Goal: Task Accomplishment & Management: Use online tool/utility

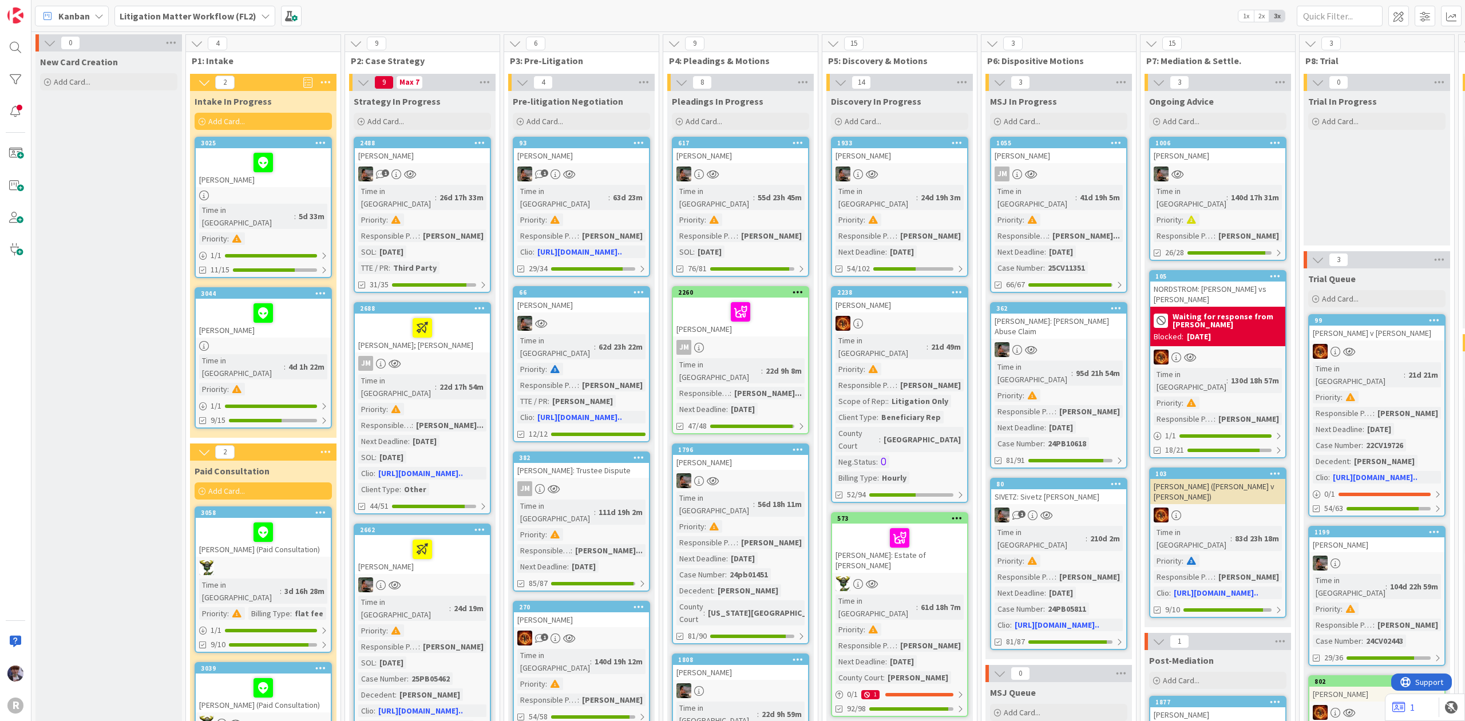
click at [250, 15] on b "Litigation Matter Workflow (FL2)" at bounding box center [188, 15] width 137 height 11
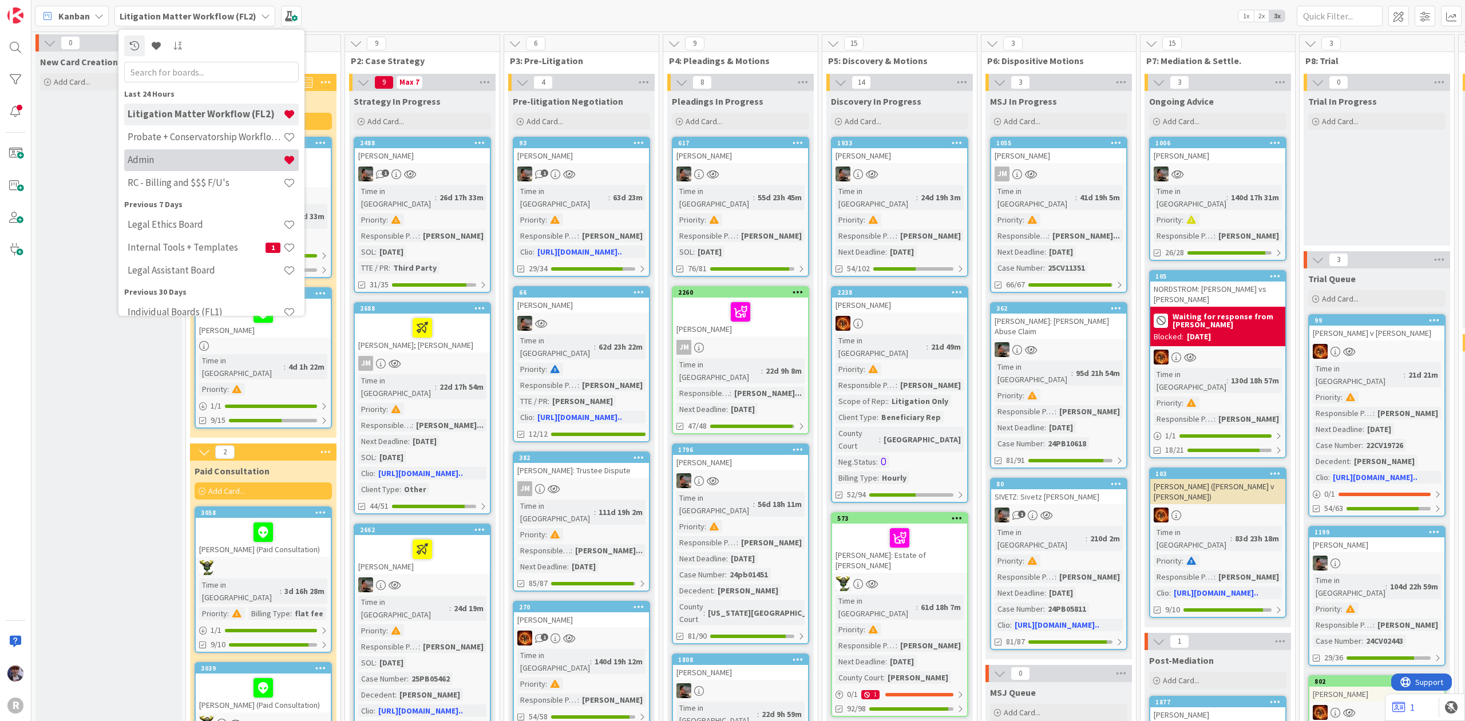
click at [164, 163] on h4 "Admin" at bounding box center [206, 159] width 156 height 11
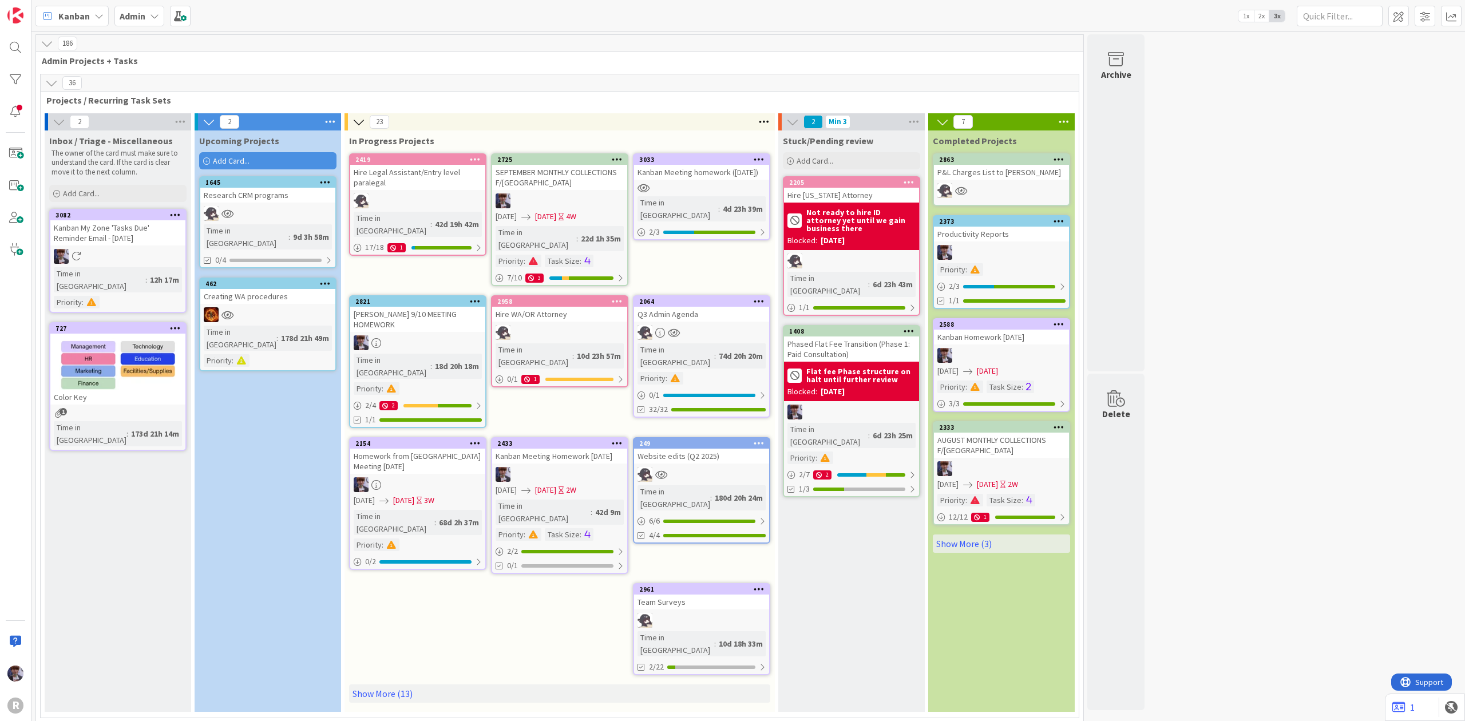
click at [293, 165] on div "Add Card..." at bounding box center [267, 160] width 137 height 17
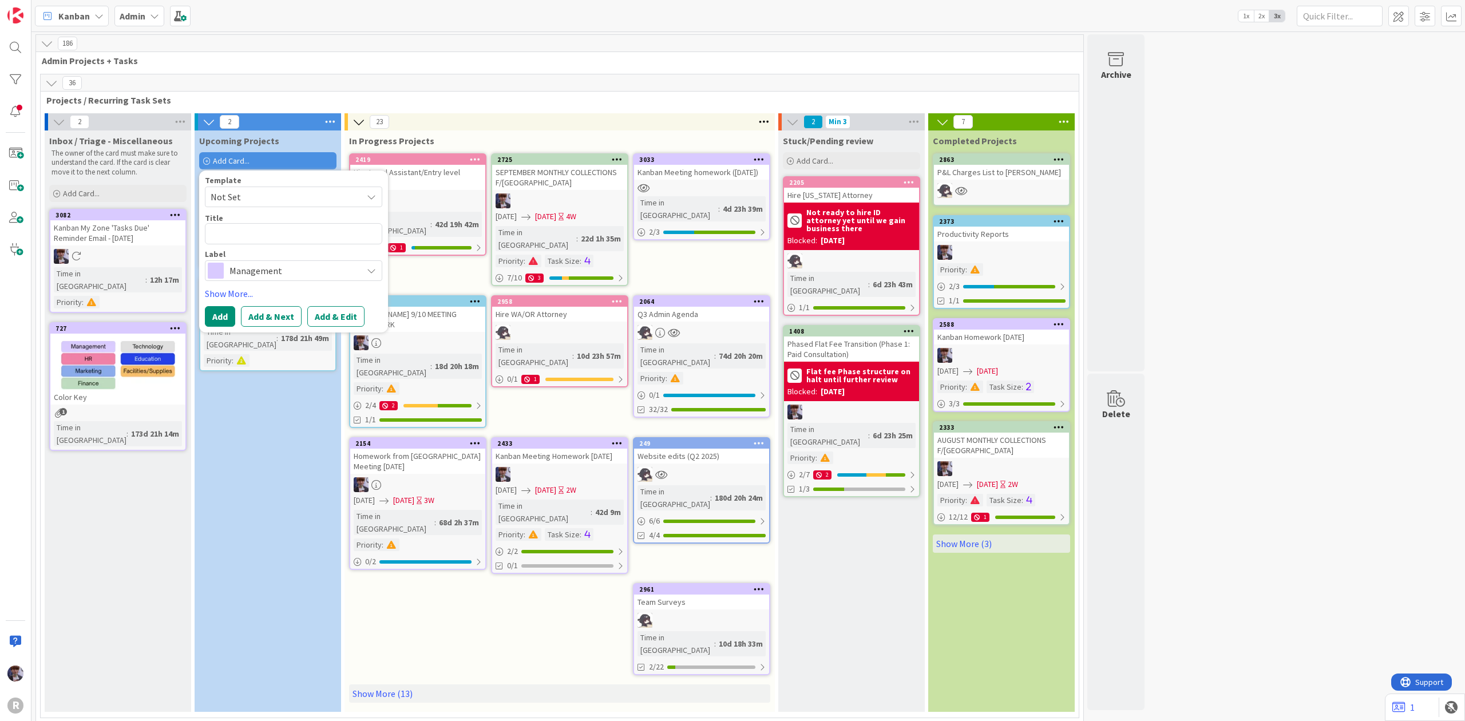
type textarea "x"
type textarea "A"
type textarea "x"
type textarea "Ad"
type textarea "x"
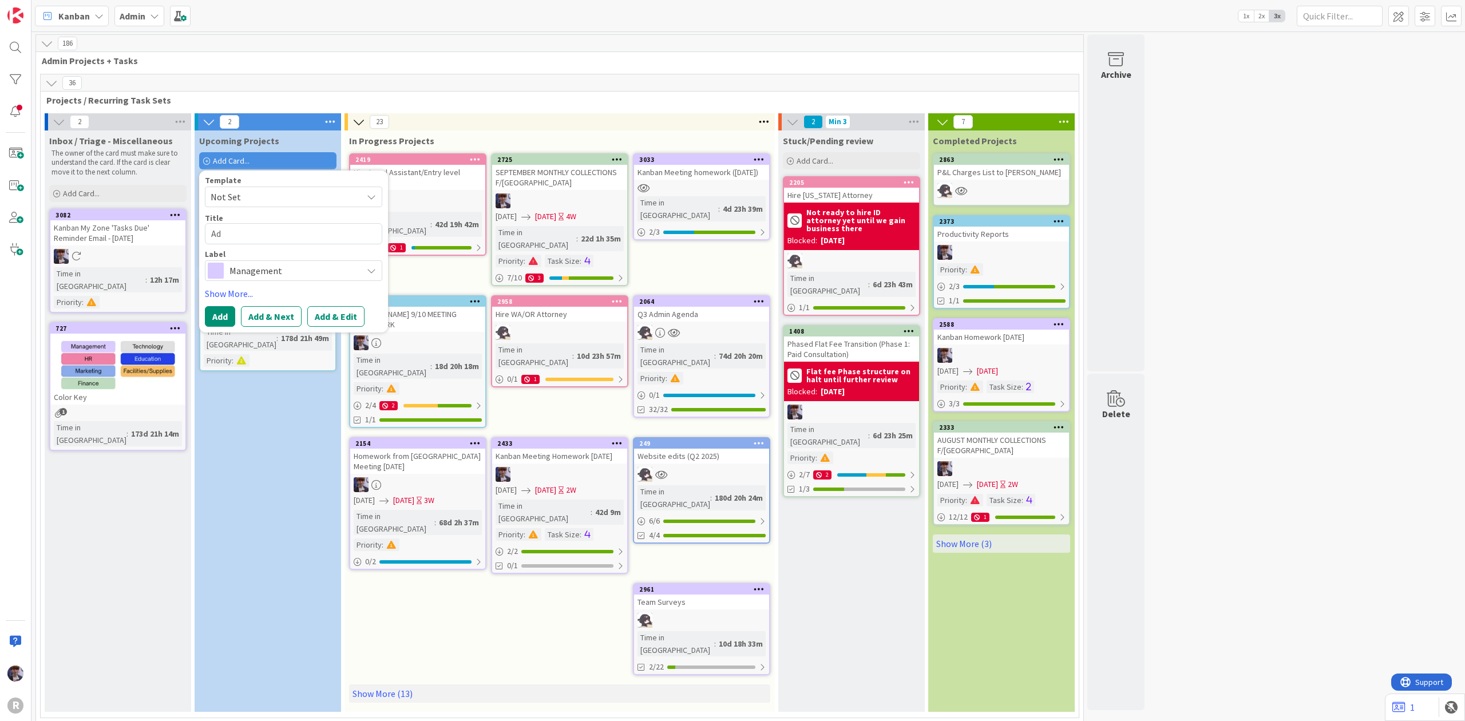
type textarea "Adm"
type textarea "x"
type textarea "Admi"
type textarea "x"
type textarea "Admin"
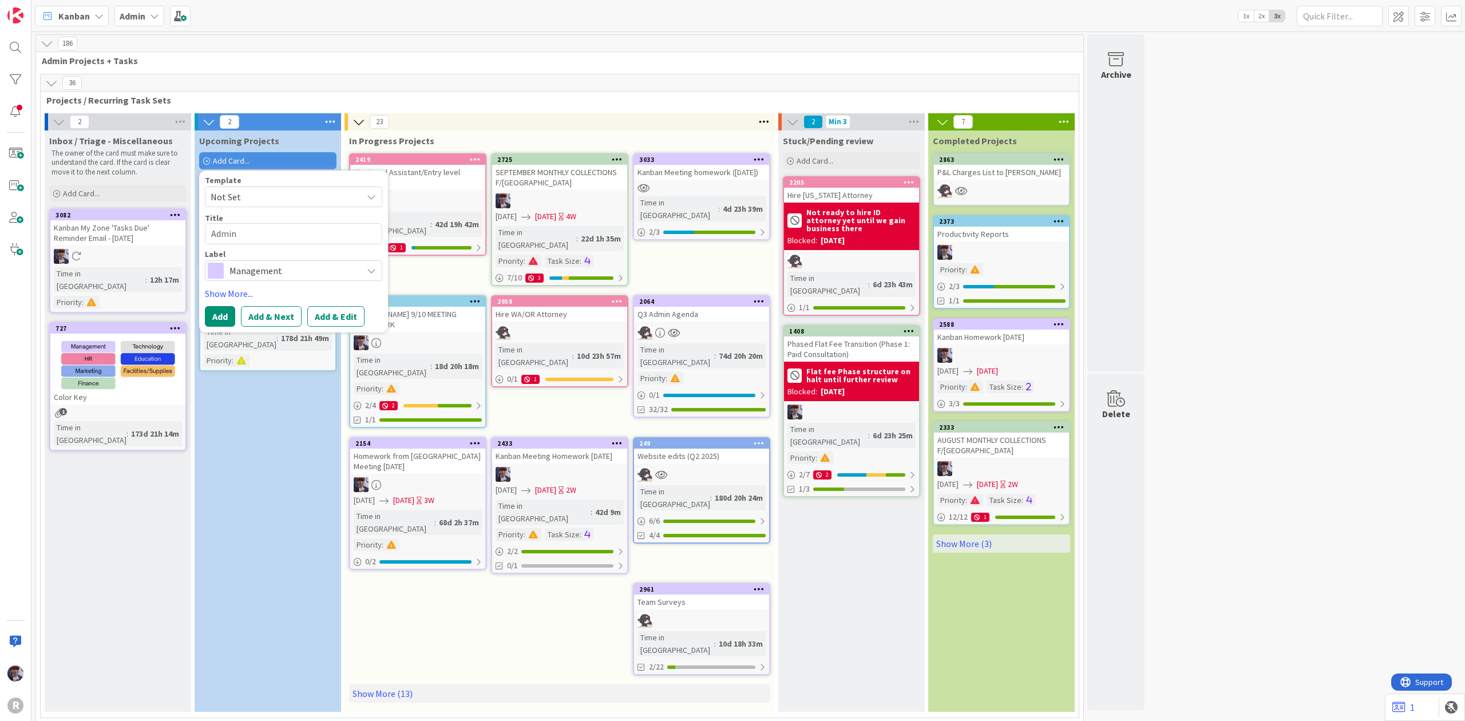
type textarea "x"
type textarea "Admin"
type textarea "x"
type textarea "Admin m"
type textarea "x"
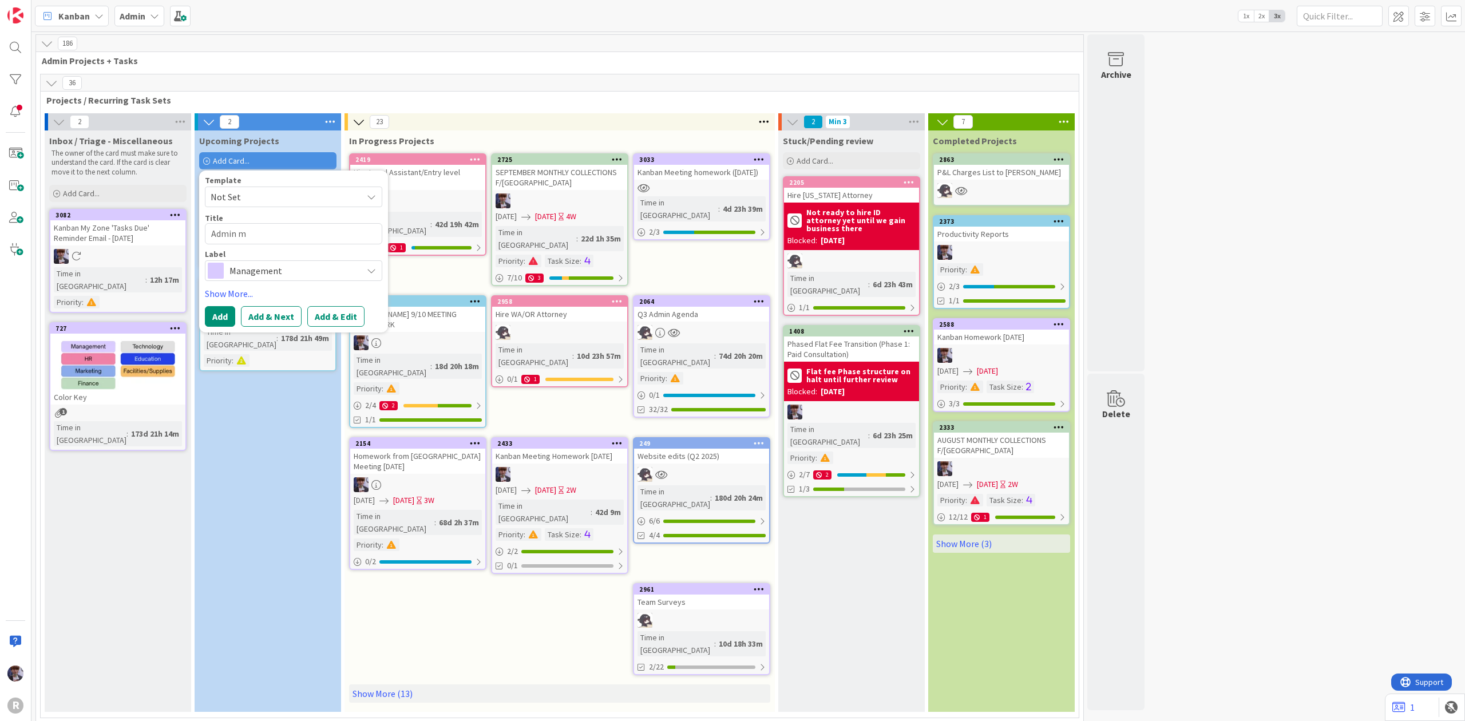
type textarea "Admin me"
type textarea "x"
type textarea "Admin mee"
type textarea "x"
type textarea "Admin meee"
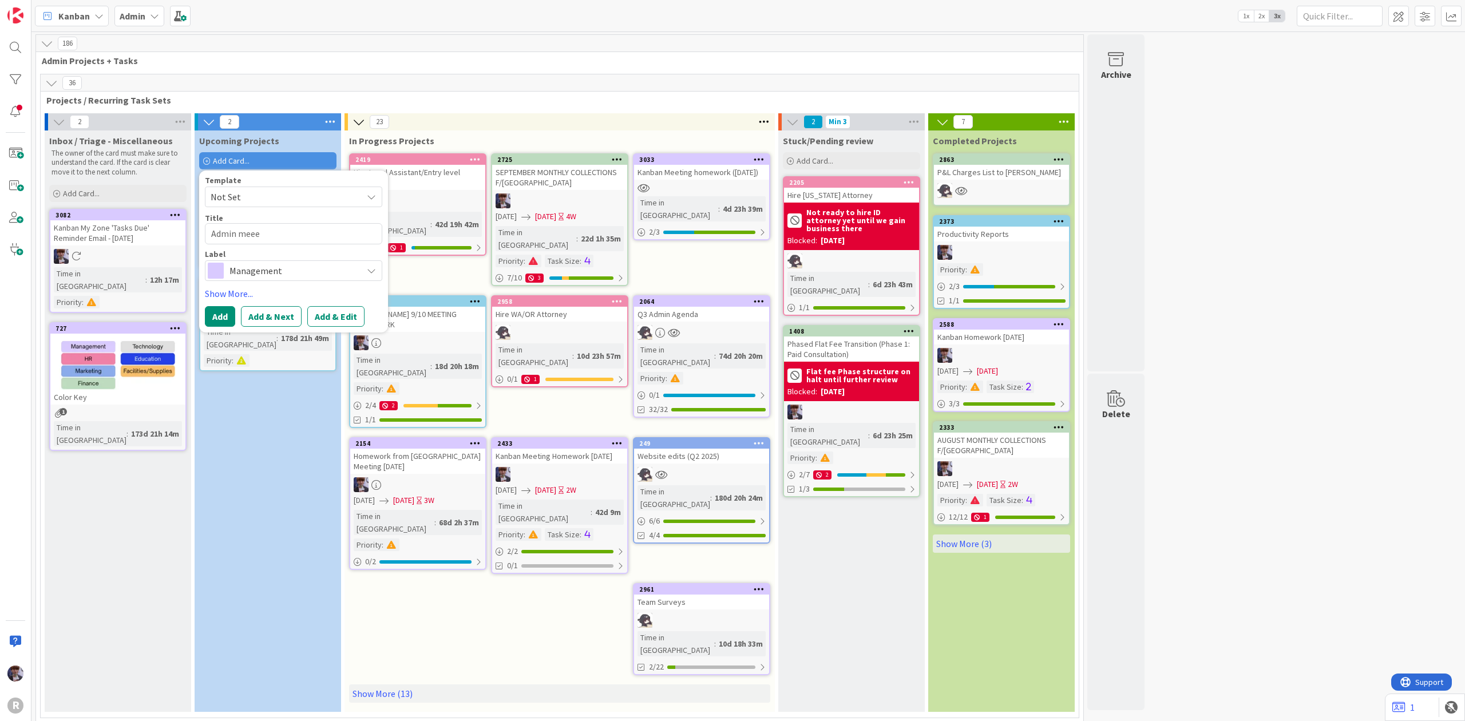
type textarea "x"
type textarea "Admin meeet"
type textarea "x"
type textarea "Admin meeeti"
type textarea "x"
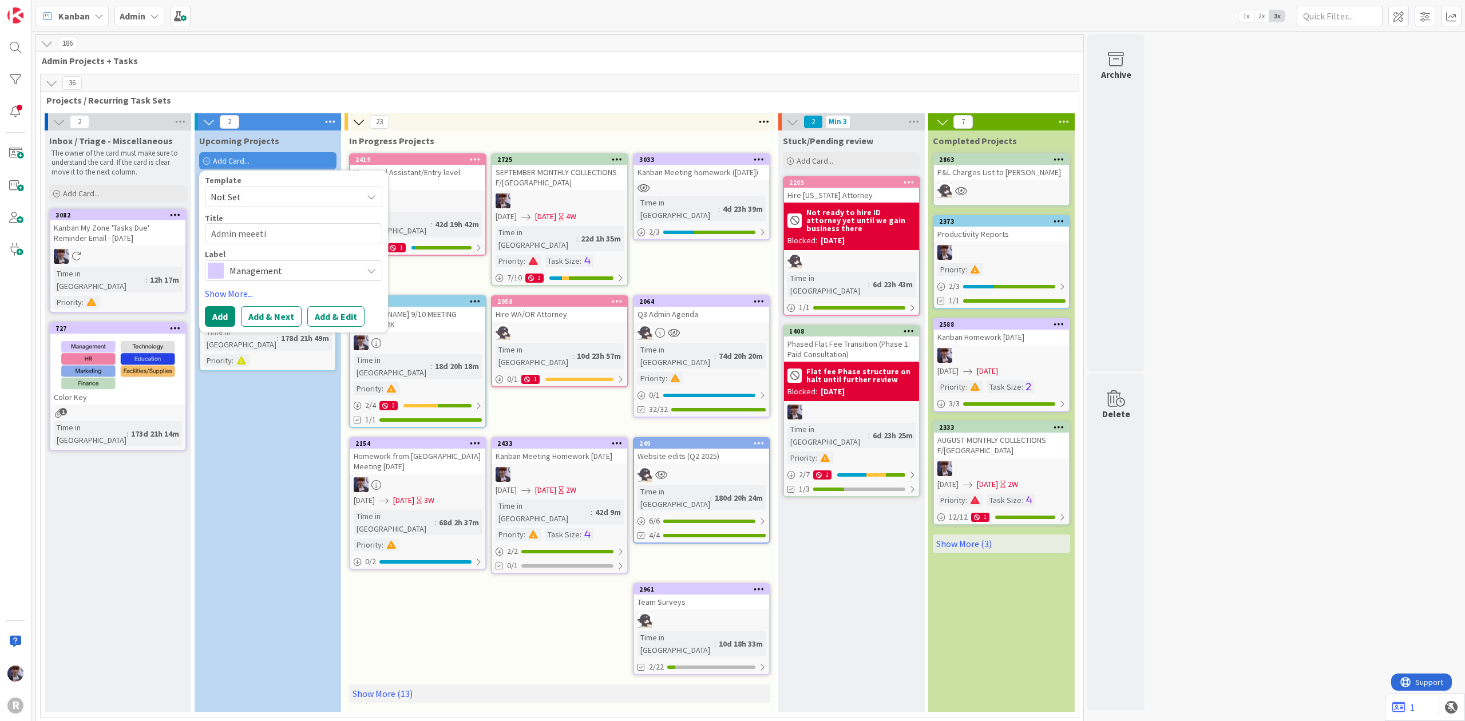
type textarea "Admin meeetin"
type textarea "x"
type textarea "Admin meeeti"
type textarea "x"
type textarea "Admin meeet"
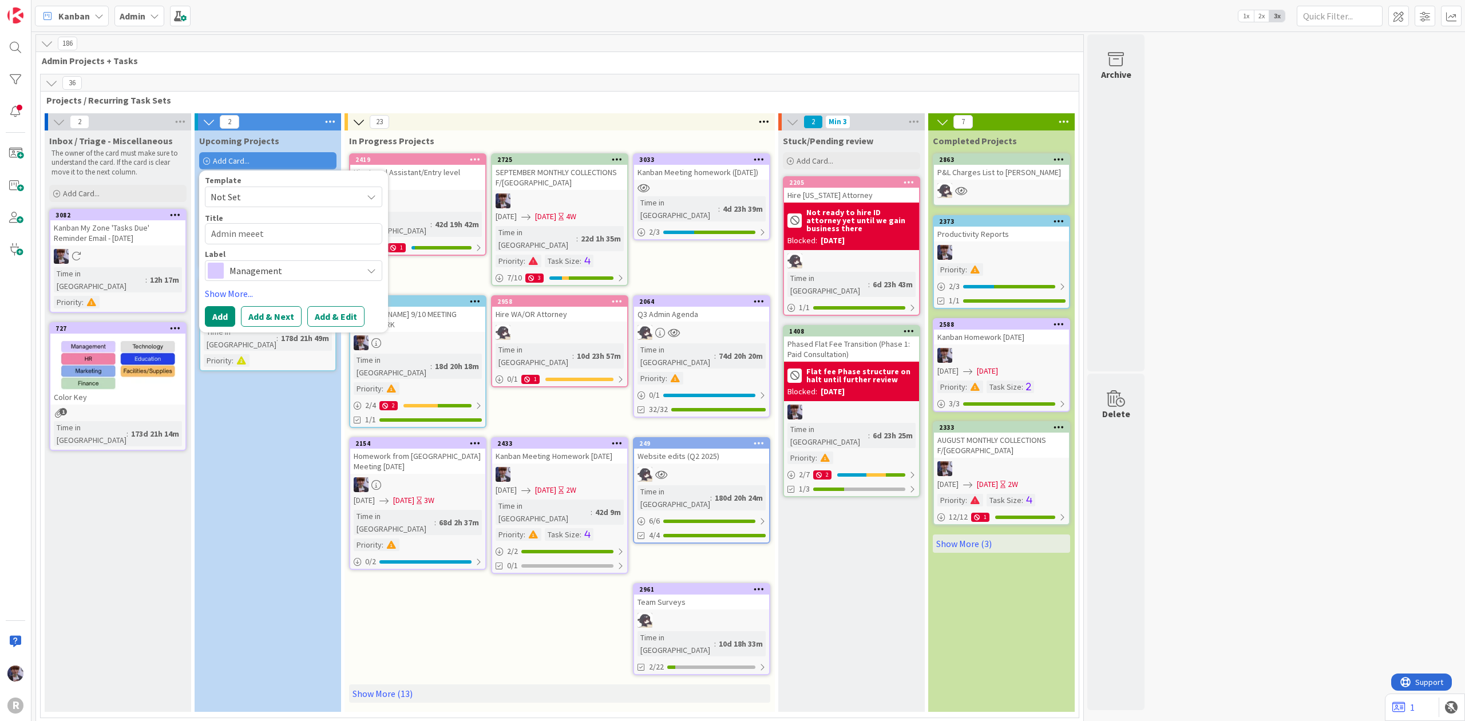
type textarea "x"
type textarea "Admin meee"
type textarea "x"
type textarea "Admin mee"
type textarea "x"
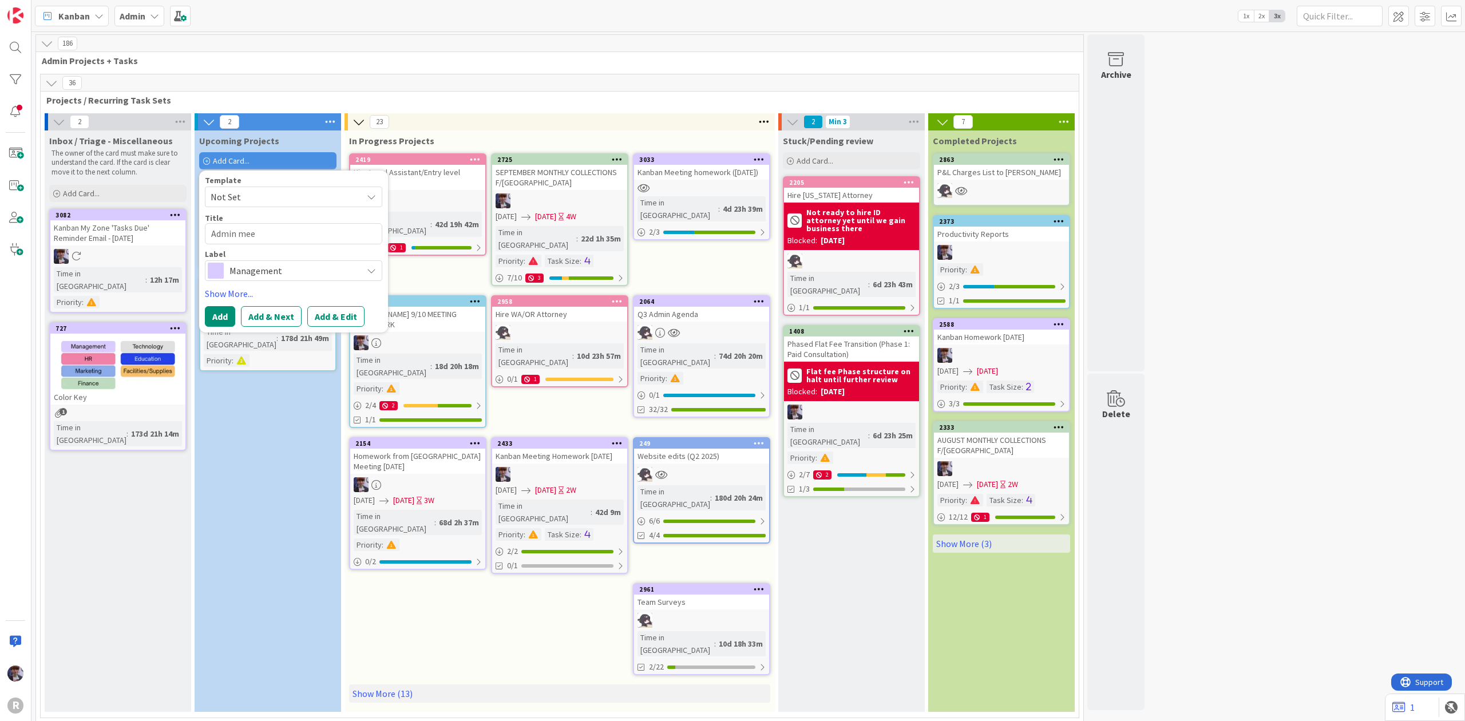
type textarea "Admin me"
type textarea "x"
type textarea "Admin m"
type textarea "x"
type textarea "Admin"
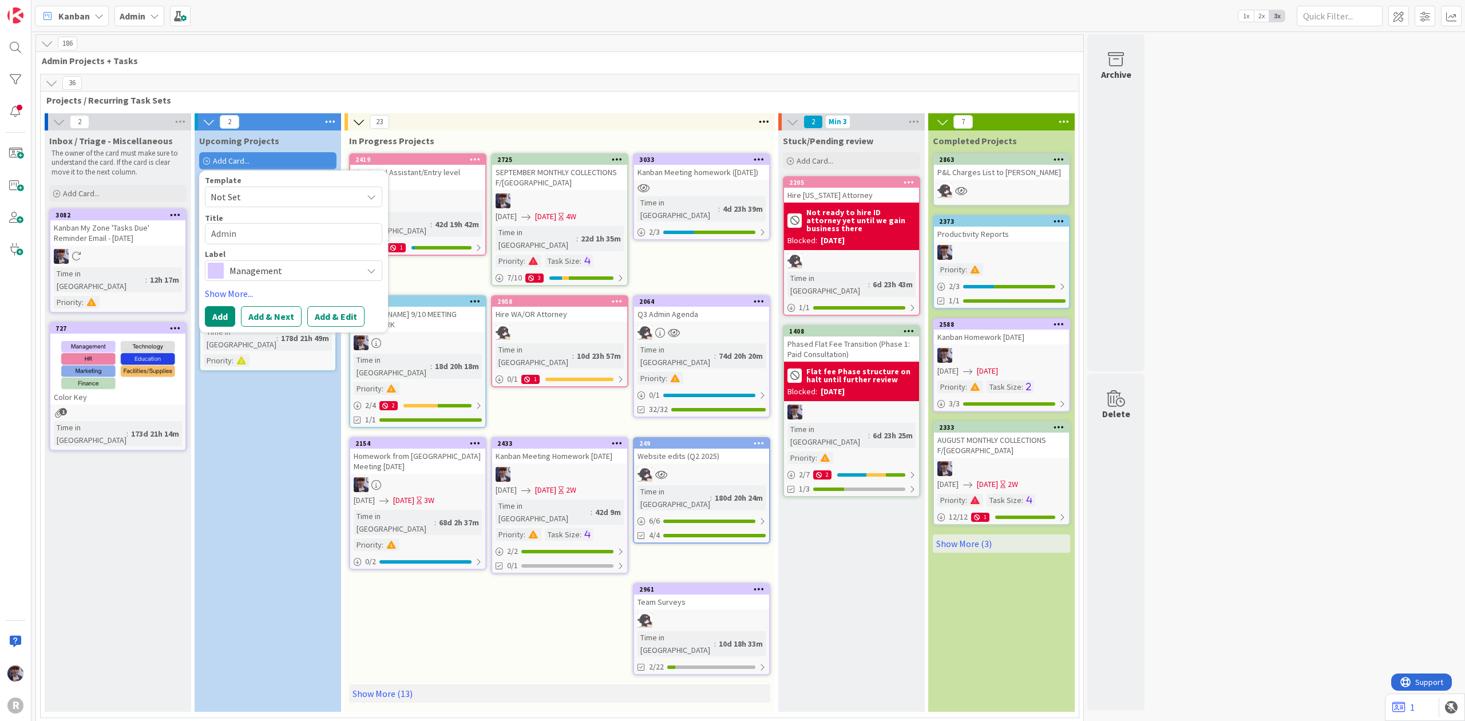
type textarea "x"
type textarea "Admin"
type textarea "x"
type textarea "Admi"
type textarea "x"
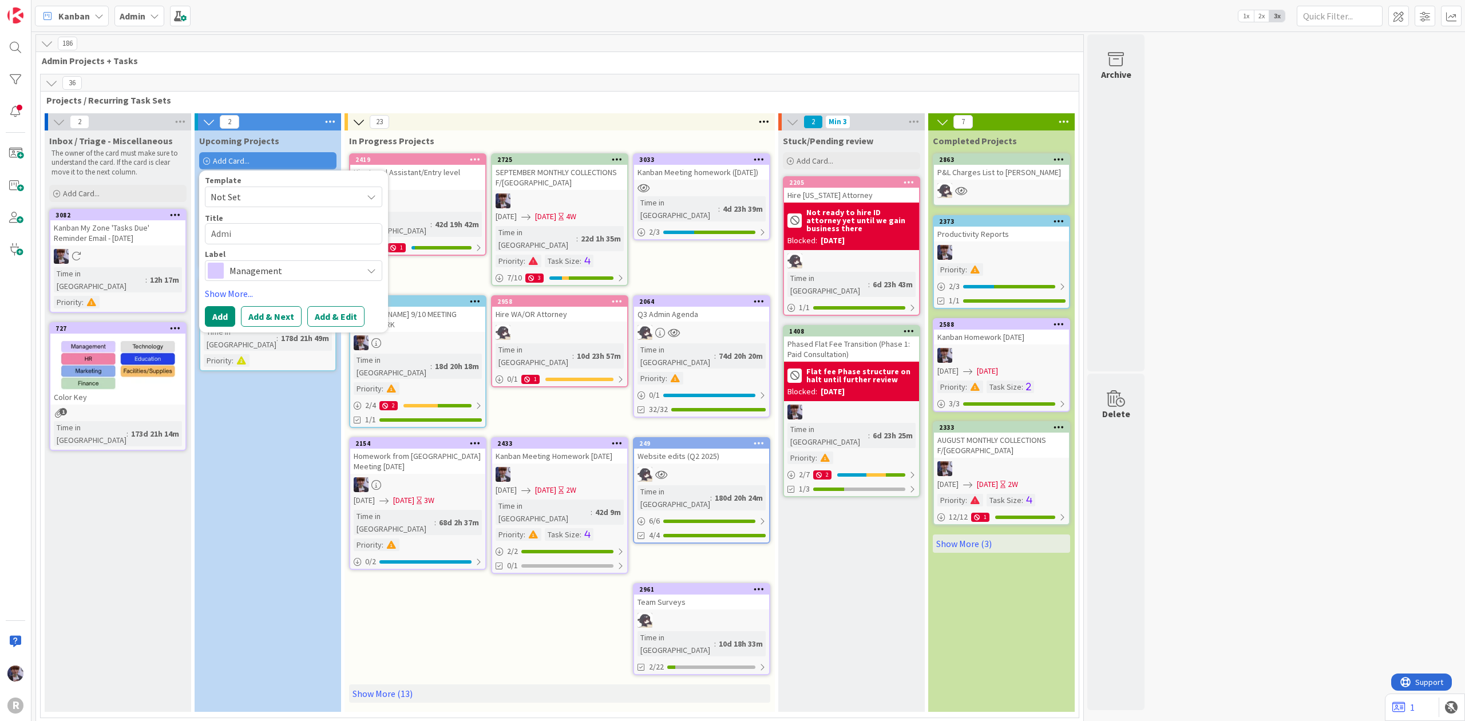
type textarea "Adm"
type textarea "x"
type textarea "Ad"
type textarea "x"
type textarea "A"
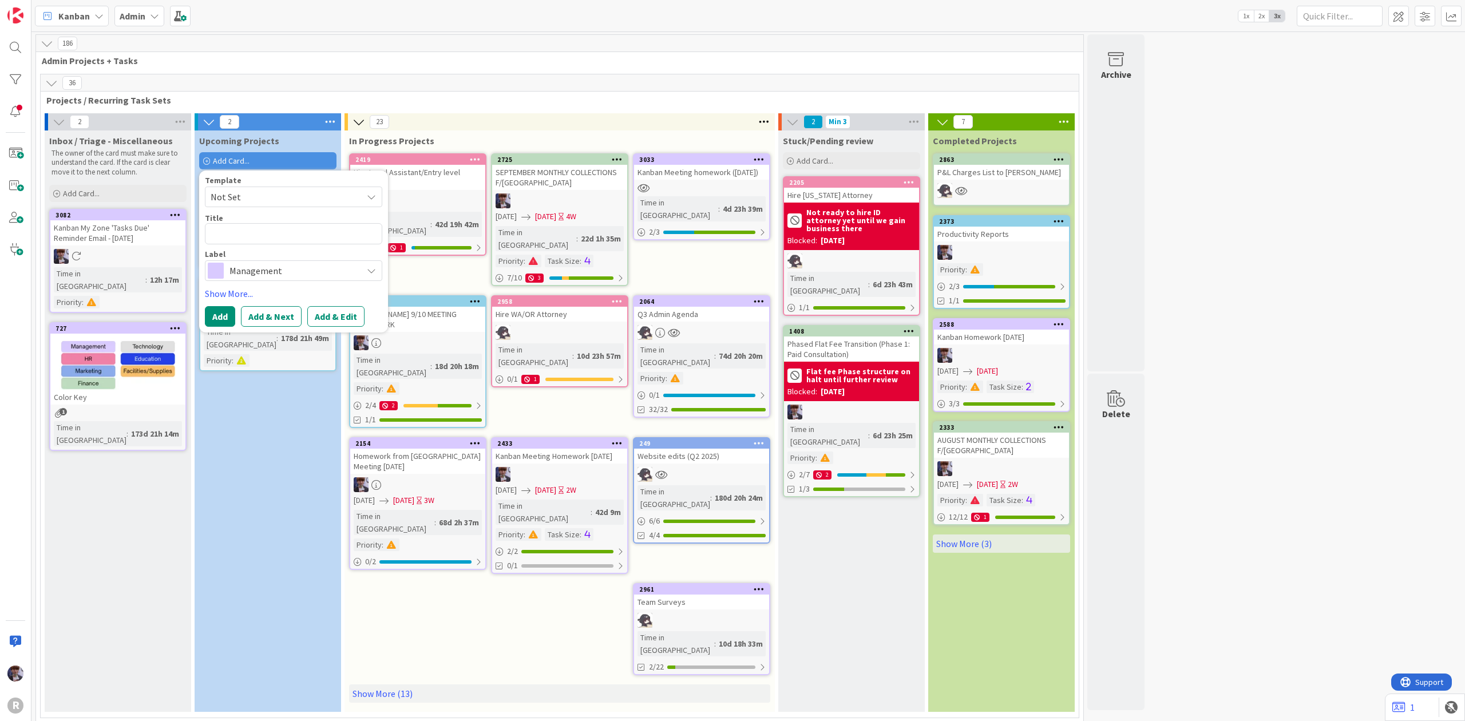
type textarea "x"
type textarea "A"
type textarea "x"
type textarea "Ad"
type textarea "x"
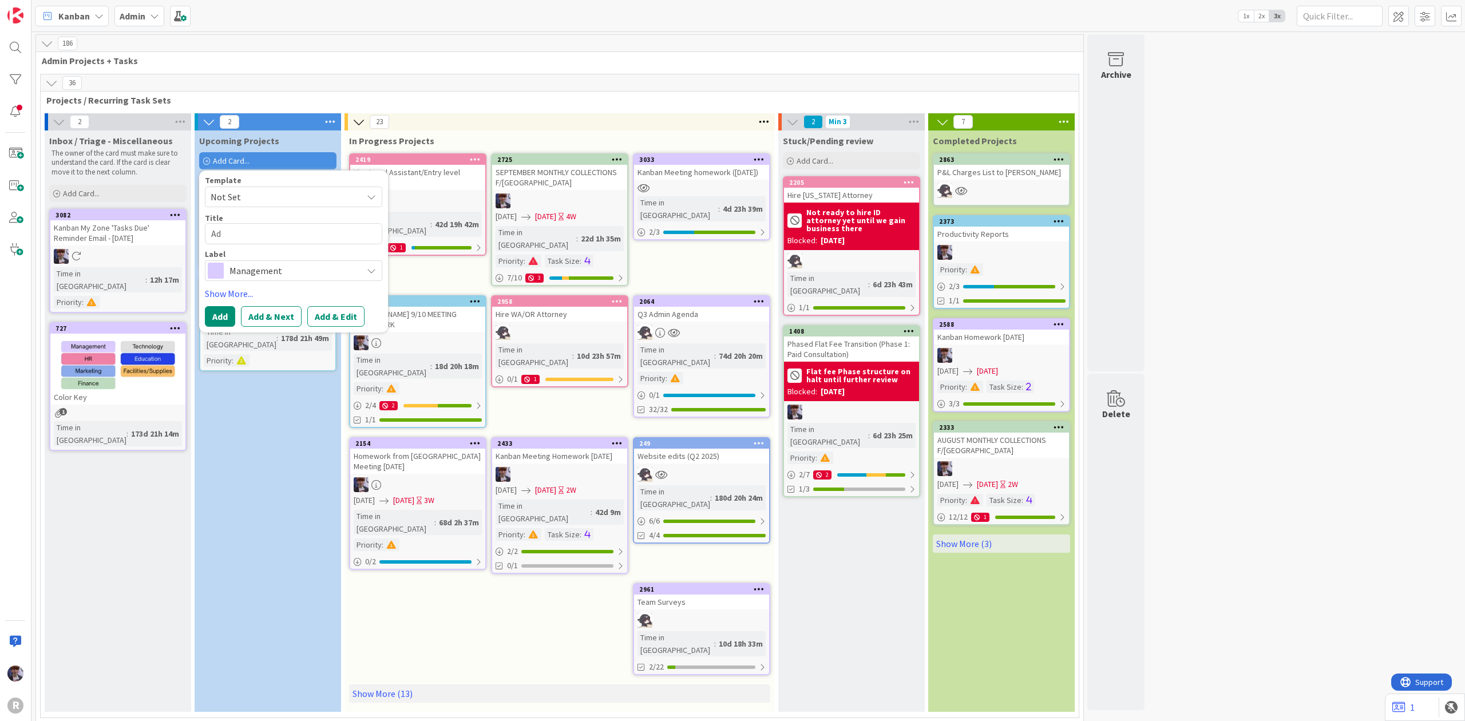
type textarea "Adm"
type textarea "x"
type textarea "Admi"
type textarea "x"
type textarea "Admin"
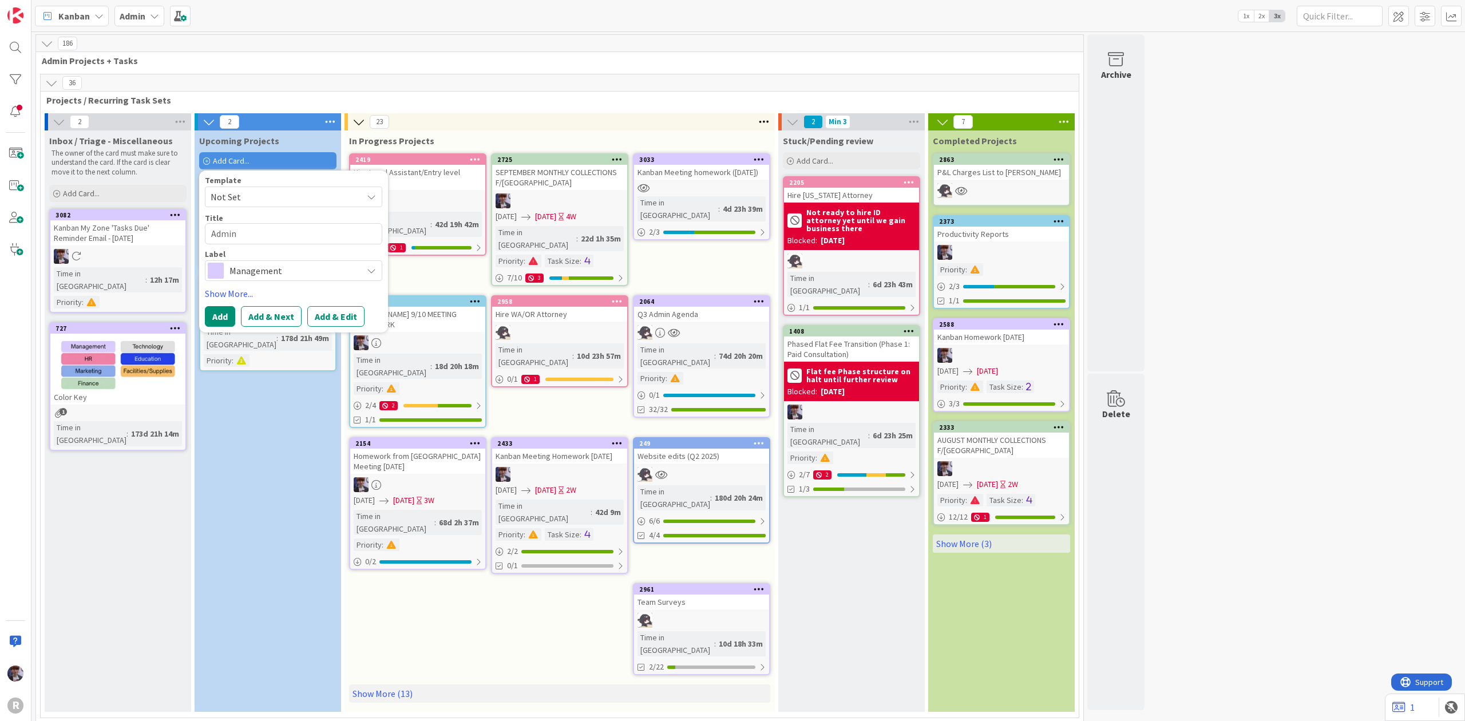
type textarea "x"
type textarea "Admin"
type textarea "x"
type textarea "Admin m"
type textarea "x"
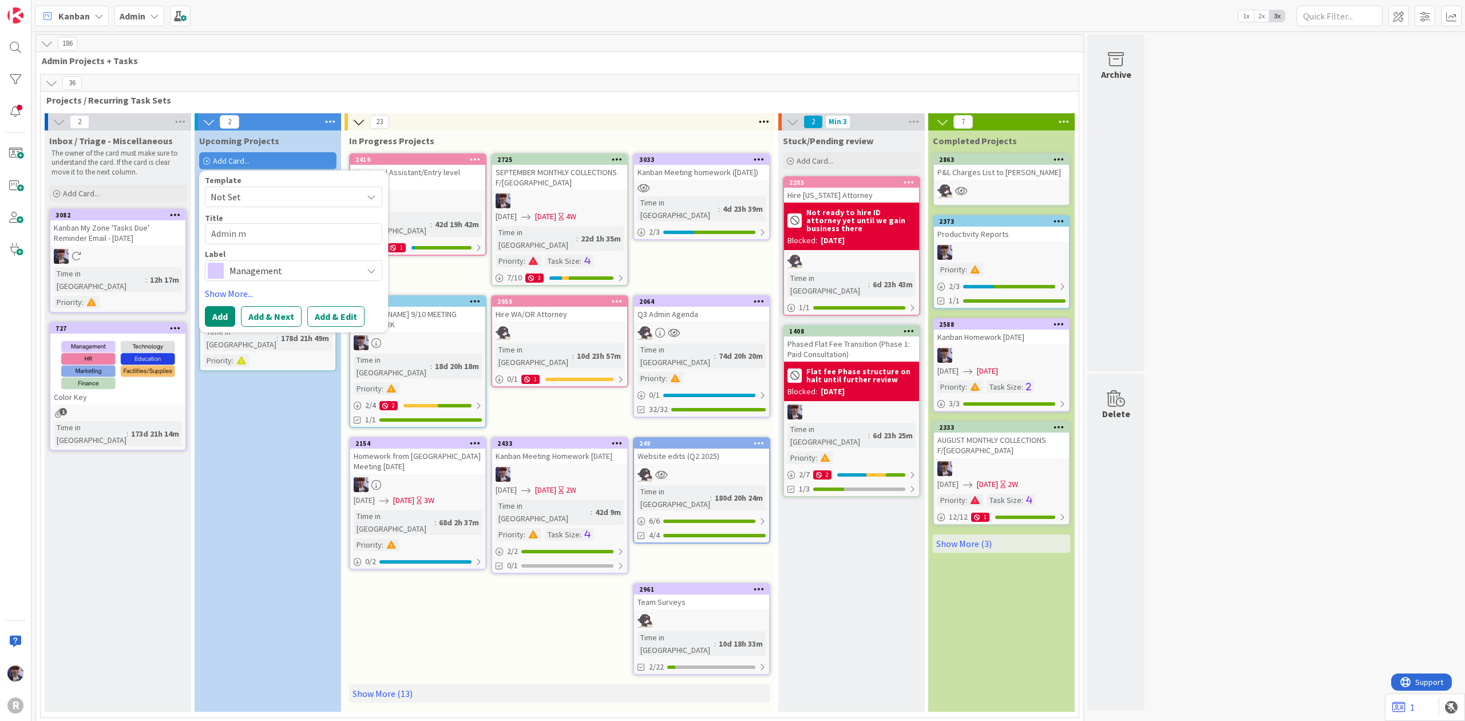
type textarea "Admin me"
type textarea "x"
type textarea "Admin mee"
type textarea "x"
type textarea "Admin meet"
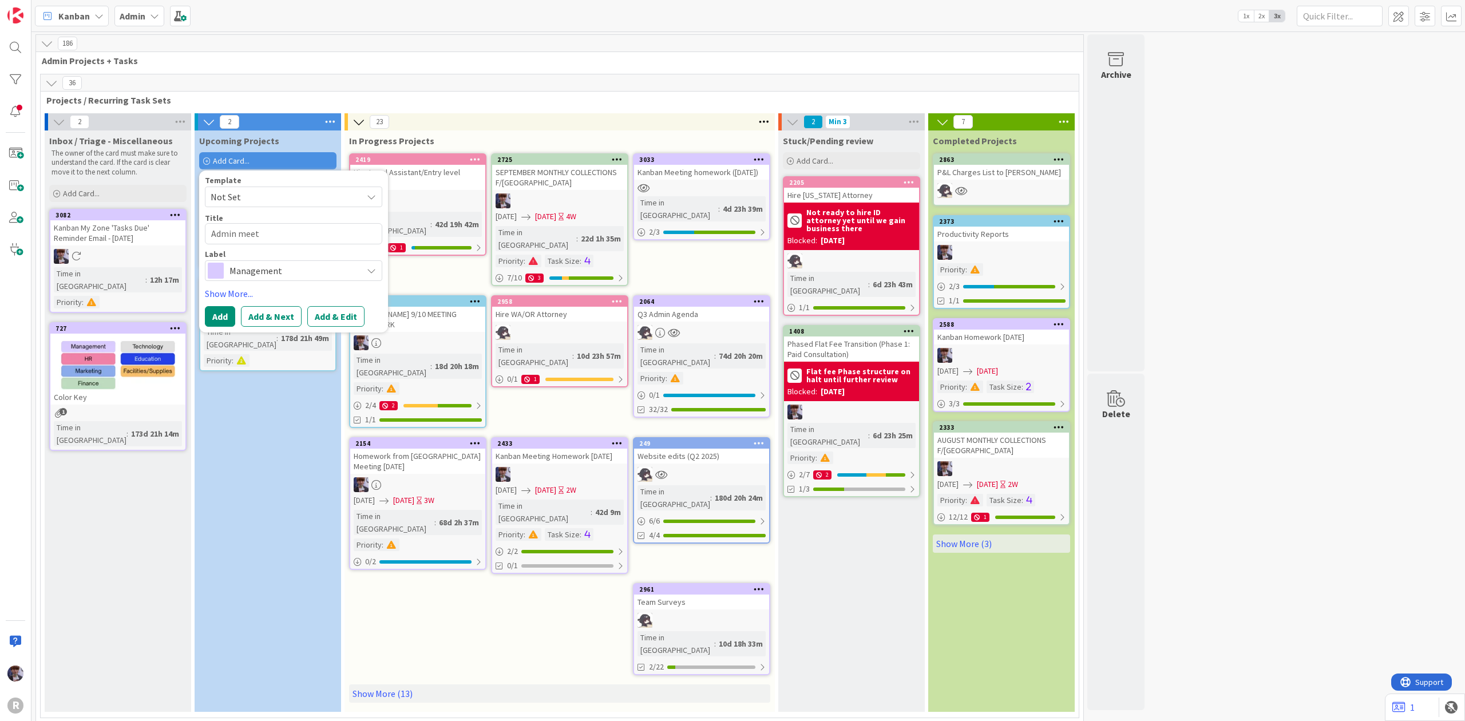
type textarea "x"
type textarea "Admin meeti"
type textarea "x"
type textarea "Admin meetin"
type textarea "x"
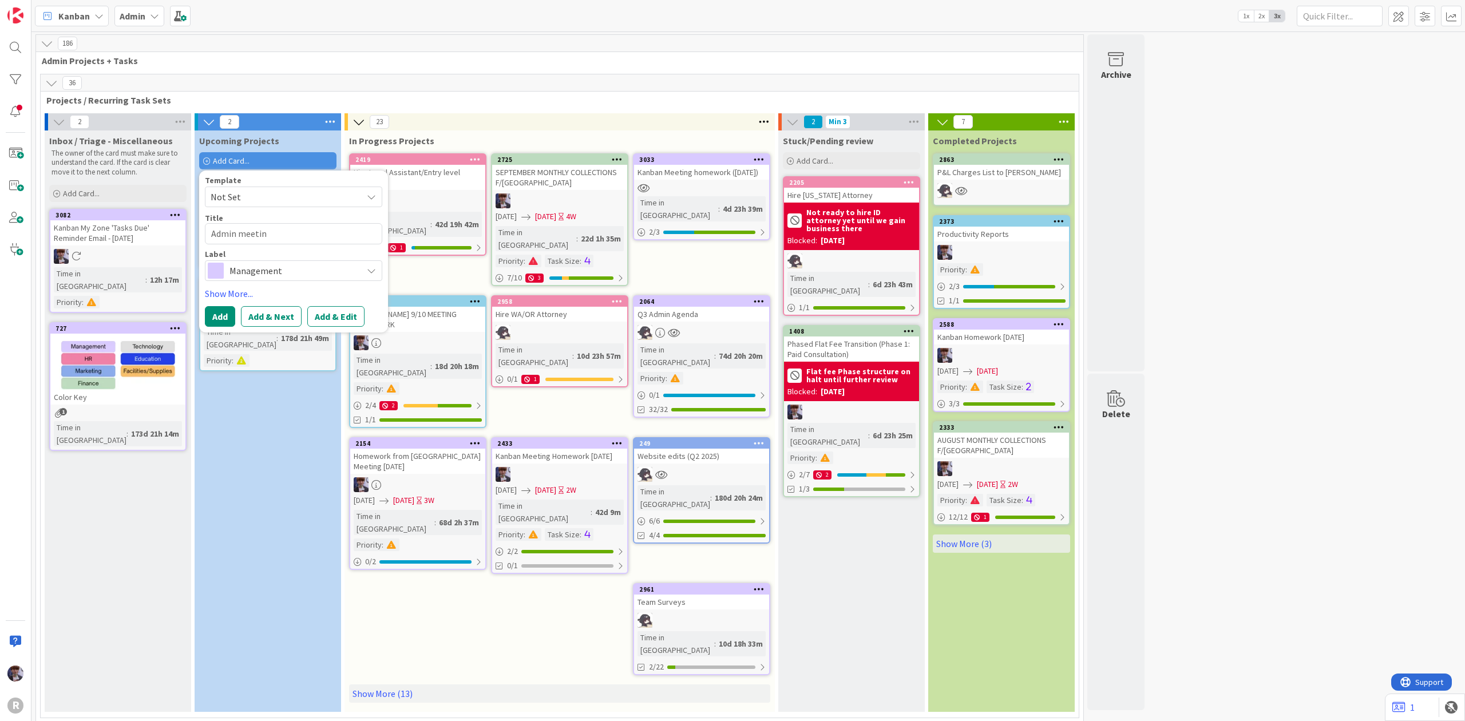
type textarea "Admin meeting"
type textarea "x"
type textarea "Admin meeting"
type textarea "x"
type textarea "Admin meeting H"
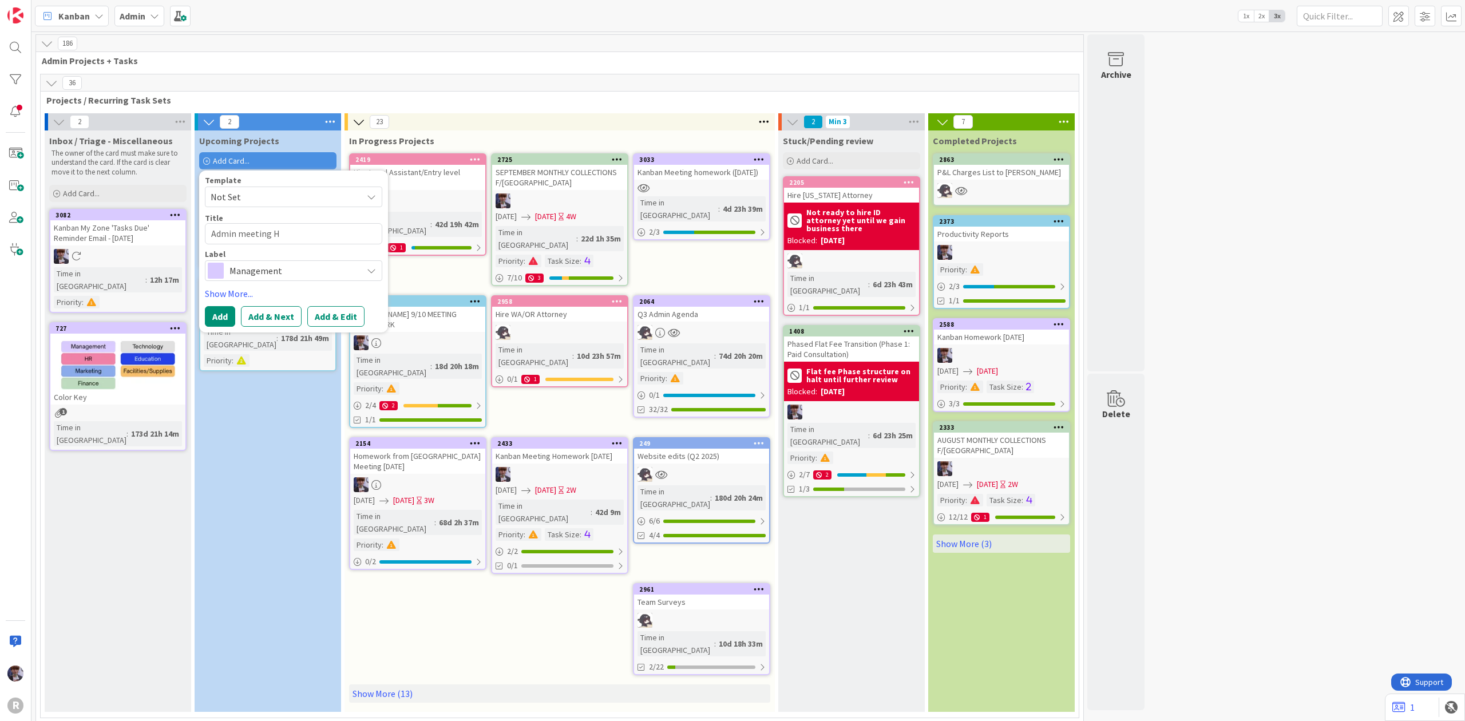
type textarea "x"
type textarea "Admin meeting [PERSON_NAME]"
type textarea "x"
type textarea "Admin meeting Hom"
type textarea "x"
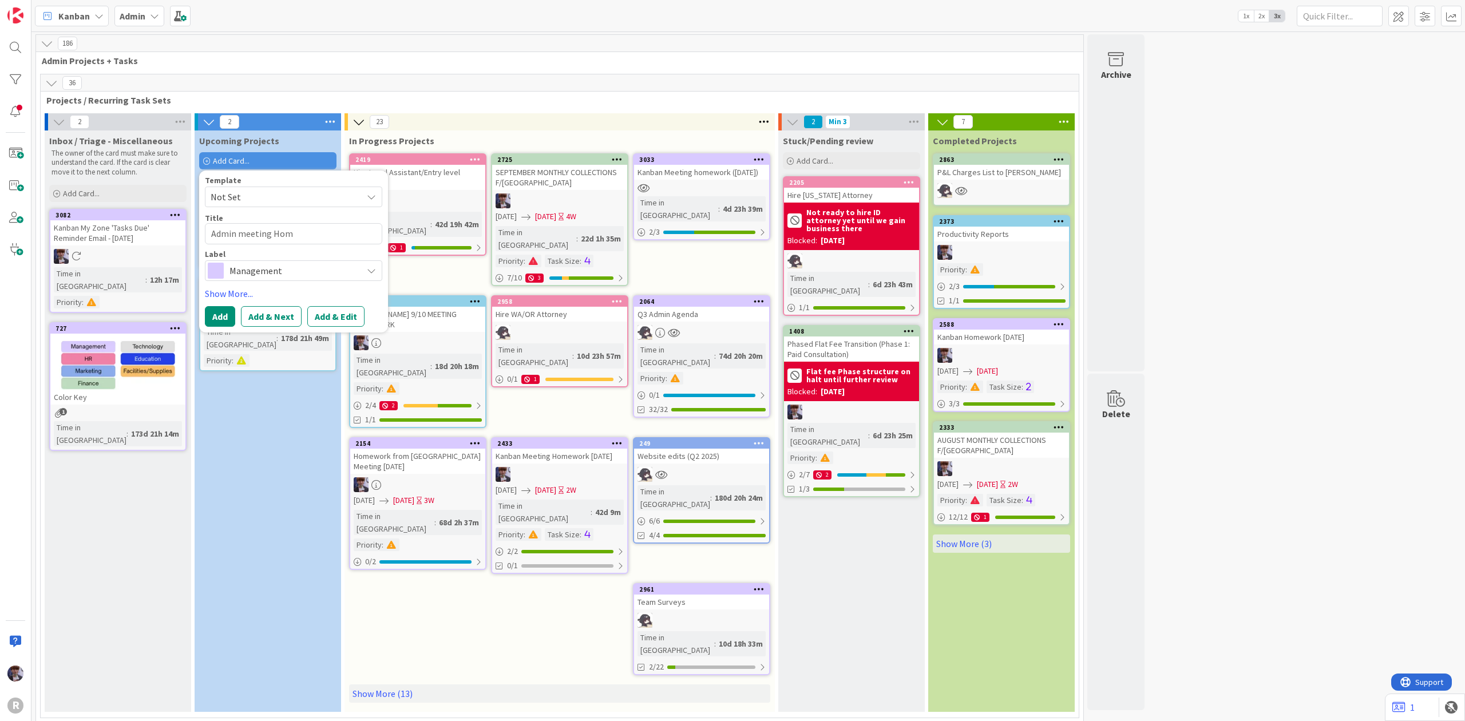
type textarea "Admin meeting Home"
type textarea "x"
type textarea "Admin meeting Homew"
type textarea "x"
type textarea "Admin meeting Homewo"
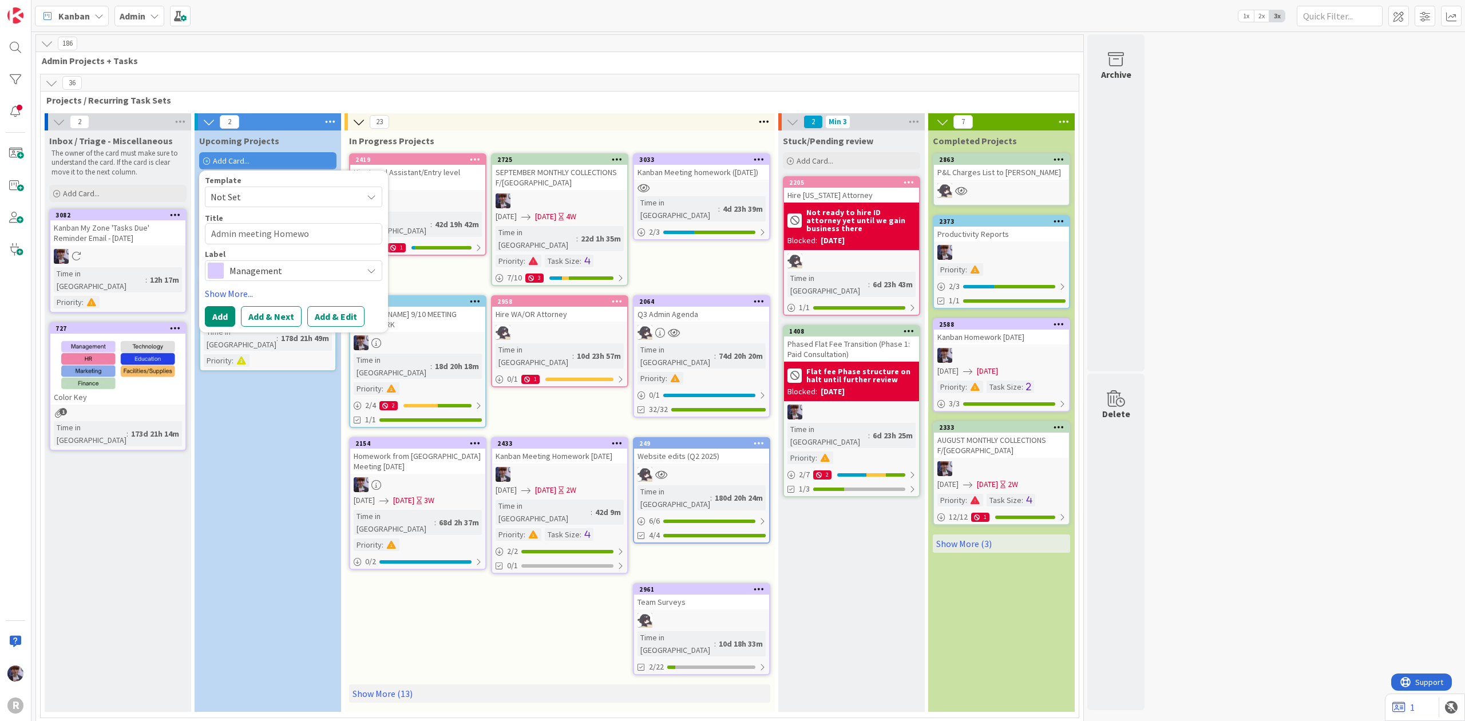
type textarea "x"
type textarea "Admin meeting Homewor"
type textarea "x"
type textarea "Admin meeting Homework"
type textarea "x"
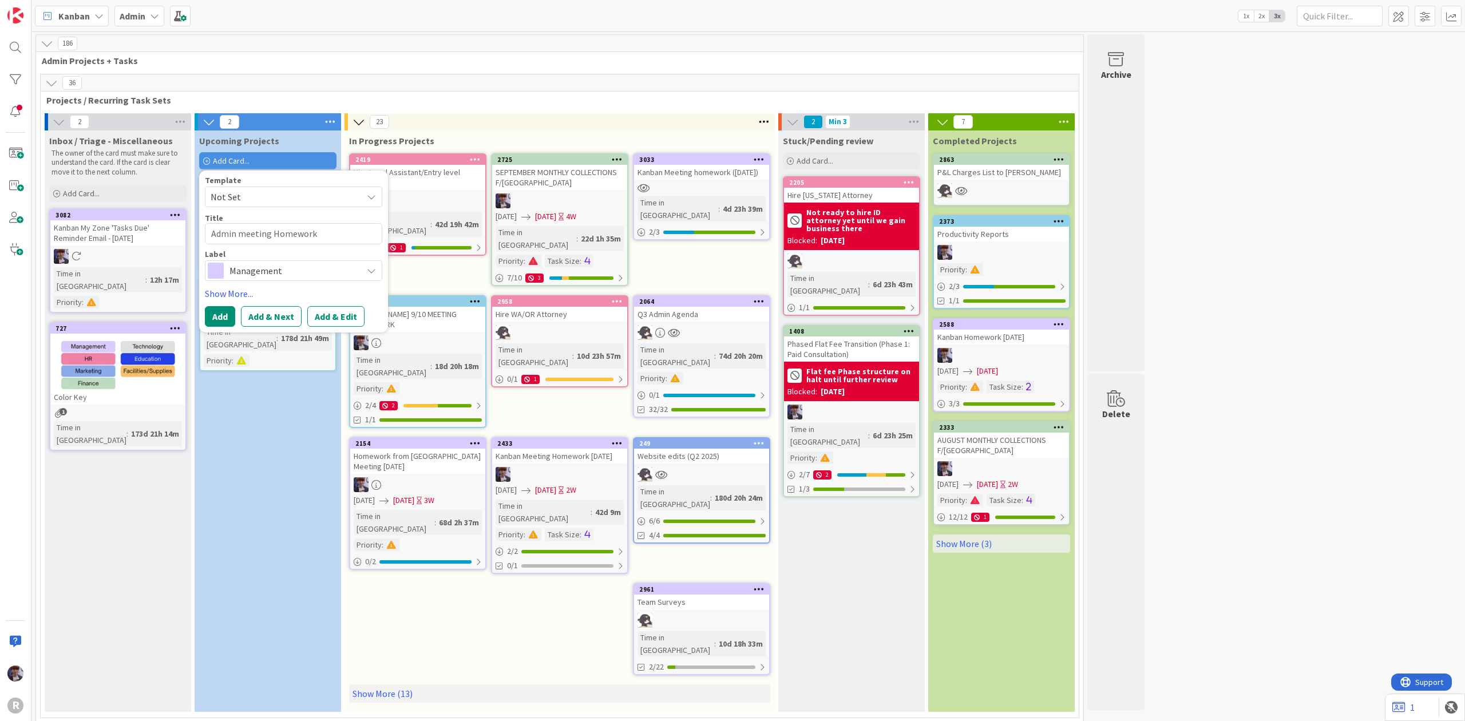
type textarea "Admin meeting Homework"
type textarea "x"
type textarea "Admin meeting Homework 8"
type textarea "x"
type textarea "Admin meeting Homework"
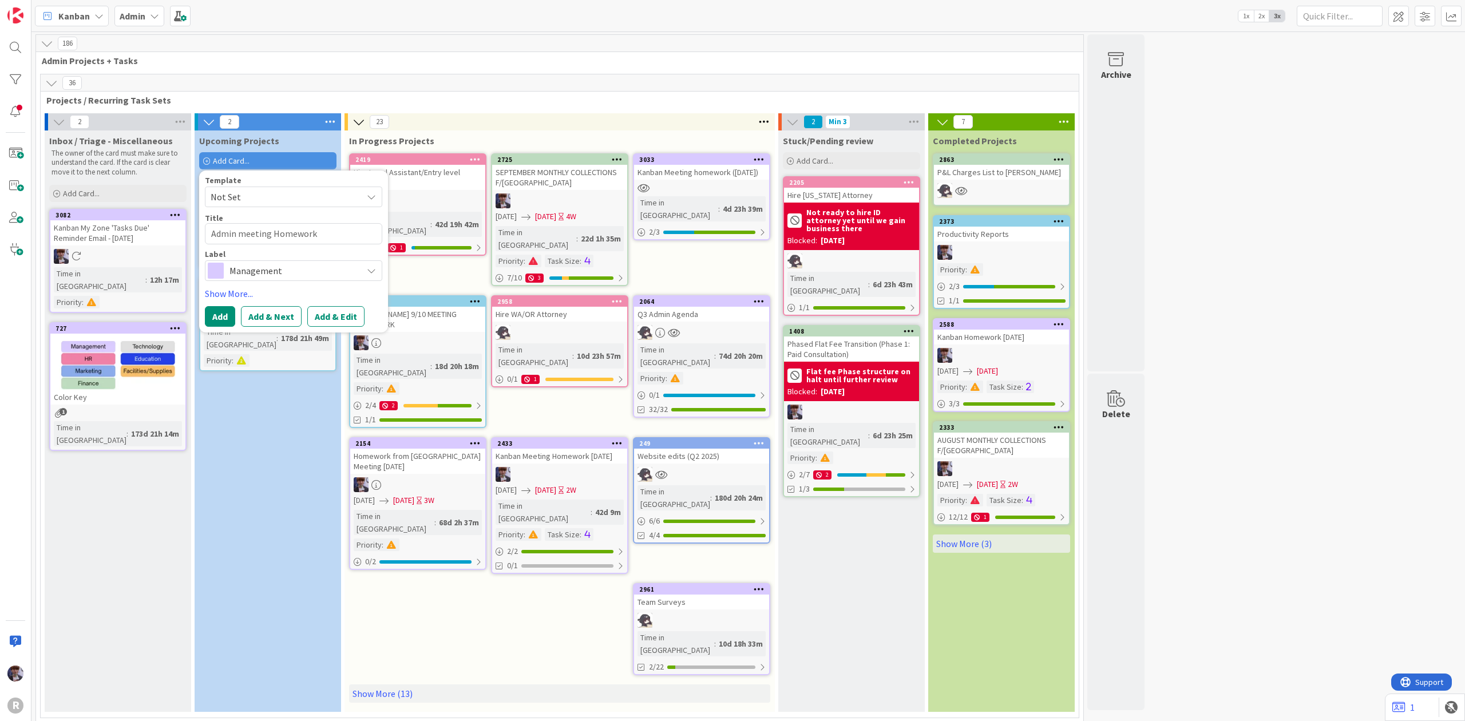
type textarea "x"
type textarea "Admin meeting Homework 9"
type textarea "x"
type textarea "Admin meeting Homework 9/"
type textarea "x"
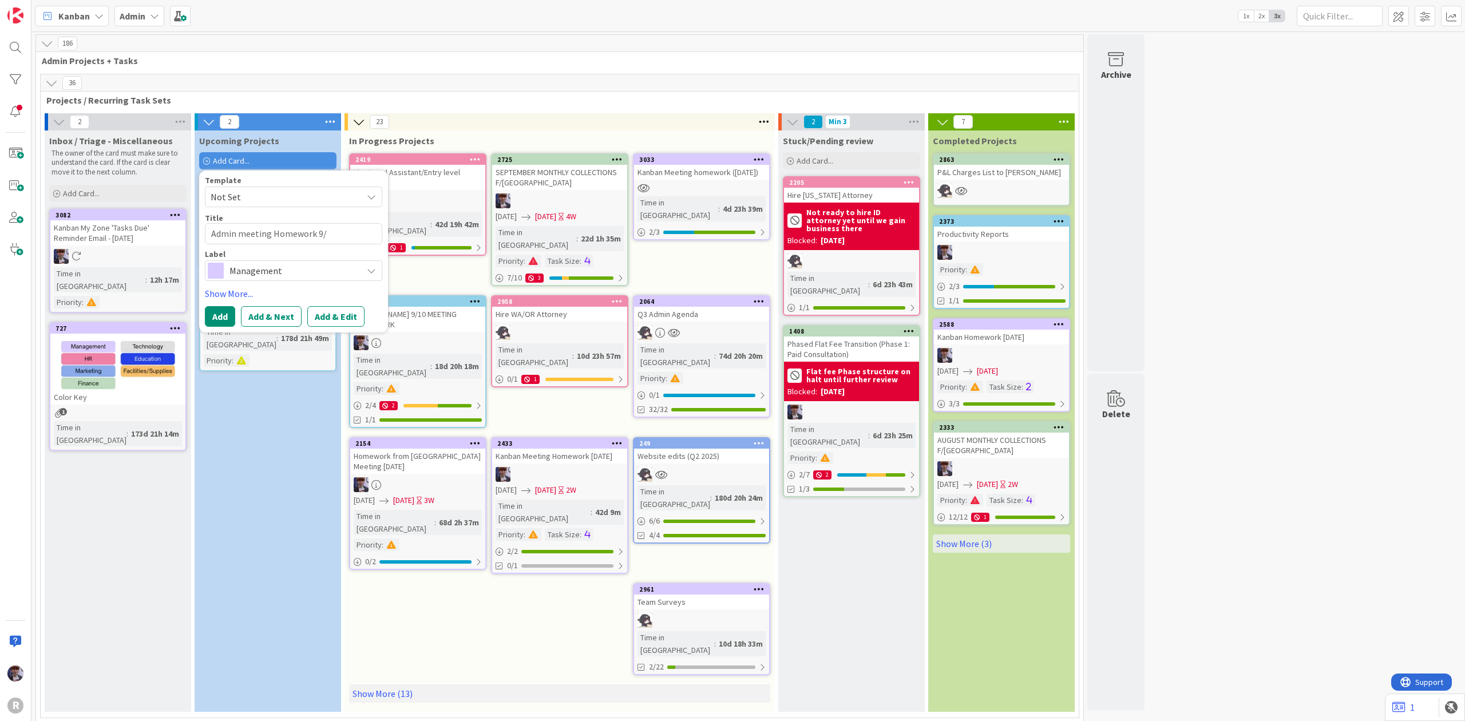
type textarea "Admin meeting Homework 9/3"
type textarea "x"
type textarea "Admin meeting Homework 9/30/"
type textarea "x"
type textarea "Admin meeting Homework 9/30"
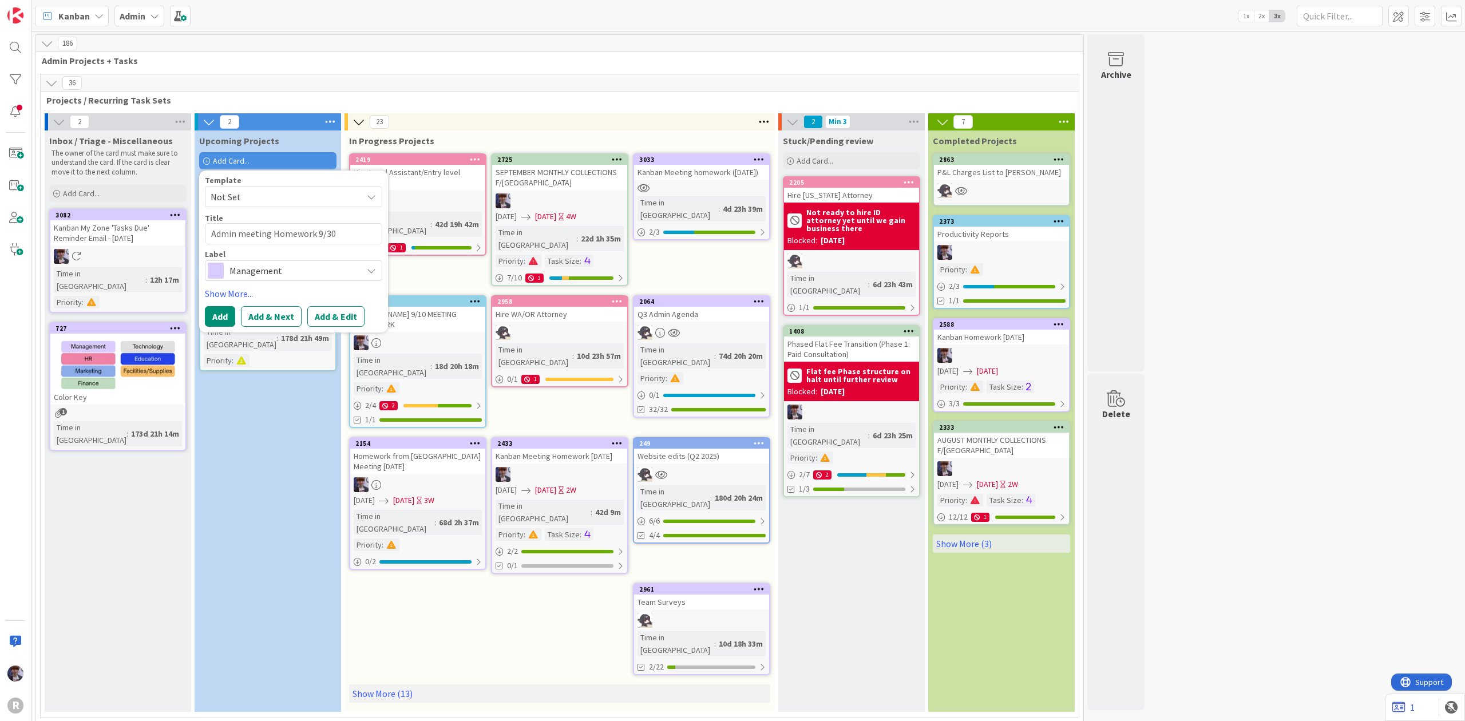
type textarea "x"
type textarea "Admin meeting Homework 9/3"
type textarea "x"
type textarea "Admin meeting Homework 9/"
type textarea "x"
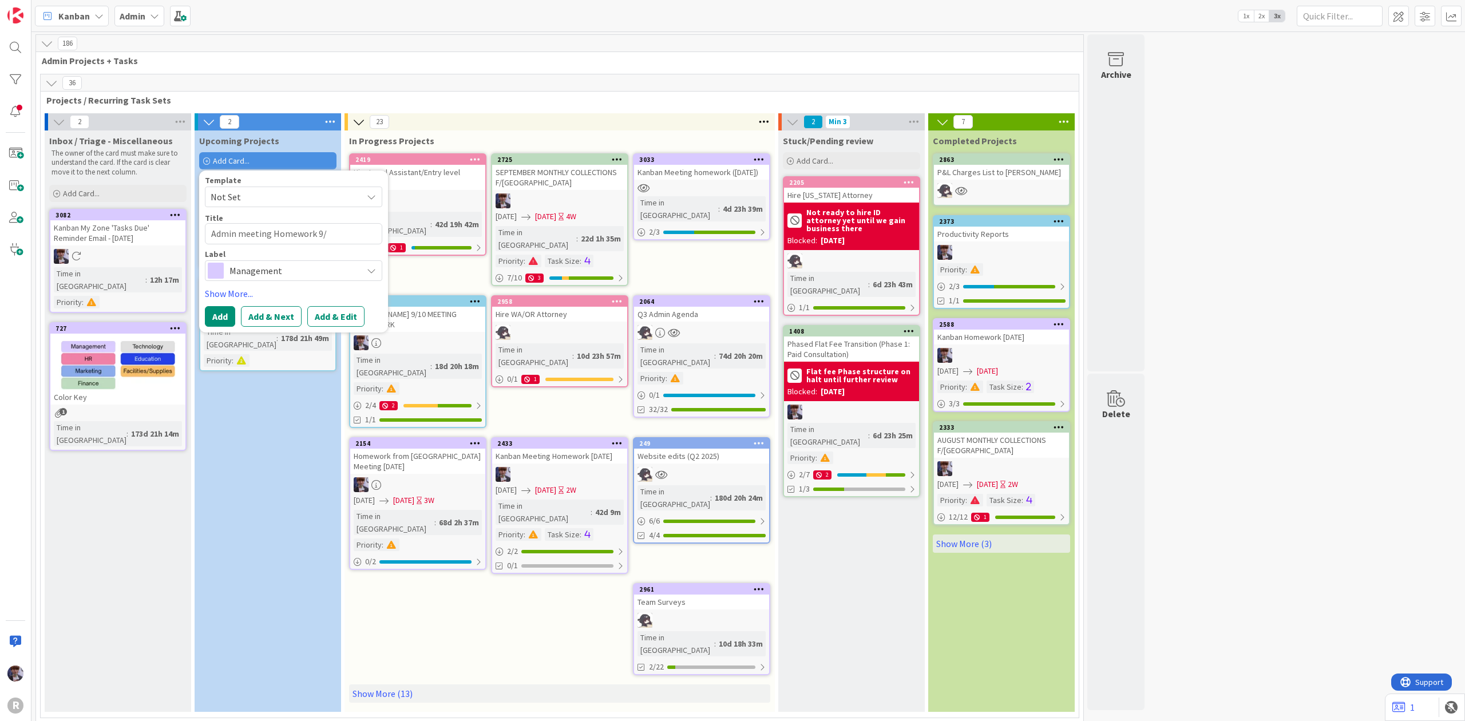
type textarea "Admin meeting Homework 9/2"
type textarea "x"
type textarea "Admin meeting Homework 9/29"
type textarea "x"
type textarea "Admin meeting Homework 9/29/"
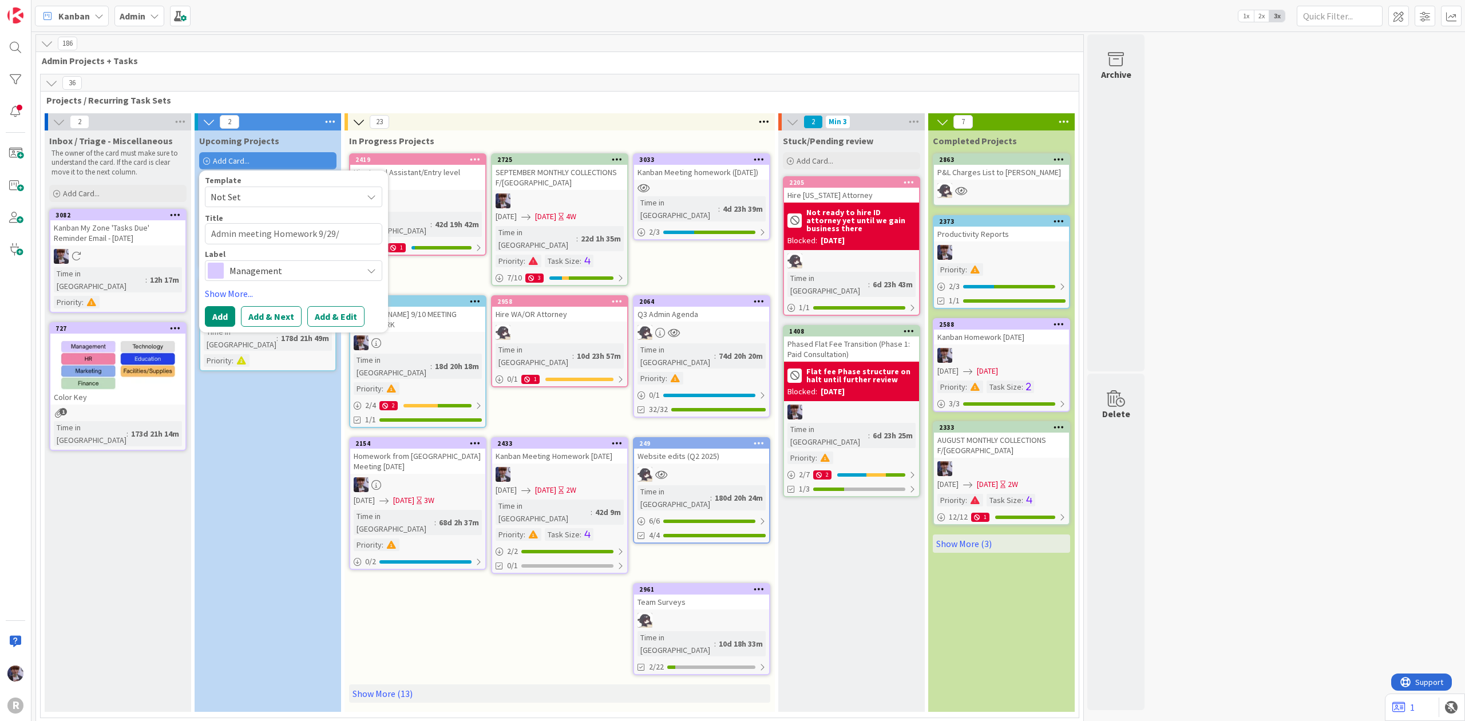
type textarea "x"
type textarea "Admin meeting Homework 9/29/2"
type textarea "x"
type textarea "Admin meeting Homework [DATE]"
click at [238, 294] on link "Show More..." at bounding box center [293, 294] width 177 height 14
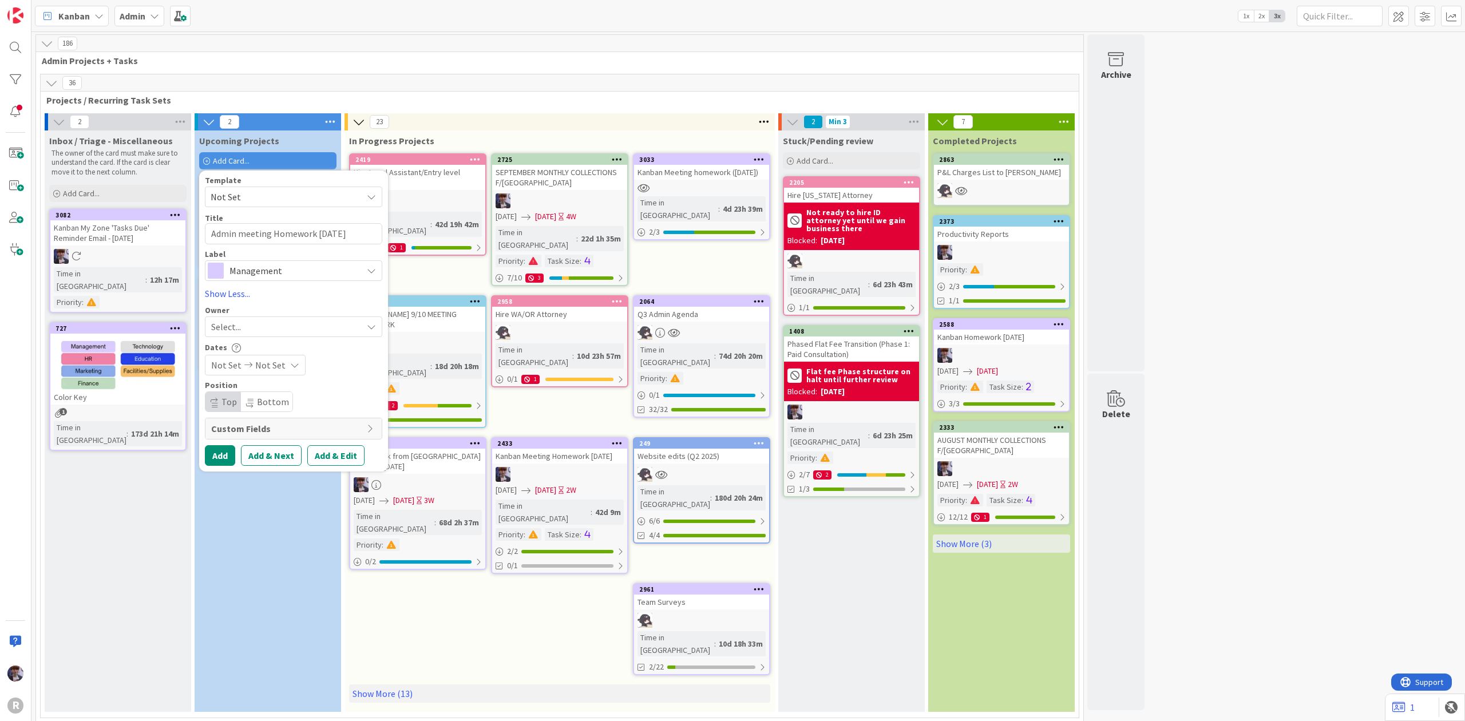
click at [257, 328] on div "Select..." at bounding box center [286, 327] width 151 height 14
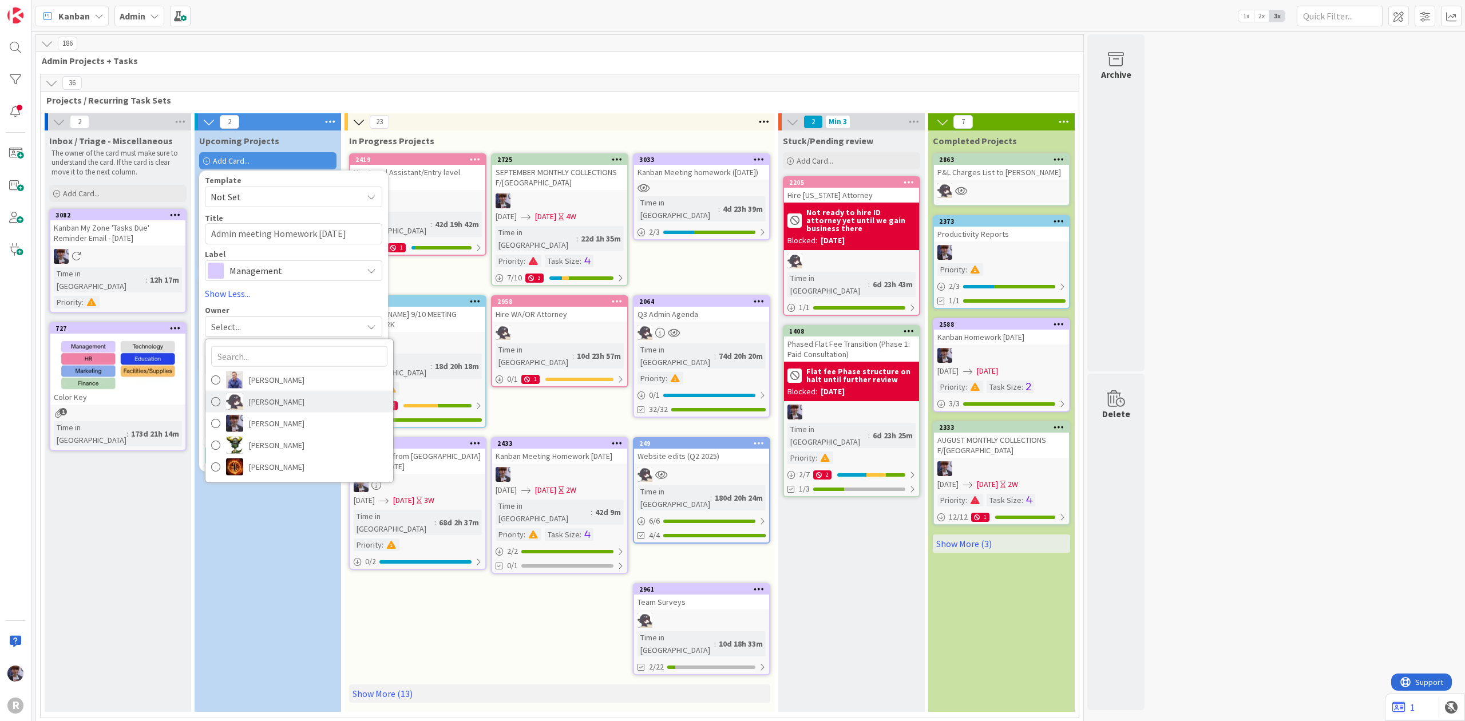
click at [266, 406] on span "[PERSON_NAME]" at bounding box center [277, 401] width 56 height 17
type textarea "x"
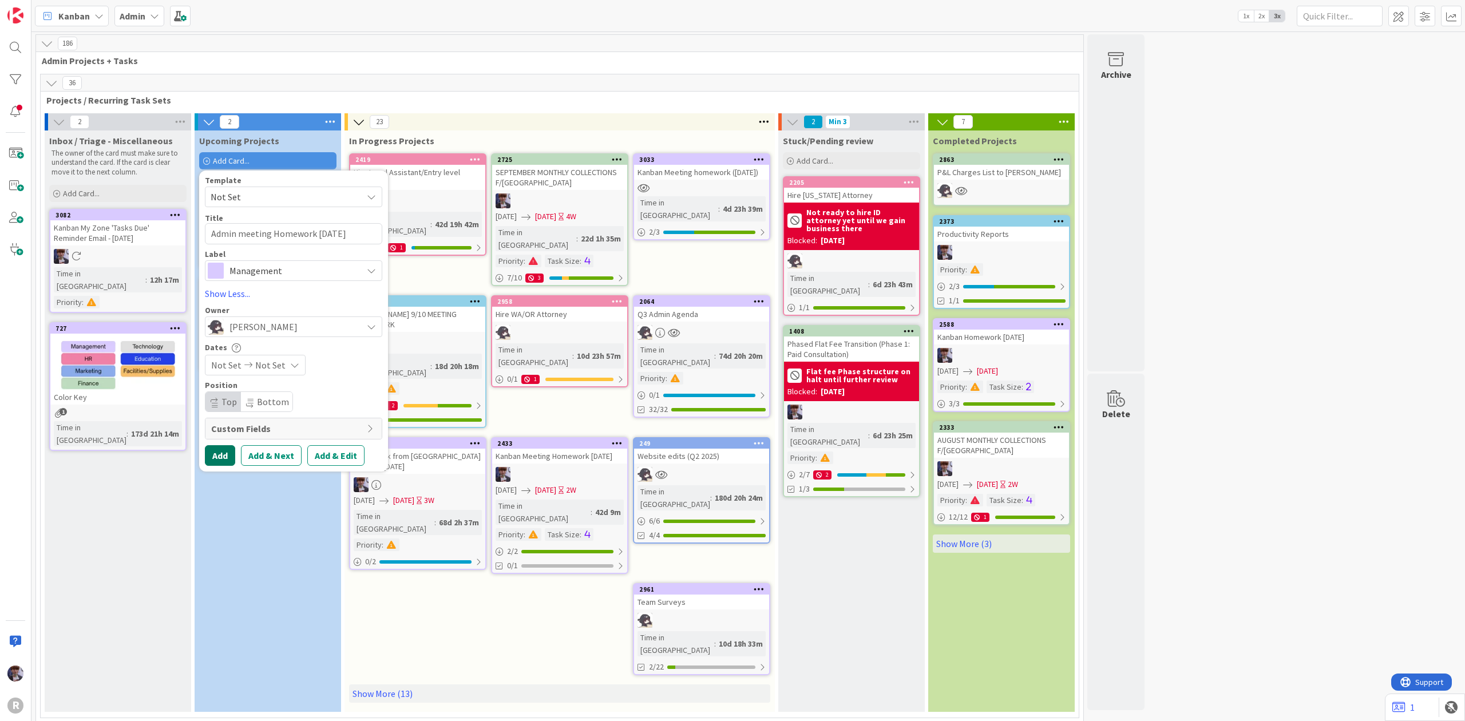
click at [230, 451] on button "Add" at bounding box center [220, 455] width 30 height 21
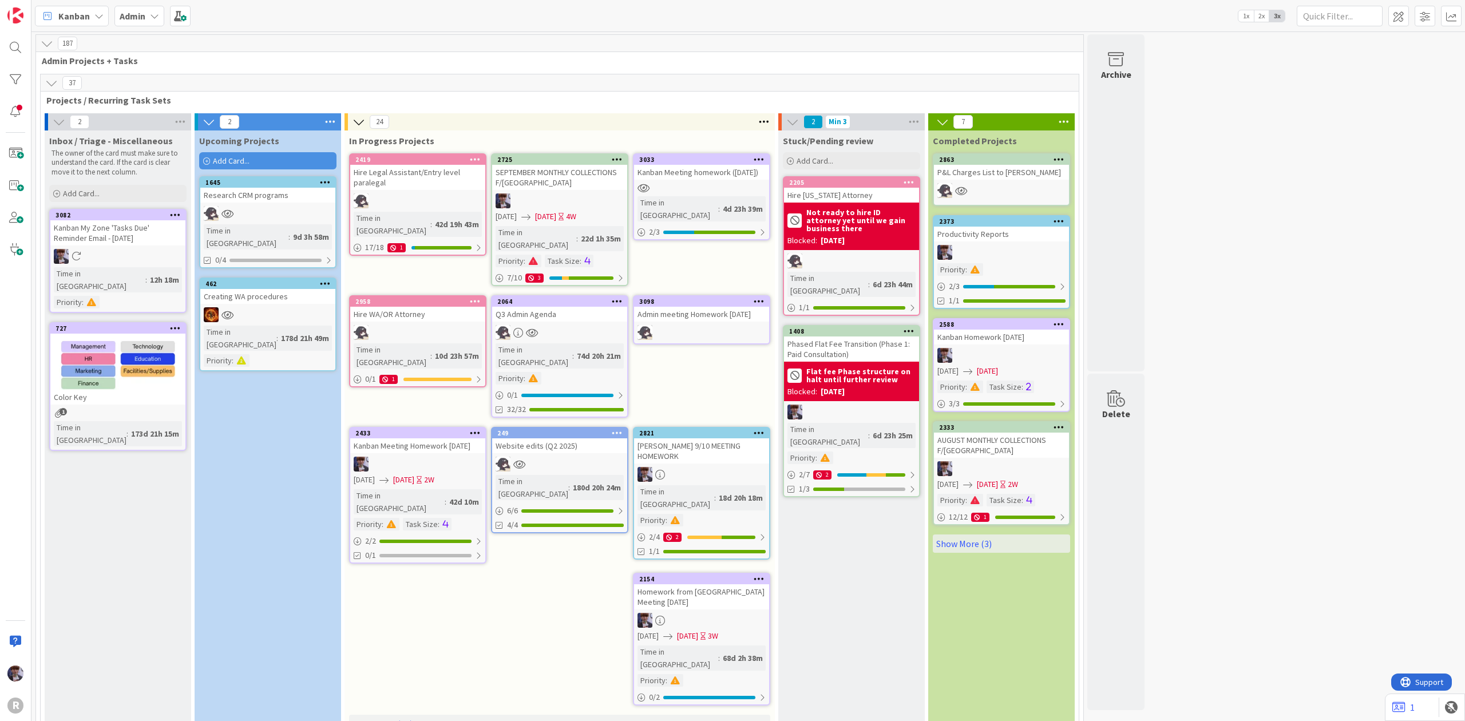
click at [718, 307] on div "Admin meeting Homework [DATE]" at bounding box center [701, 314] width 135 height 15
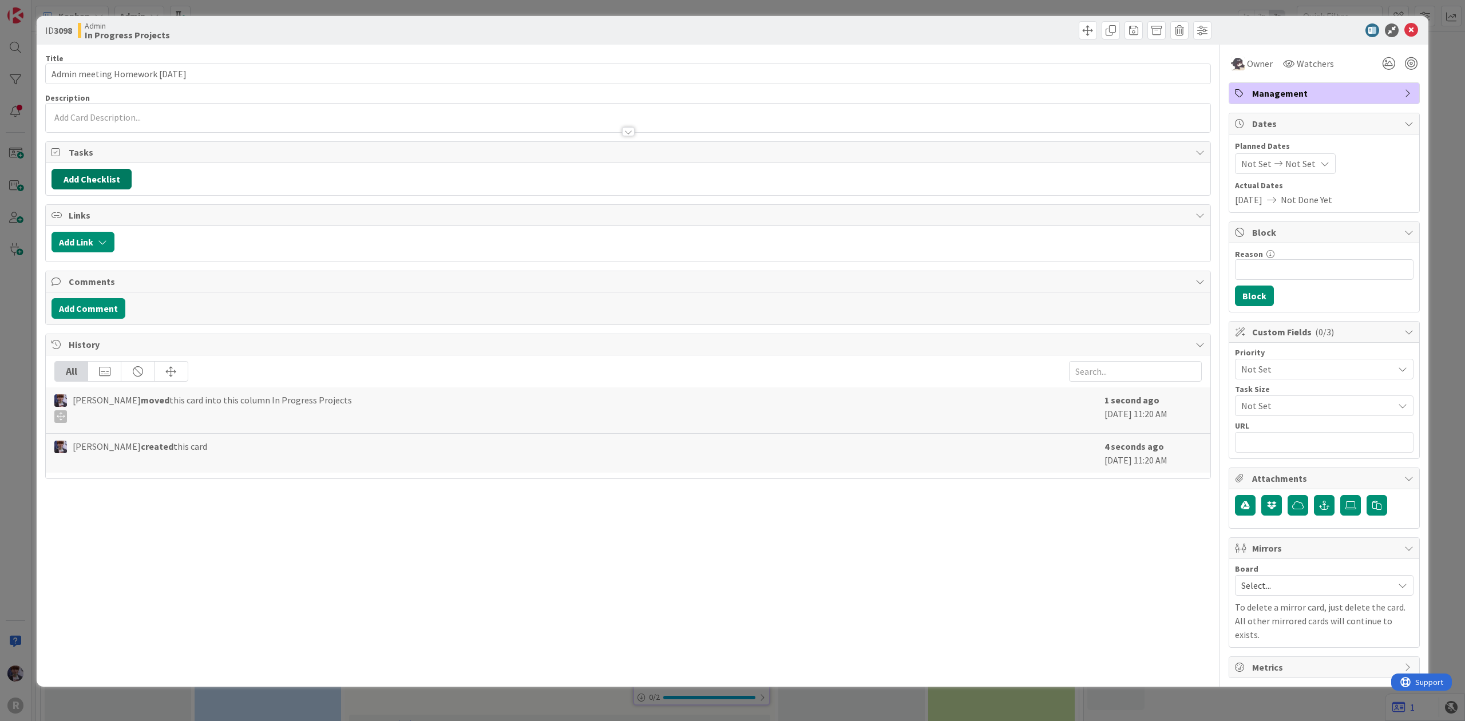
click at [97, 184] on button "Add Checklist" at bounding box center [92, 179] width 80 height 21
type input "Checklikst"
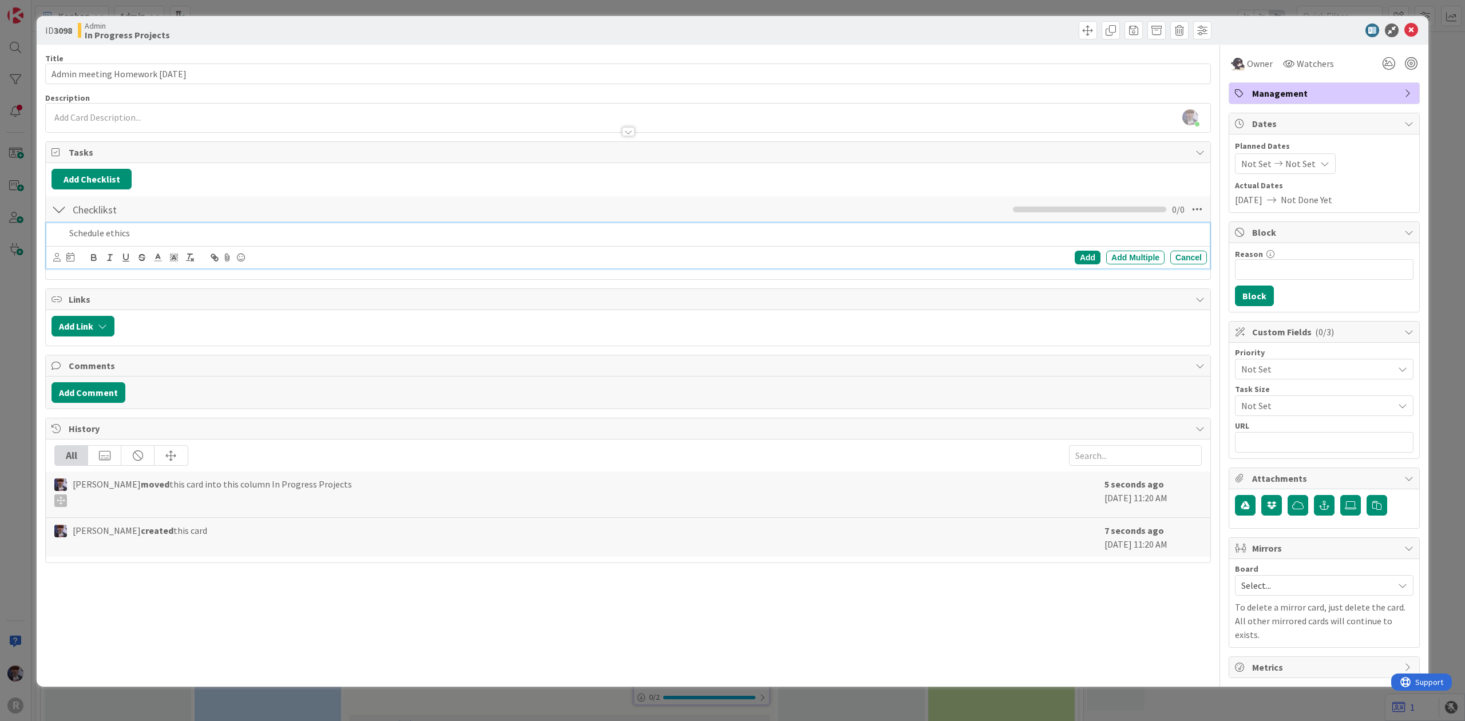
click at [157, 232] on p "Schedule ethics" at bounding box center [635, 233] width 1133 height 13
drag, startPoint x: 156, startPoint y: 237, endPoint x: 108, endPoint y: 239, distance: 48.1
click at [108, 239] on p "Schedule ethics intake" at bounding box center [635, 233] width 1133 height 13
click at [227, 236] on p "Schedule working session for KPN & TWR: intake forms &" at bounding box center [635, 233] width 1133 height 13
click at [366, 229] on p "Schedule working session for KPN & TWR: ethics intake forms &" at bounding box center [635, 233] width 1133 height 13
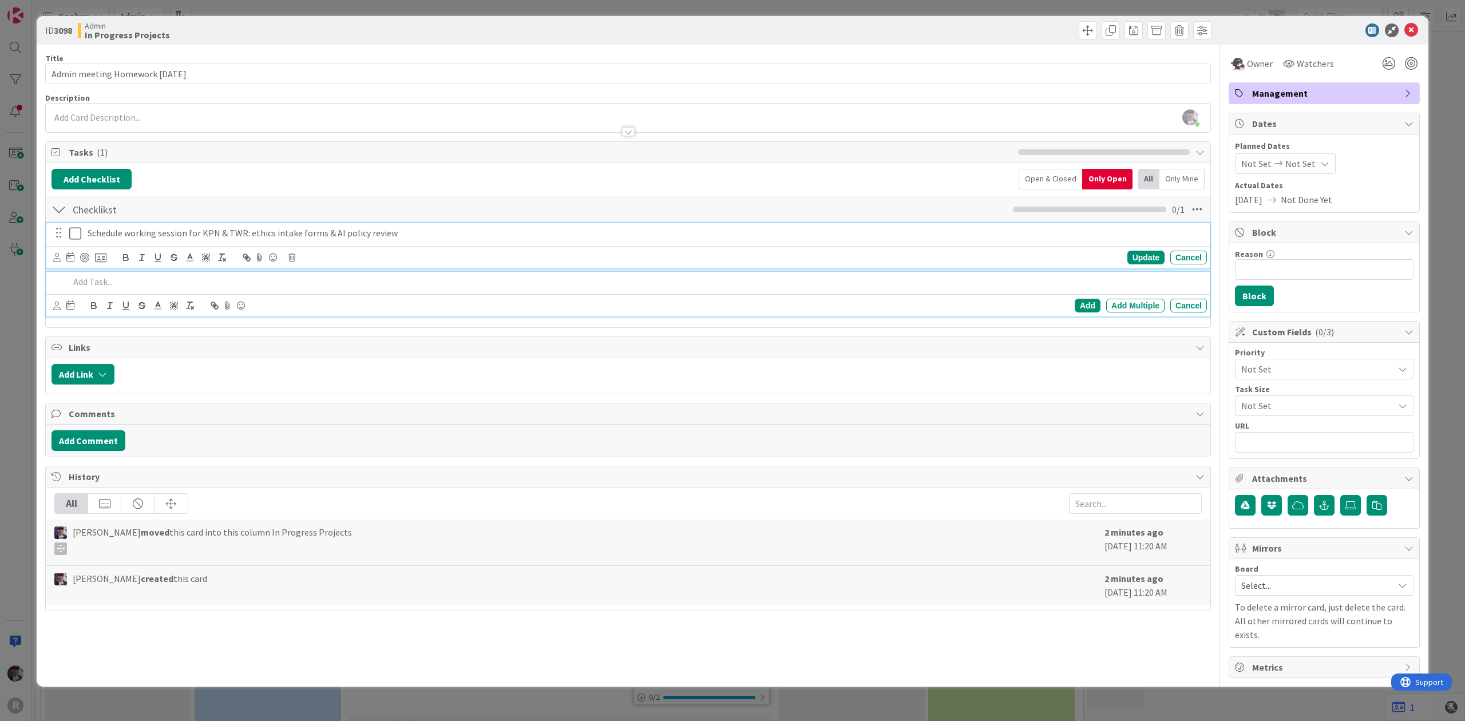
click at [117, 239] on p "Schedule working session for KPN & TWR: ethics intake forms & AI policy review" at bounding box center [645, 233] width 1115 height 13
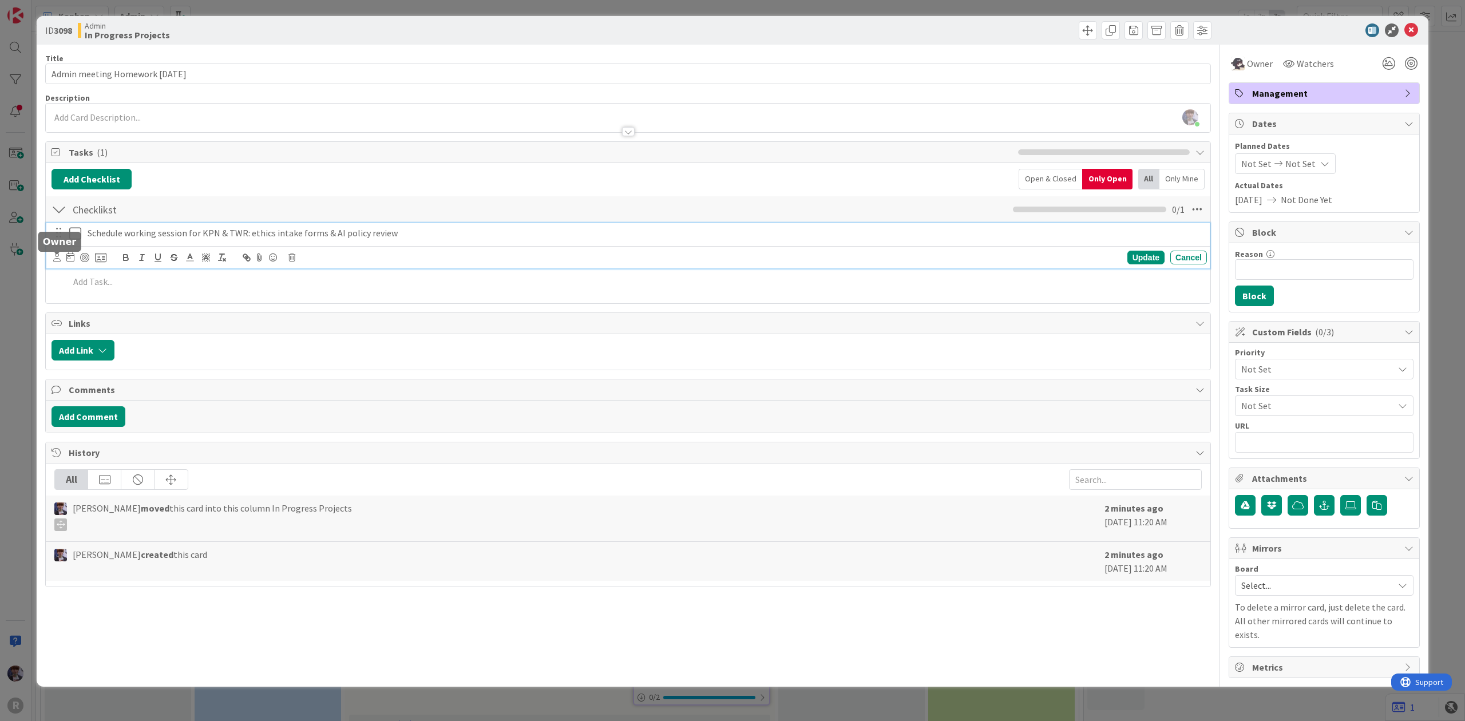
click at [57, 259] on icon at bounding box center [56, 257] width 7 height 9
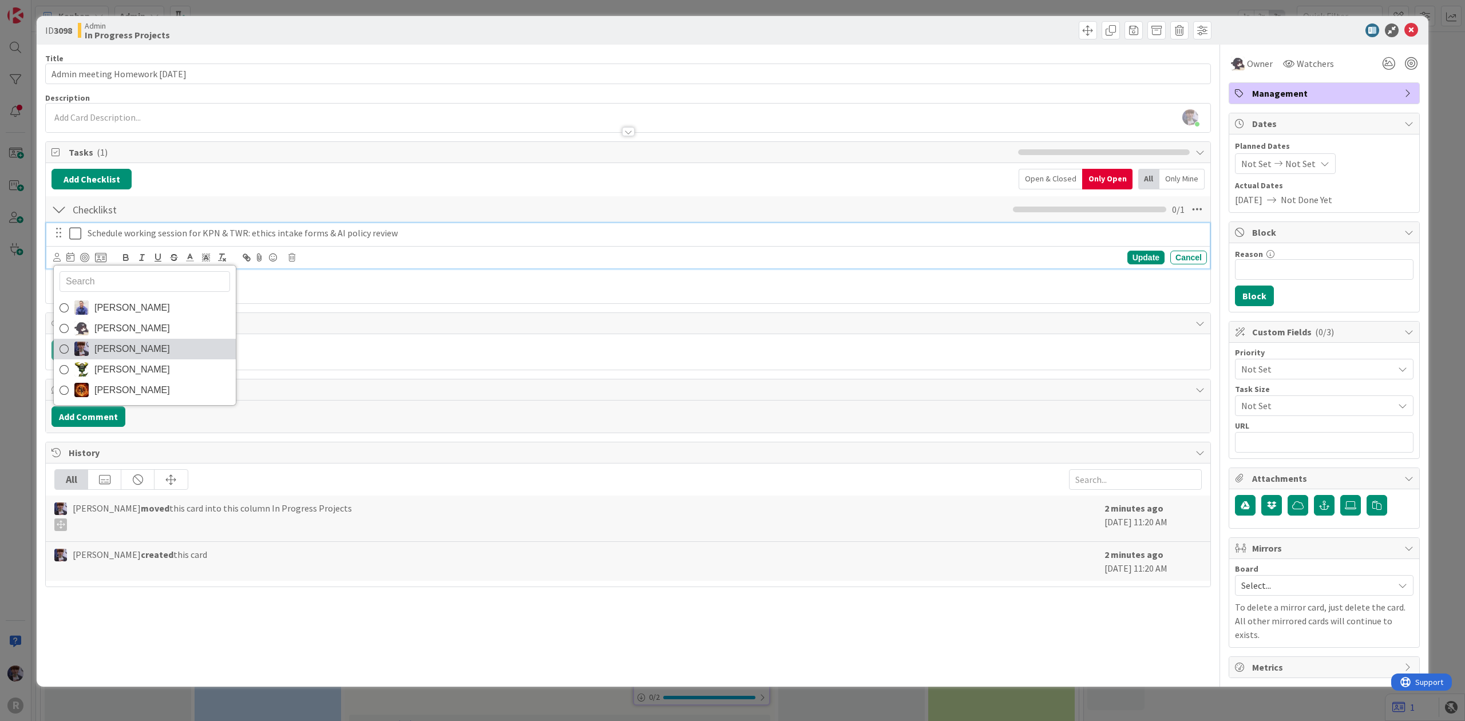
click at [124, 345] on span "[PERSON_NAME]" at bounding box center [132, 349] width 76 height 17
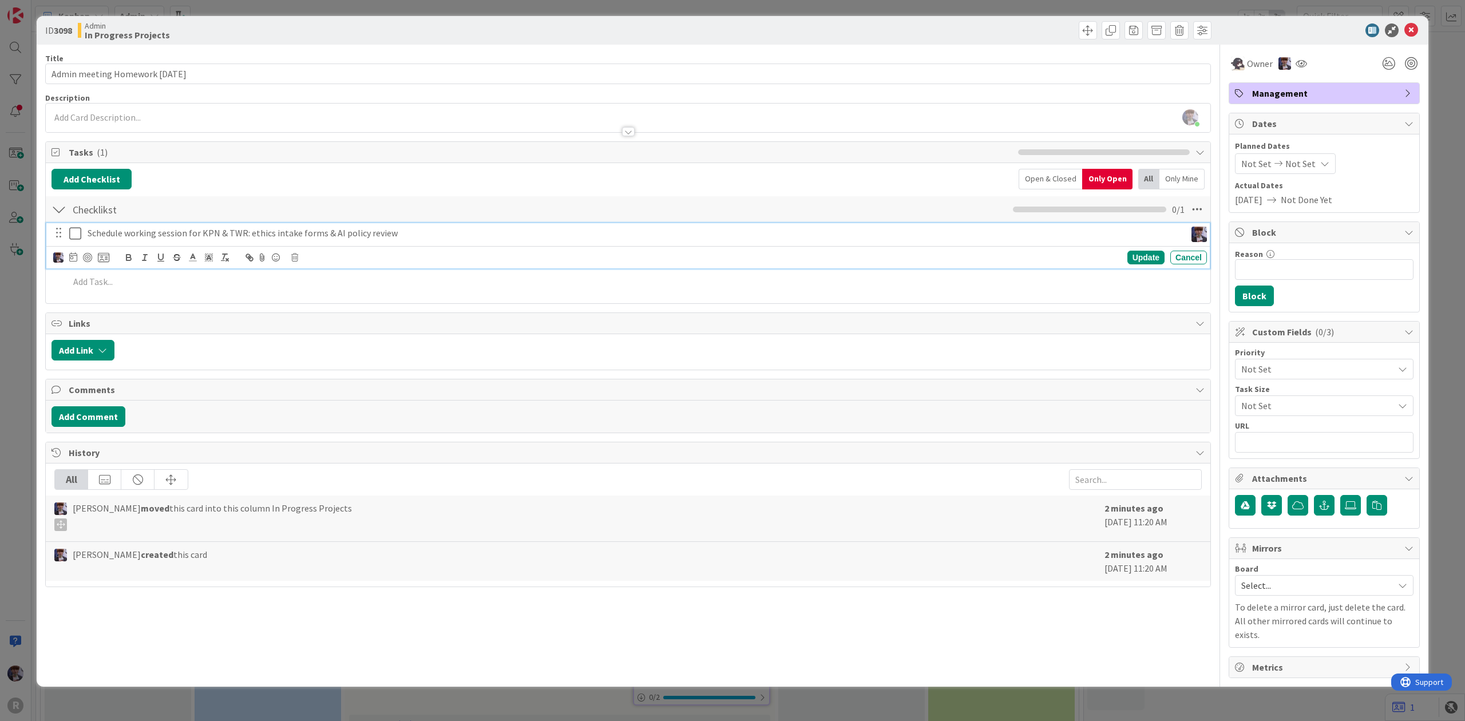
click at [69, 261] on div "[PERSON_NAME] [PERSON_NAME] [PERSON_NAME] [PERSON_NAME] [PERSON_NAME]" at bounding box center [81, 258] width 56 height 14
click at [76, 259] on icon at bounding box center [73, 256] width 8 height 9
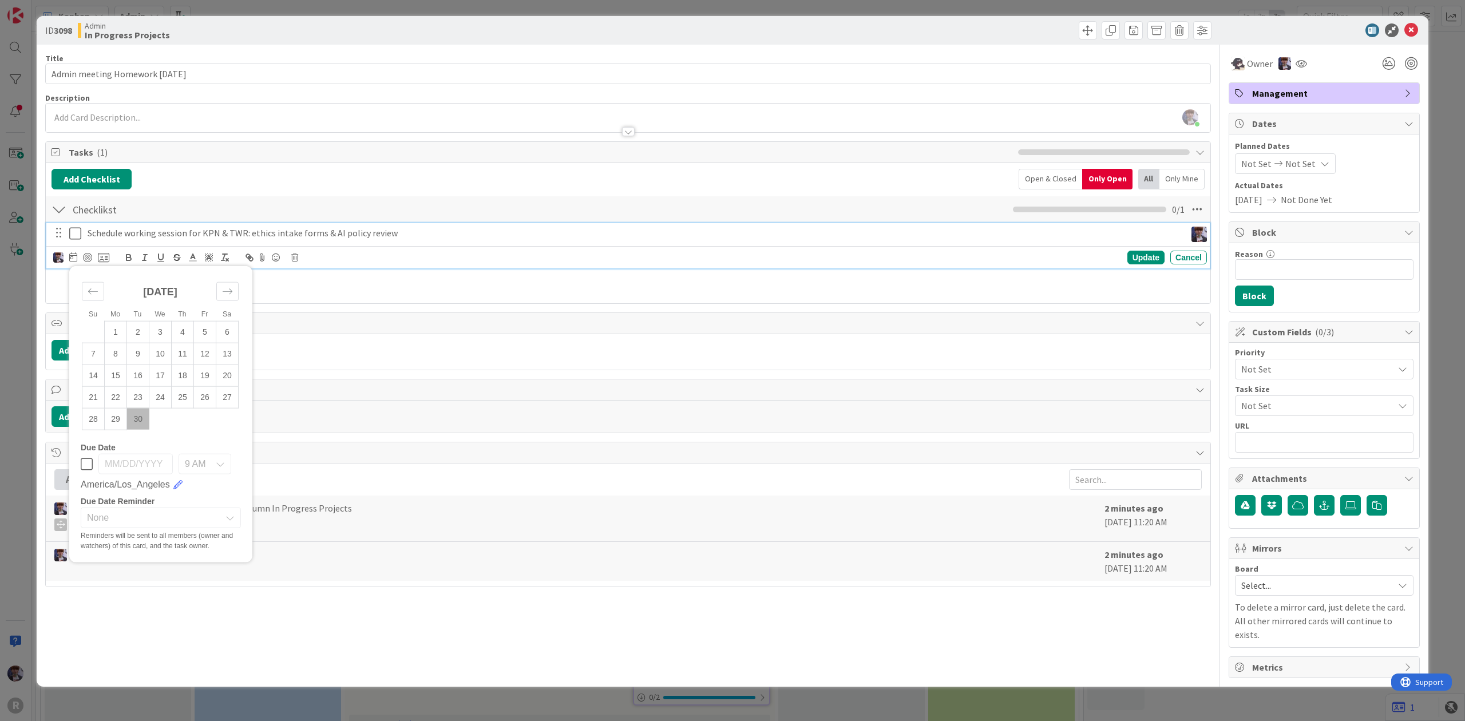
click at [139, 420] on td "30" at bounding box center [138, 419] width 22 height 22
type input "[DATE]"
click at [108, 255] on icon at bounding box center [103, 257] width 11 height 10
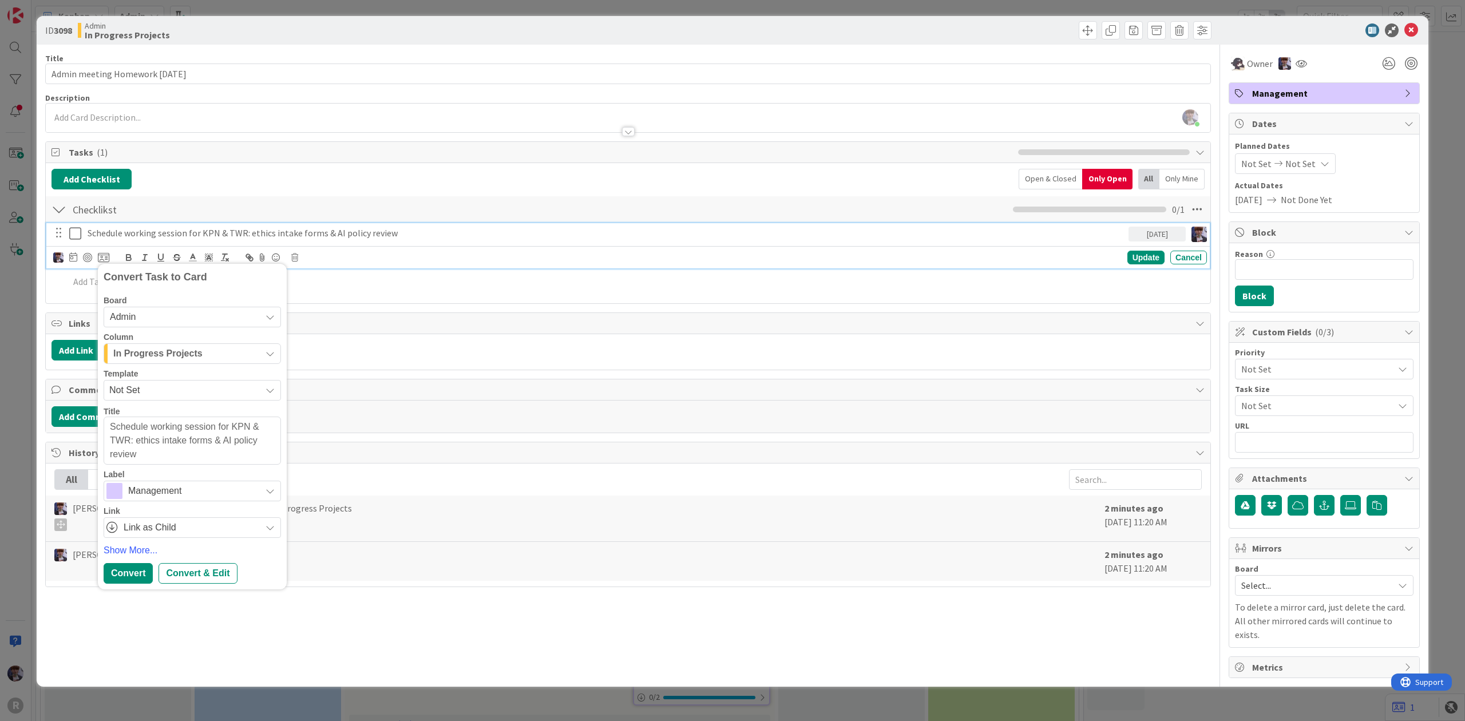
click at [195, 321] on span "Admin" at bounding box center [182, 317] width 145 height 16
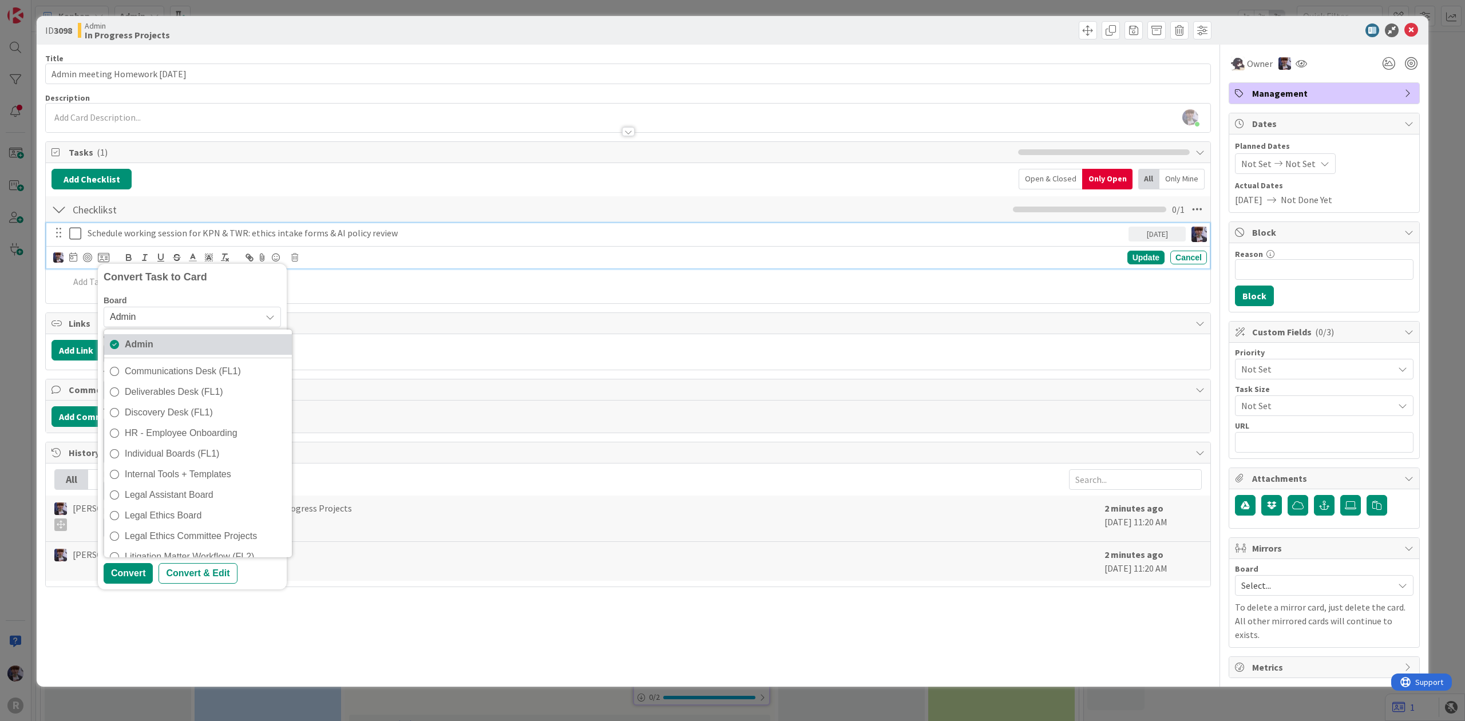
click at [187, 344] on span "Admin" at bounding box center [205, 343] width 161 height 17
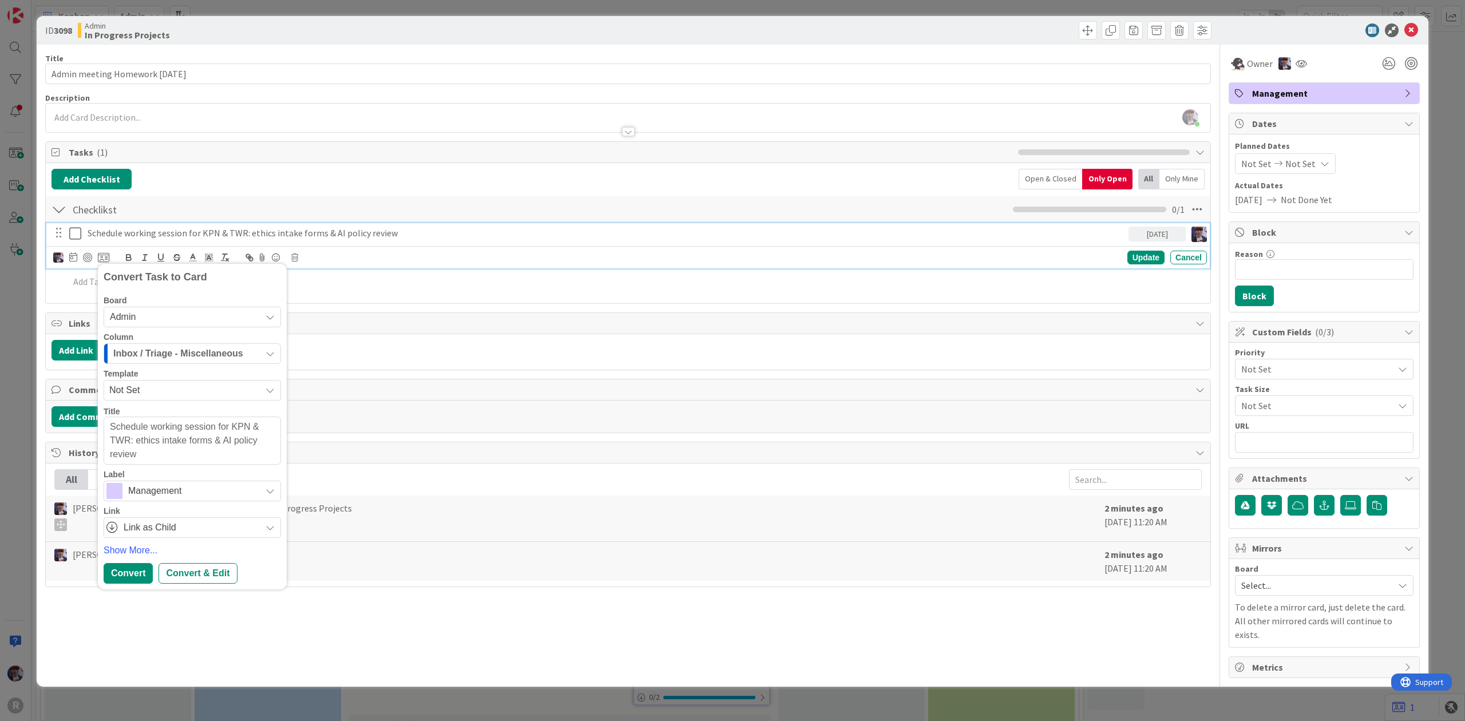
click at [186, 348] on span "Inbox / Triage - Miscellaneous" at bounding box center [178, 353] width 130 height 15
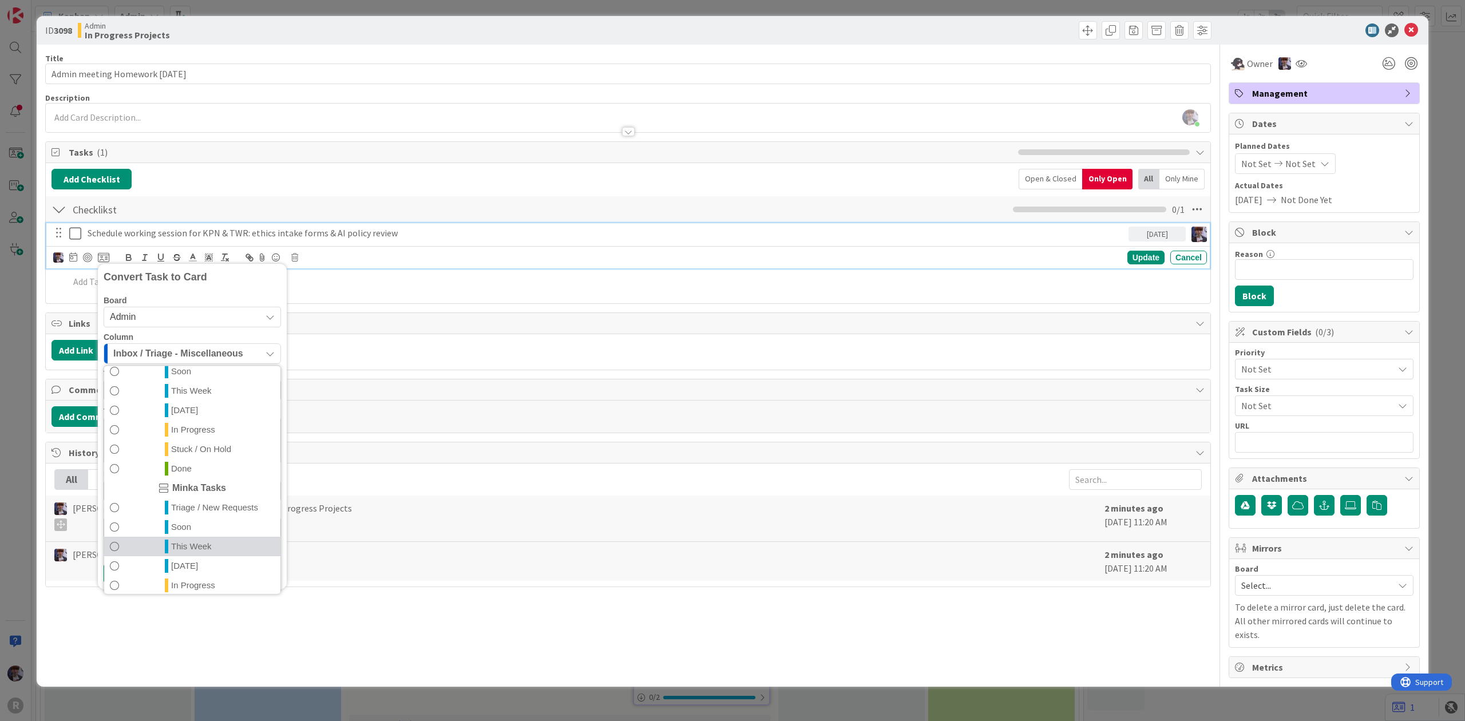
scroll to position [268, 0]
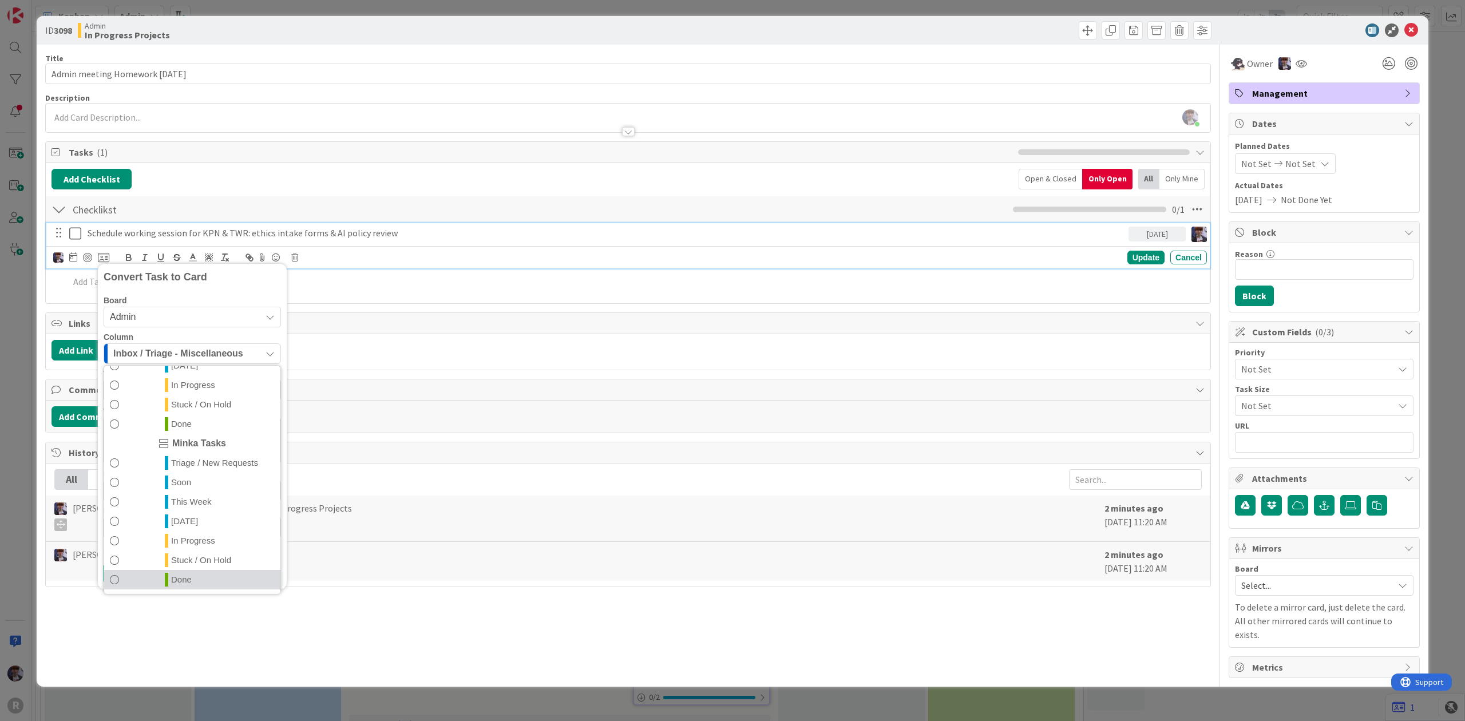
click at [200, 582] on link "Done" at bounding box center [192, 579] width 176 height 19
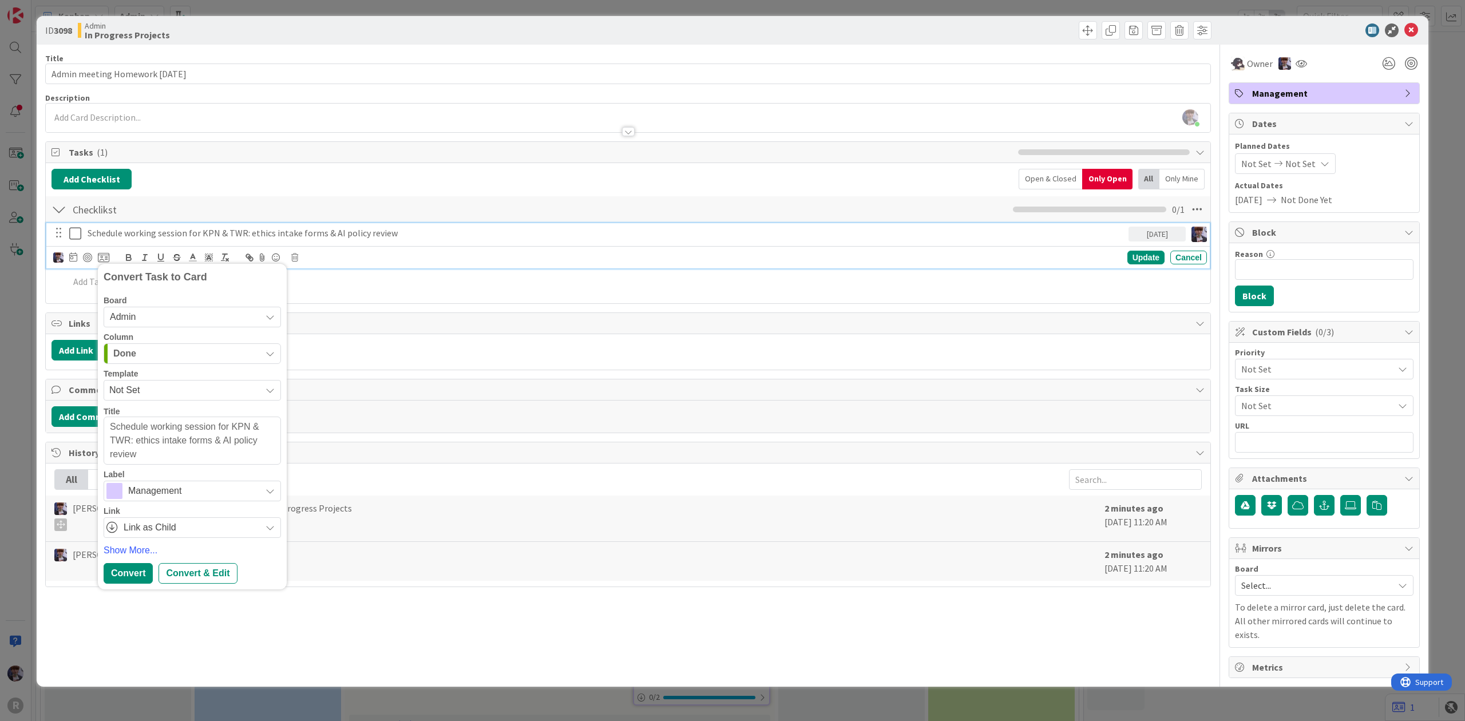
click at [153, 492] on span "Management" at bounding box center [191, 491] width 127 height 16
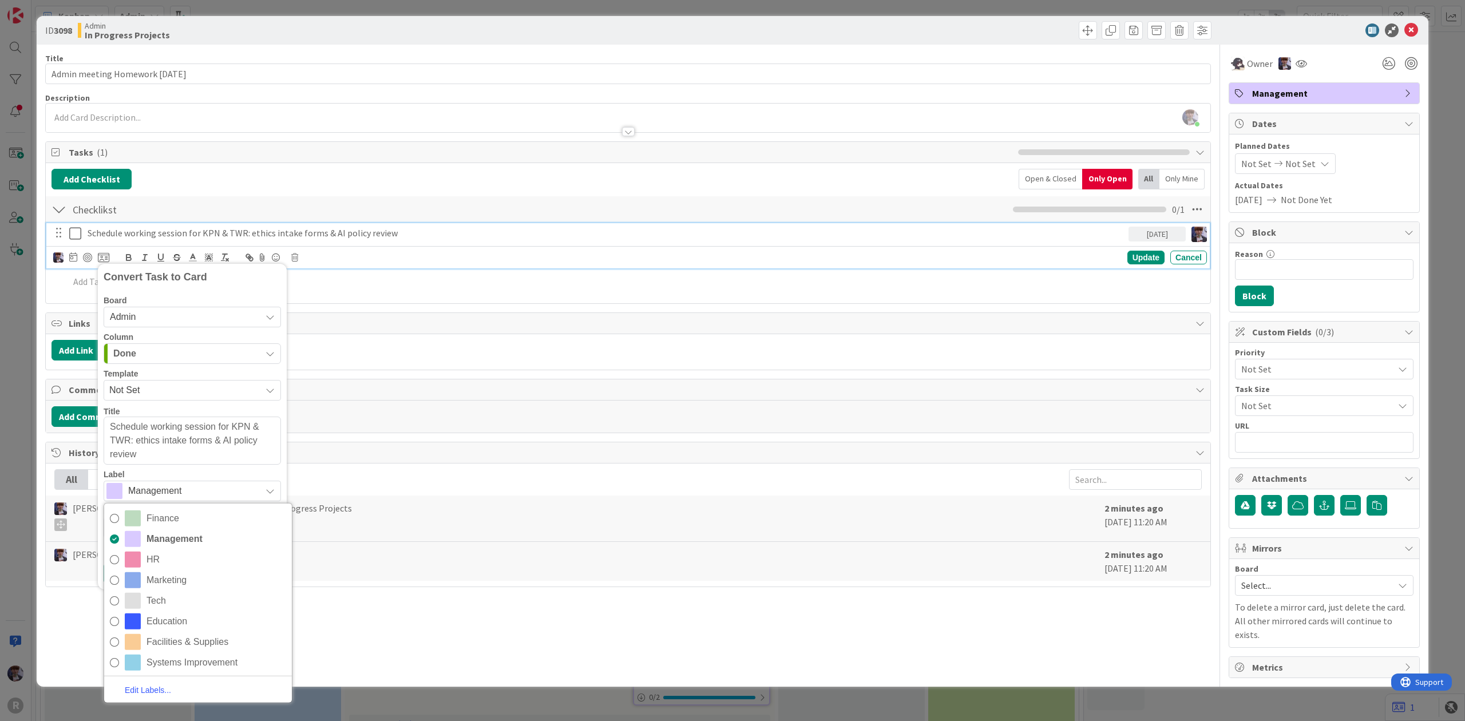
click at [153, 492] on span "Management" at bounding box center [191, 491] width 127 height 16
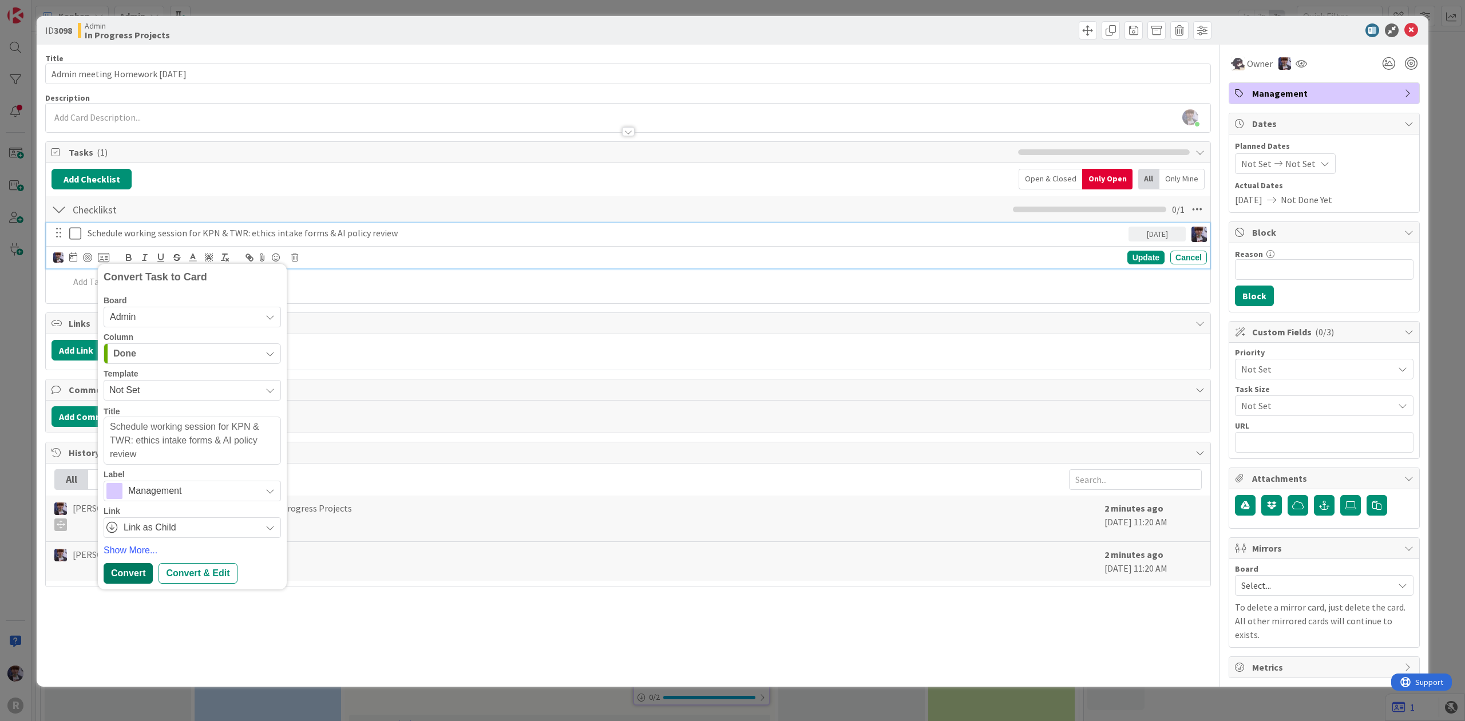
click at [140, 571] on div "Convert" at bounding box center [128, 573] width 49 height 21
type textarea "x"
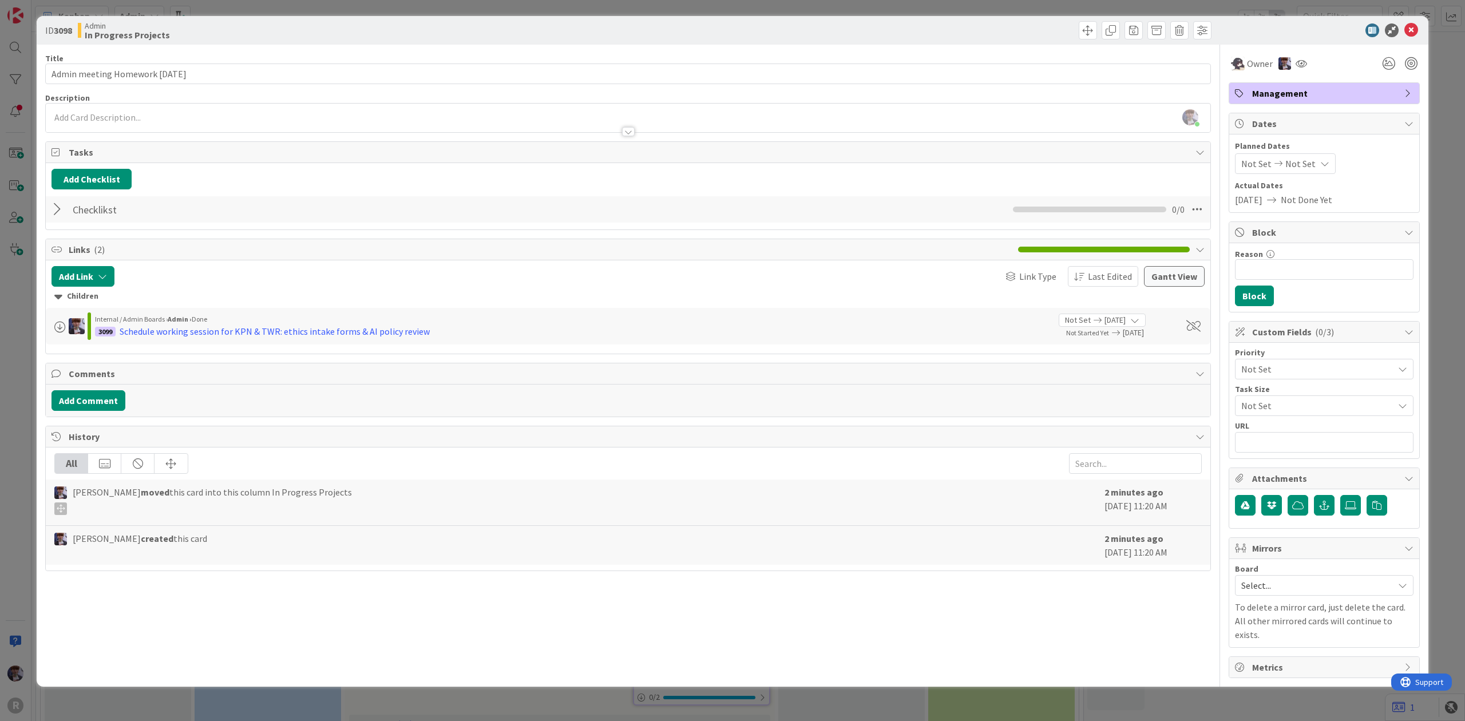
click at [61, 203] on div at bounding box center [59, 209] width 15 height 21
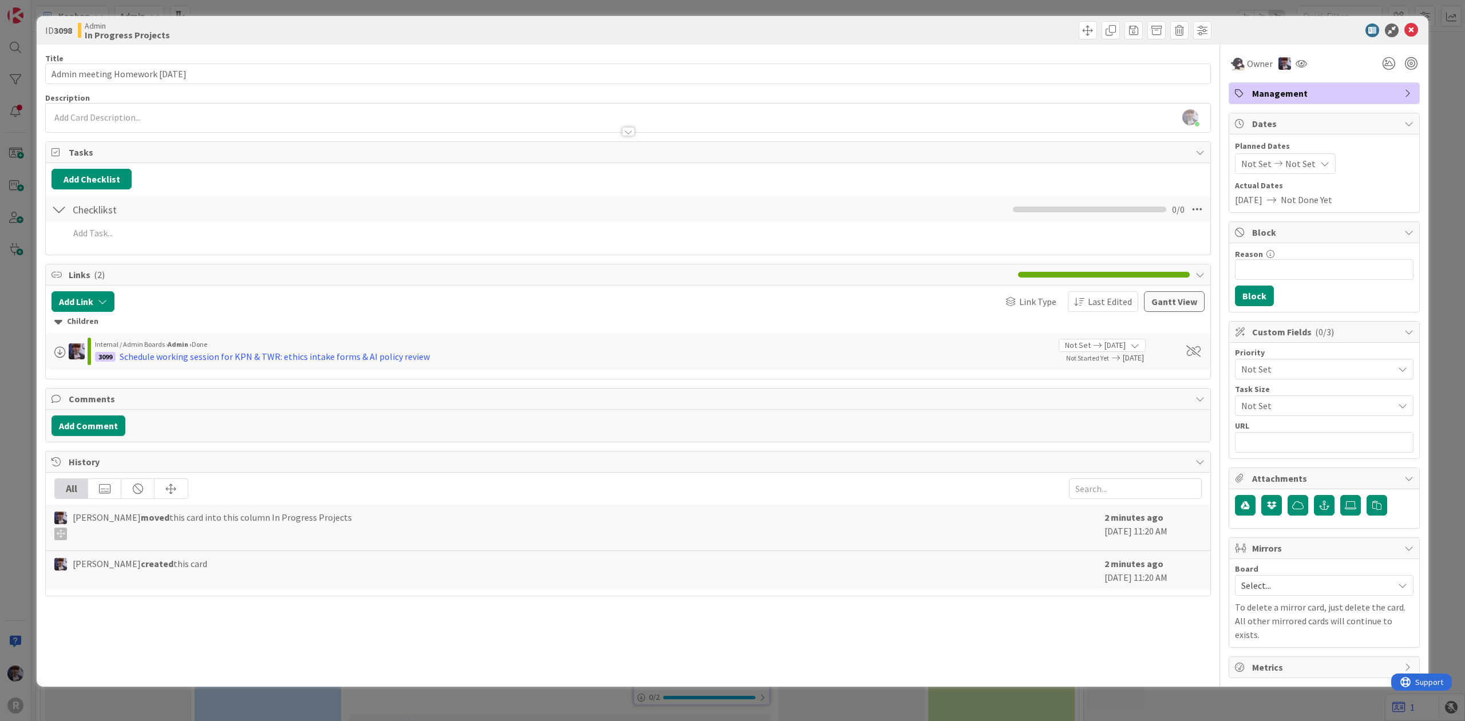
click at [94, 246] on div "Add Add Multiple Cancel" at bounding box center [628, 235] width 1153 height 25
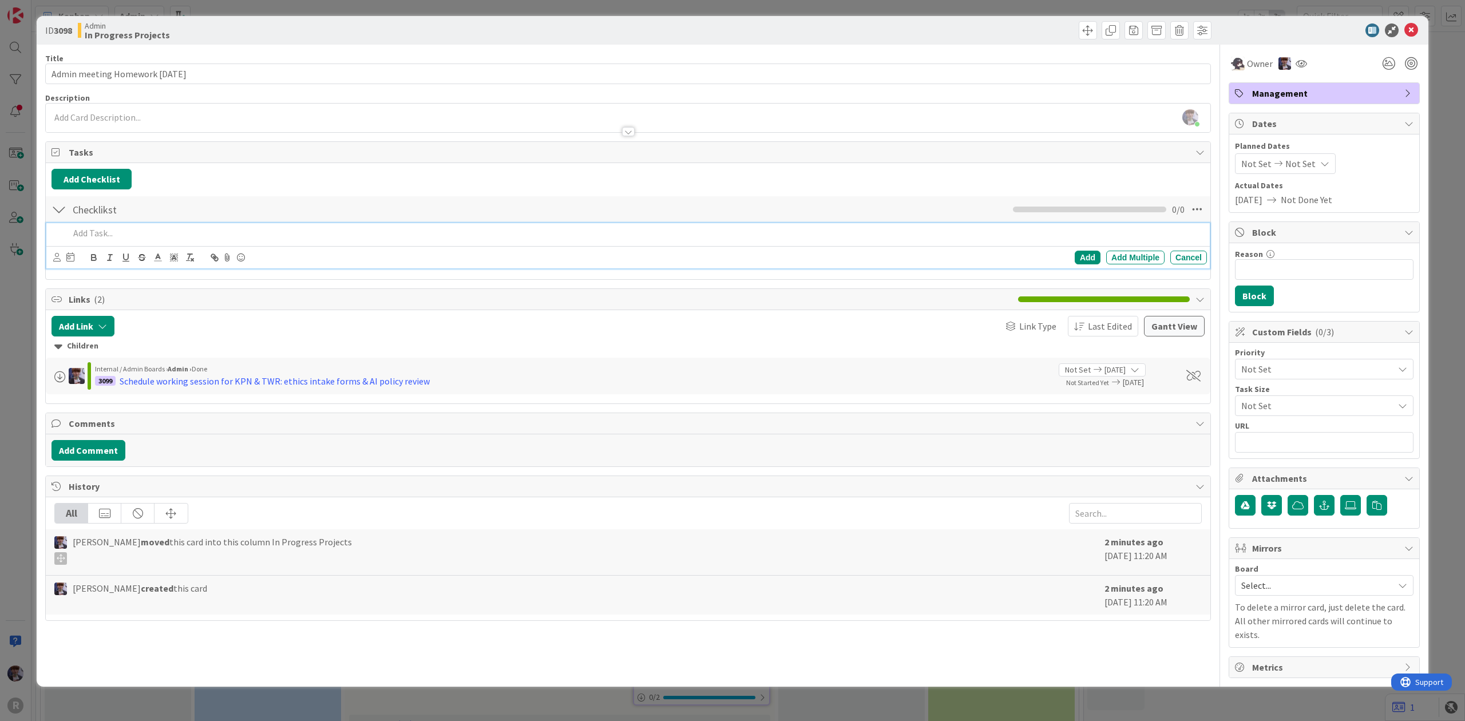
click at [100, 235] on p at bounding box center [635, 233] width 1133 height 13
click at [319, 237] on p "Updates on the Tier report (columns for matter type & operating aact. payments)" at bounding box center [635, 233] width 1133 height 13
click at [379, 237] on p "Updates on the Tier report (columns for matter type & operating acct. payments)" at bounding box center [635, 233] width 1133 height 13
click at [1083, 261] on div "Add" at bounding box center [1088, 258] width 26 height 14
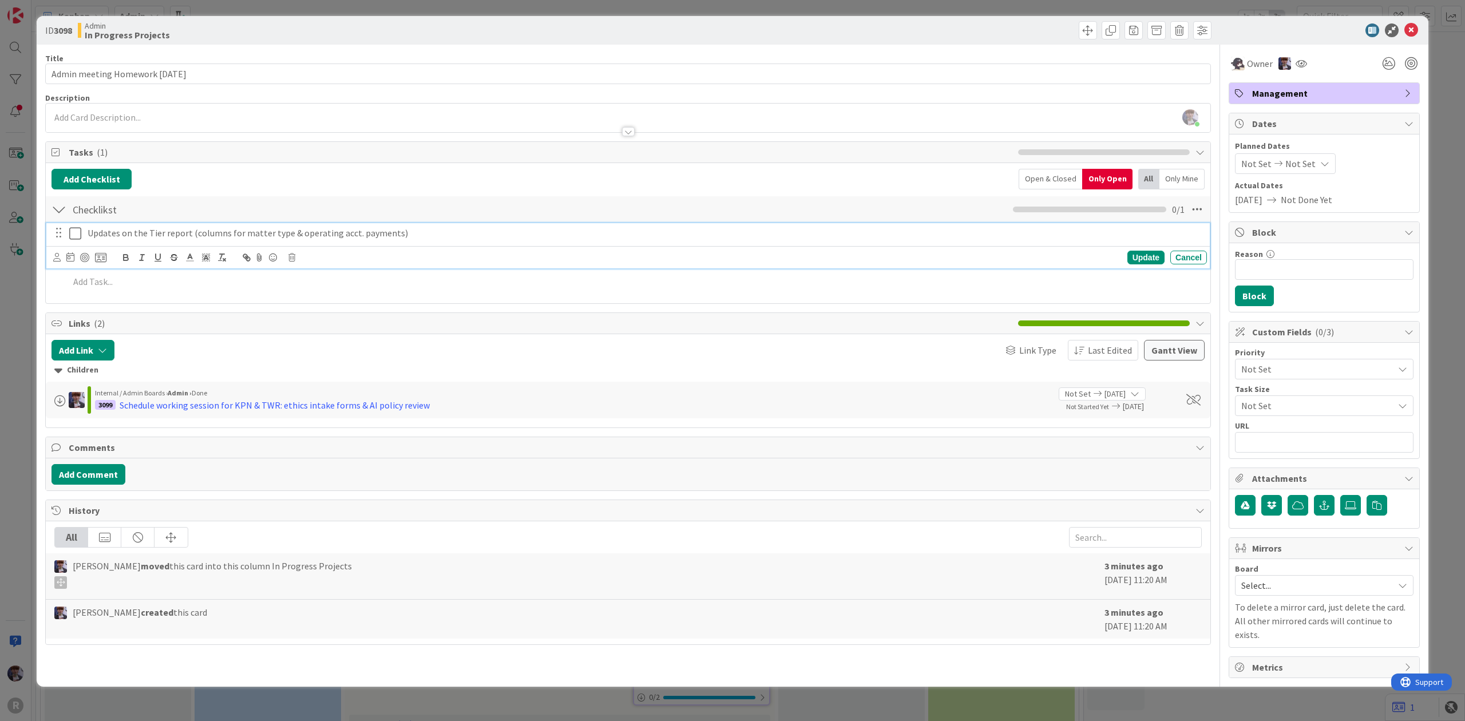
click at [127, 232] on p "Updates on the Tier report (columns for matter type & operating acct. payments)" at bounding box center [645, 233] width 1115 height 13
click at [52, 258] on div "Update Cancel" at bounding box center [628, 257] width 1164 height 22
click at [56, 258] on icon at bounding box center [56, 257] width 7 height 9
drag, startPoint x: 127, startPoint y: 355, endPoint x: 128, endPoint y: 347, distance: 8.1
click at [127, 355] on span "[PERSON_NAME]" at bounding box center [132, 349] width 76 height 17
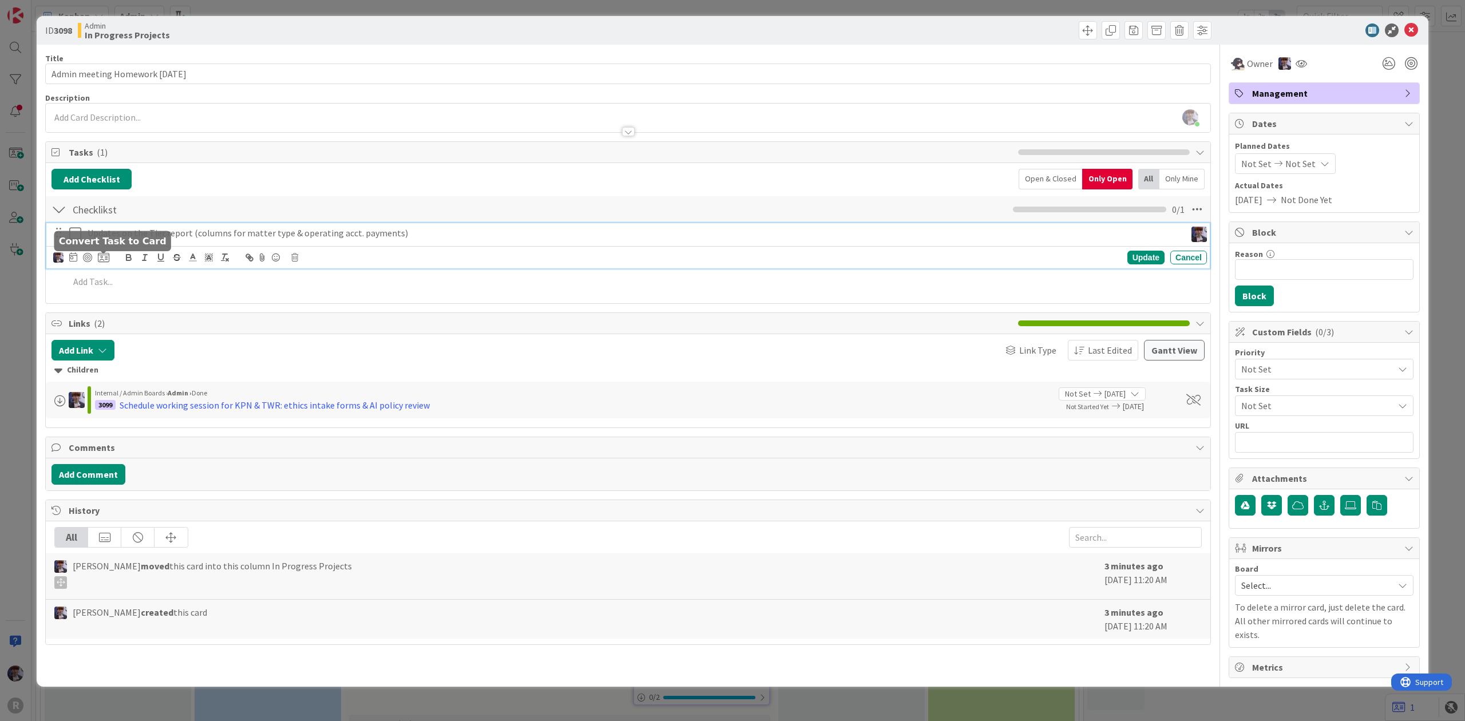
click at [101, 259] on icon at bounding box center [103, 257] width 11 height 10
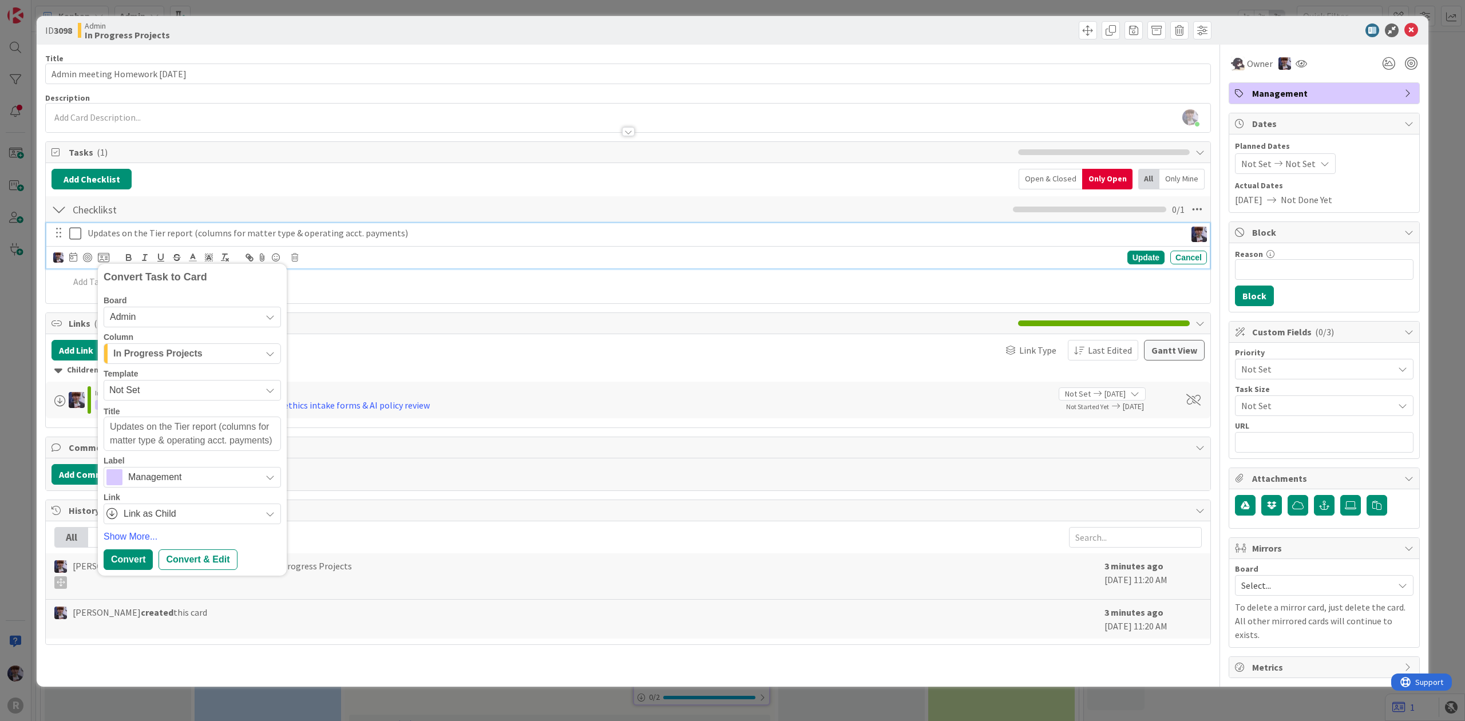
click at [188, 332] on div "Board Admin Column In Progress Projects Template Not Set Title 79 / 128 Updates…" at bounding box center [192, 411] width 177 height 228
click at [192, 347] on div "In Progress Projects" at bounding box center [185, 354] width 151 height 18
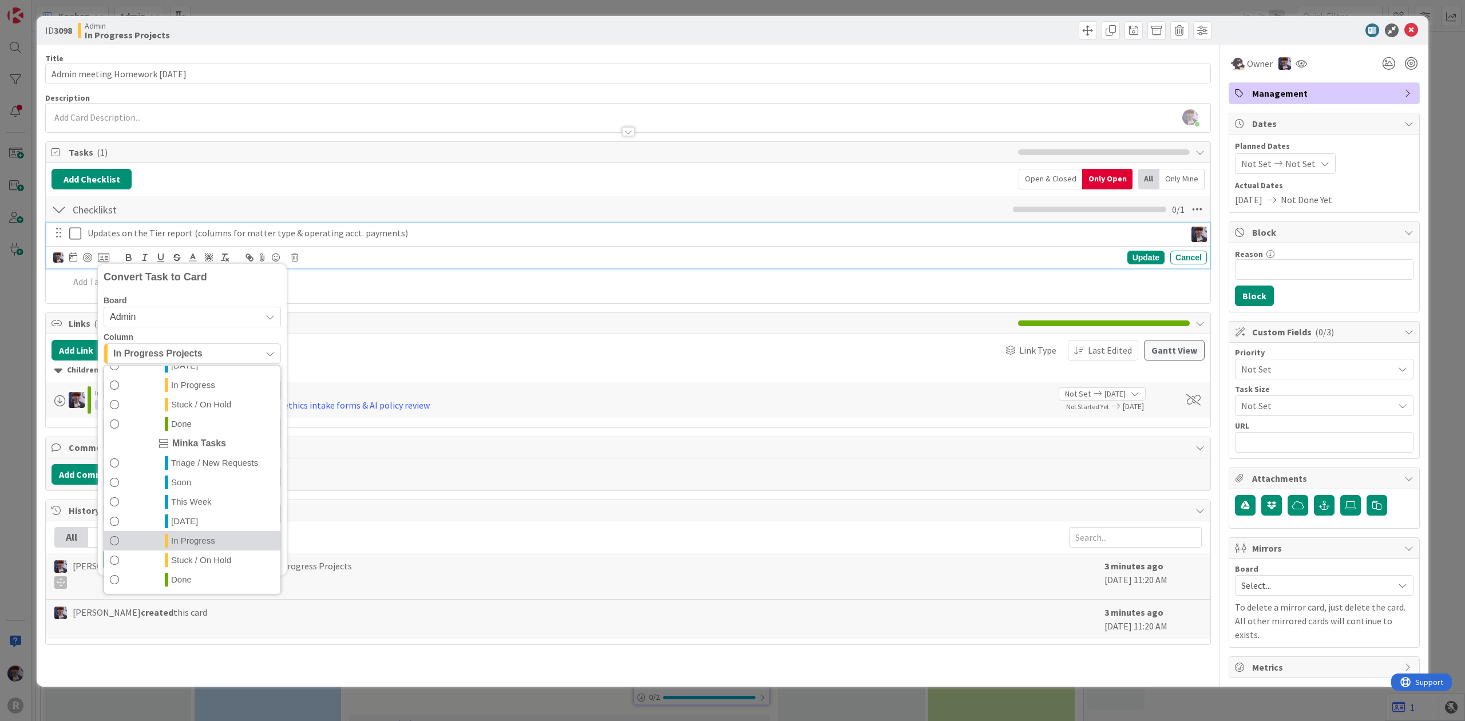
click at [201, 534] on link "In Progress" at bounding box center [192, 540] width 176 height 19
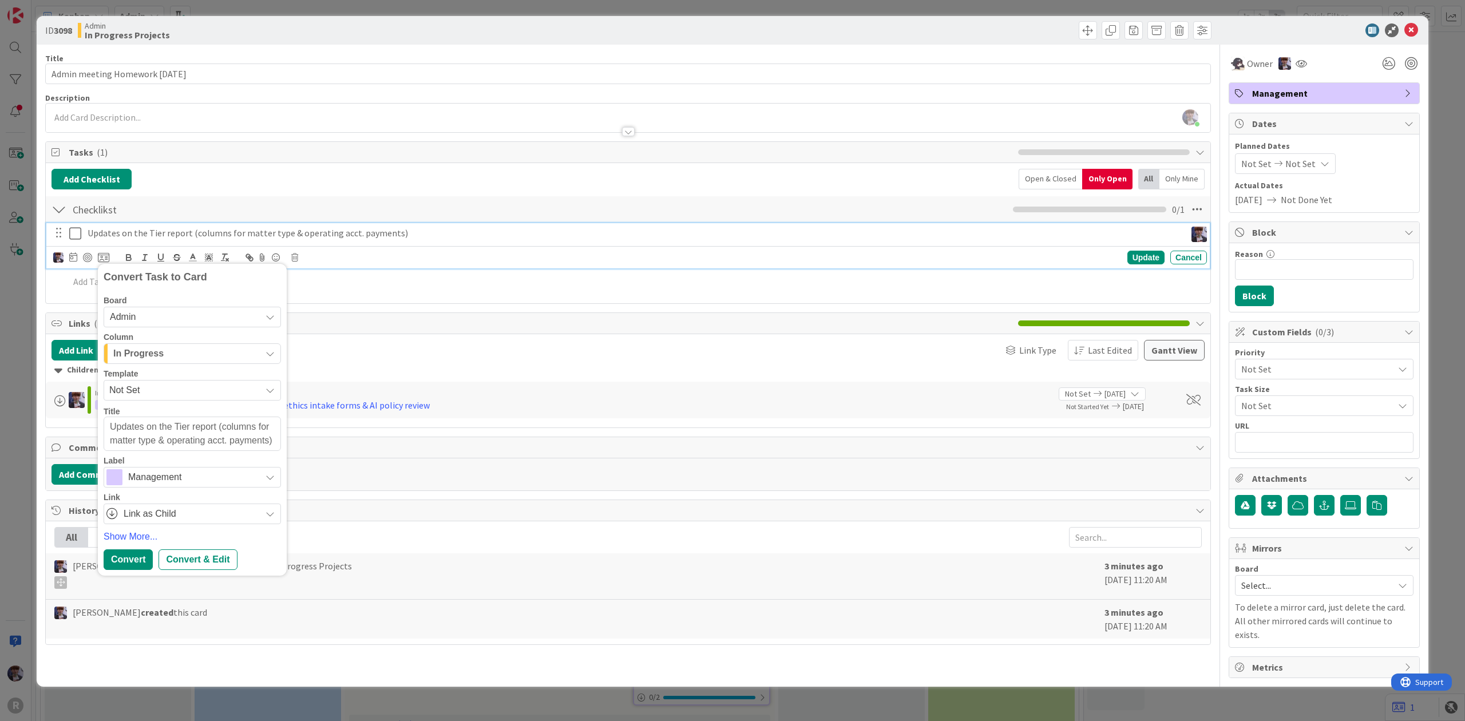
click at [179, 361] on div "In Progress" at bounding box center [185, 354] width 151 height 18
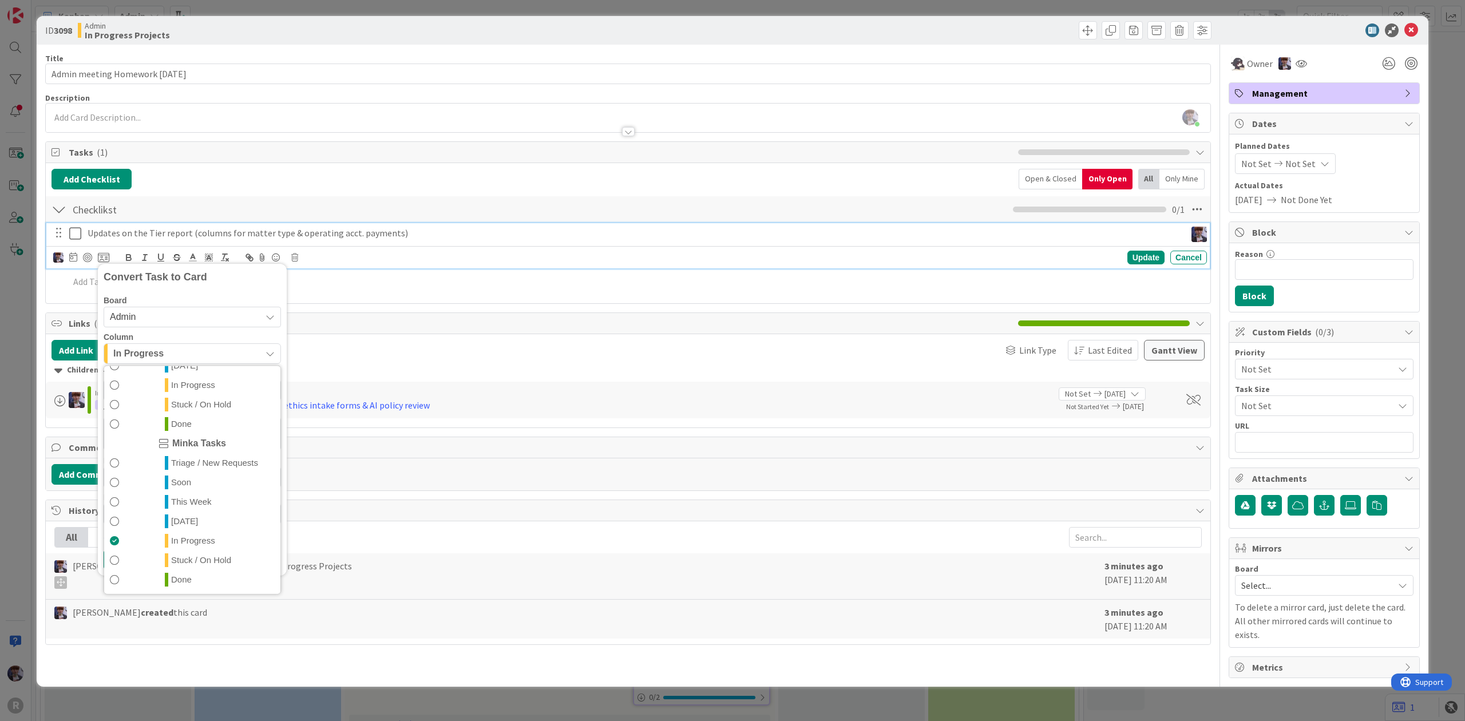
click at [208, 496] on span "This Week" at bounding box center [191, 502] width 41 height 14
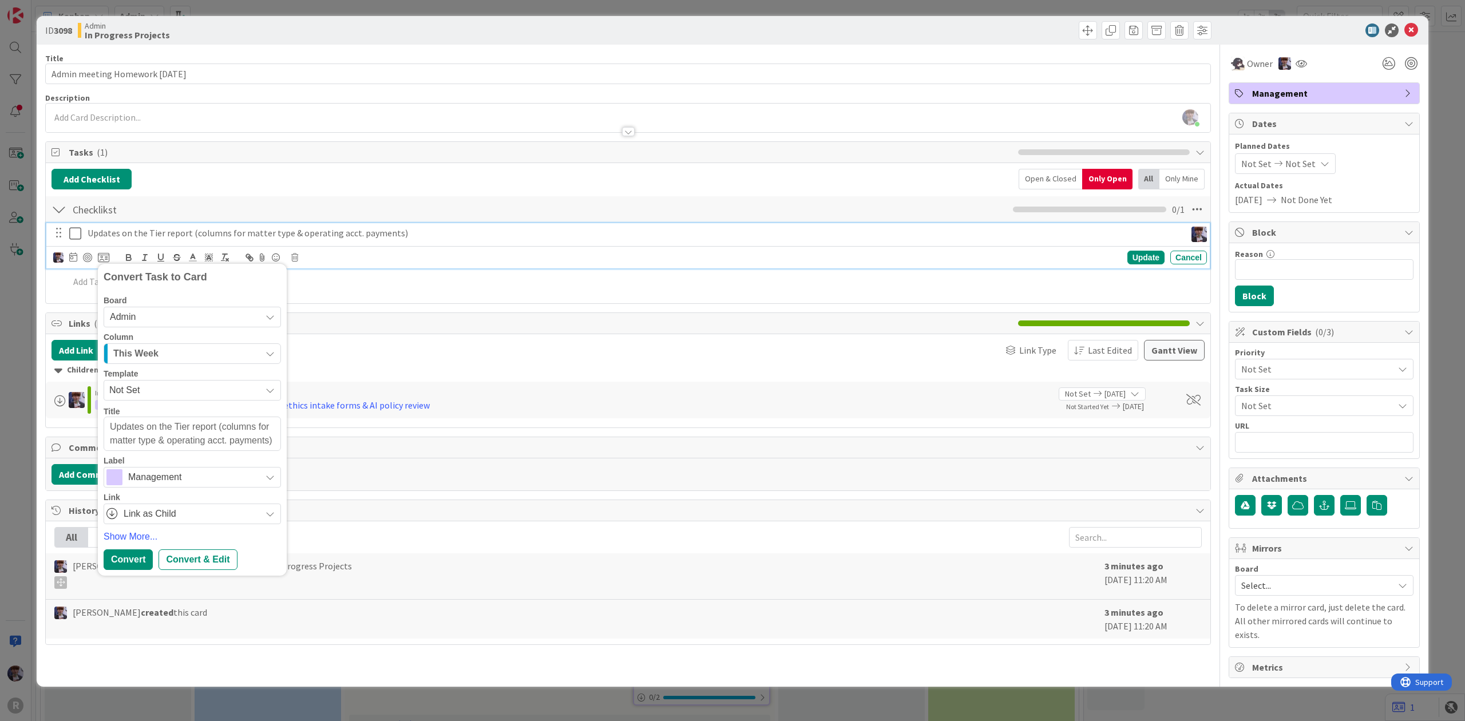
click at [187, 482] on span "Management" at bounding box center [191, 477] width 127 height 16
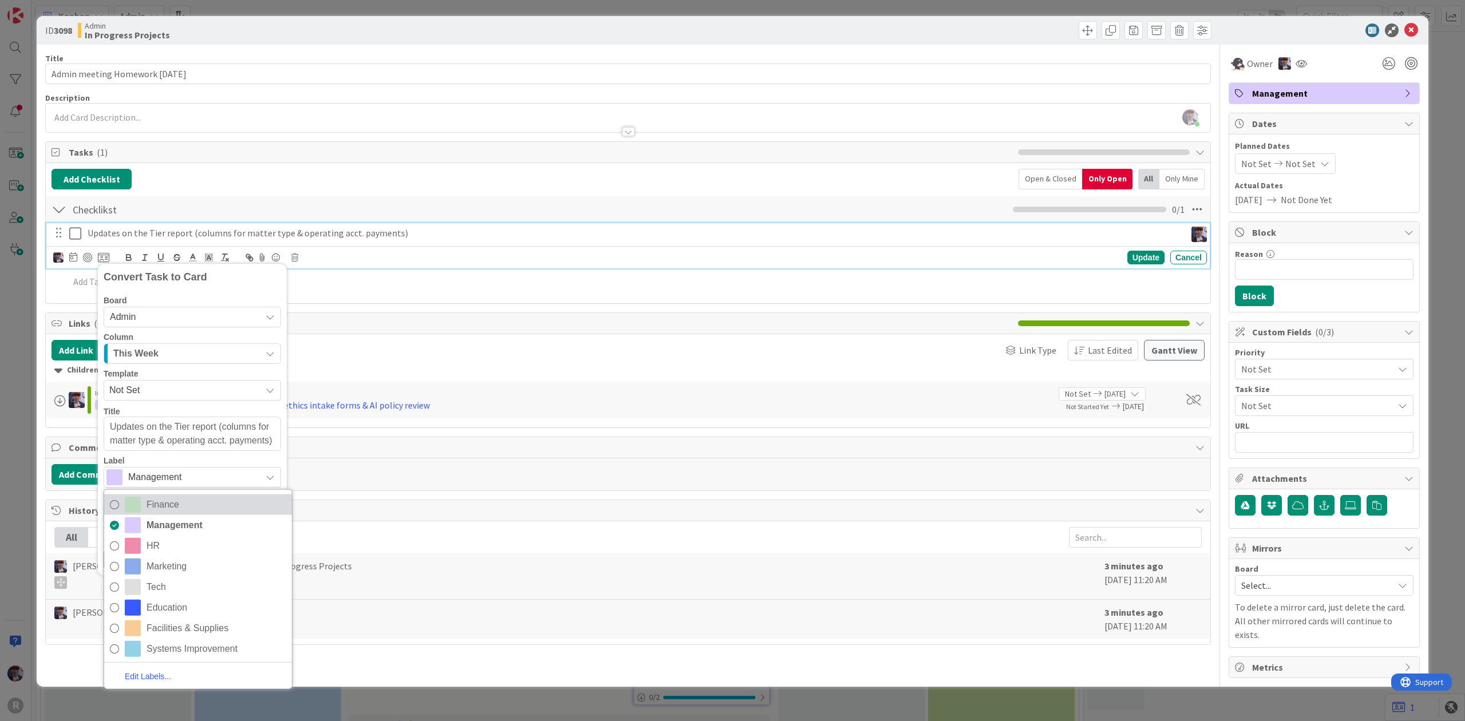
click at [181, 498] on span "Finance" at bounding box center [217, 504] width 140 height 17
type textarea "x"
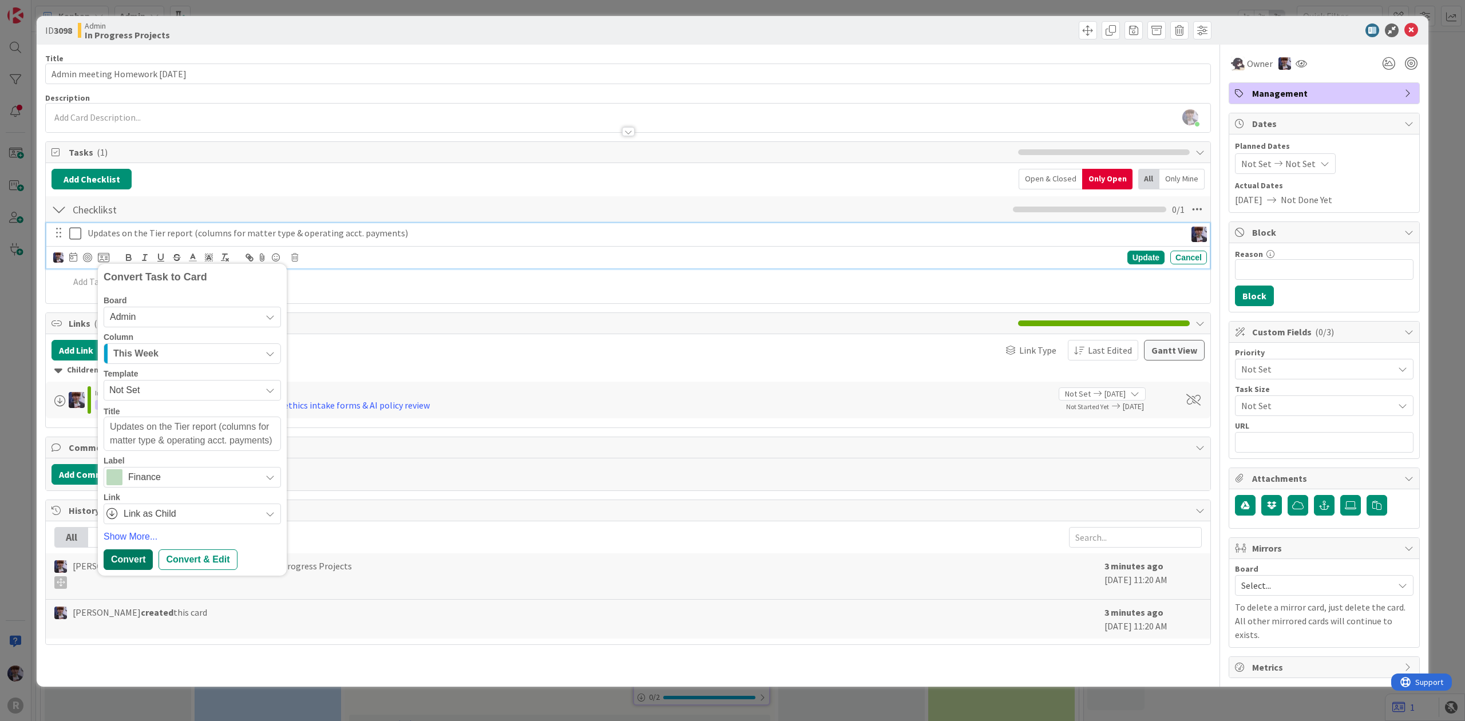
click at [143, 561] on div "Convert" at bounding box center [128, 560] width 49 height 21
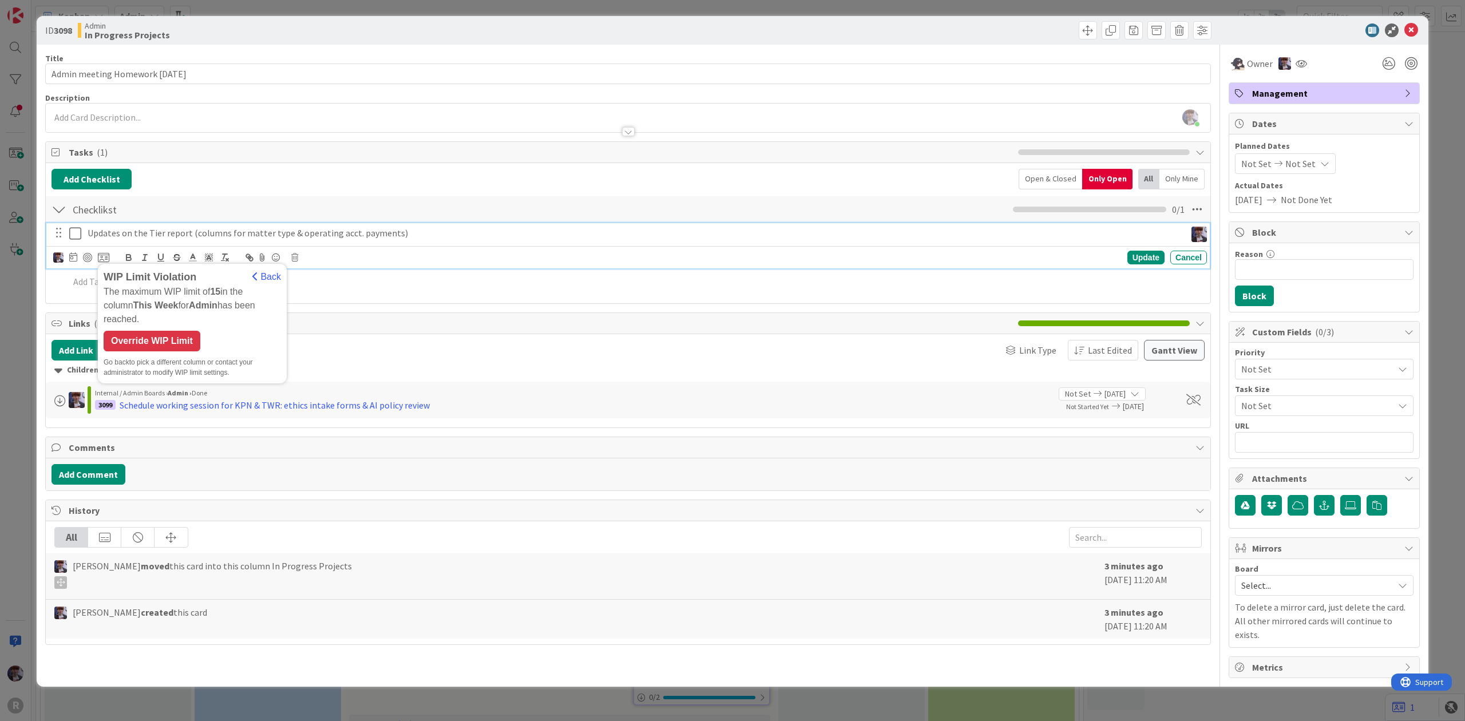
click at [147, 342] on div "WIP Limit Violation Back The maximum WIP limit of 15 in the column This Week fo…" at bounding box center [192, 324] width 177 height 108
click at [151, 335] on div "Override WIP Limit" at bounding box center [152, 341] width 97 height 21
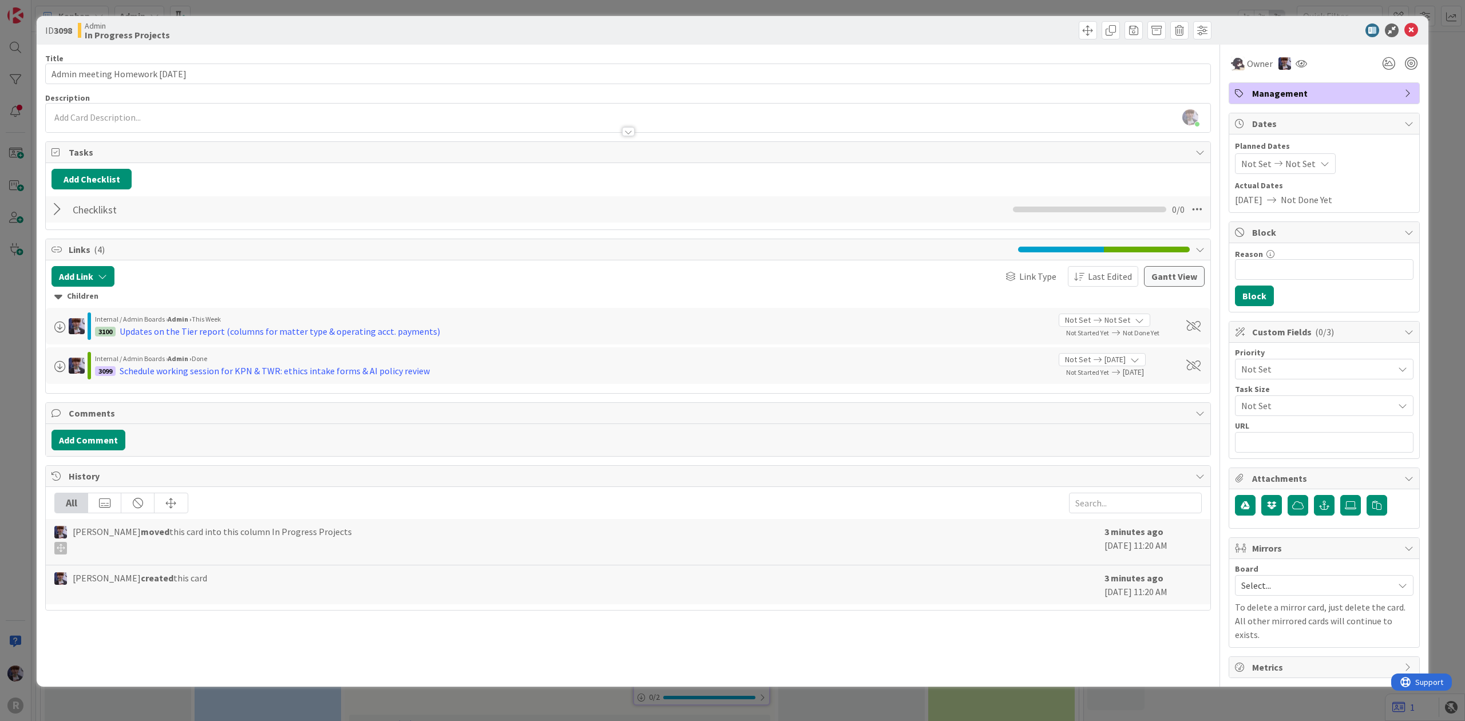
click at [62, 216] on div at bounding box center [59, 209] width 15 height 21
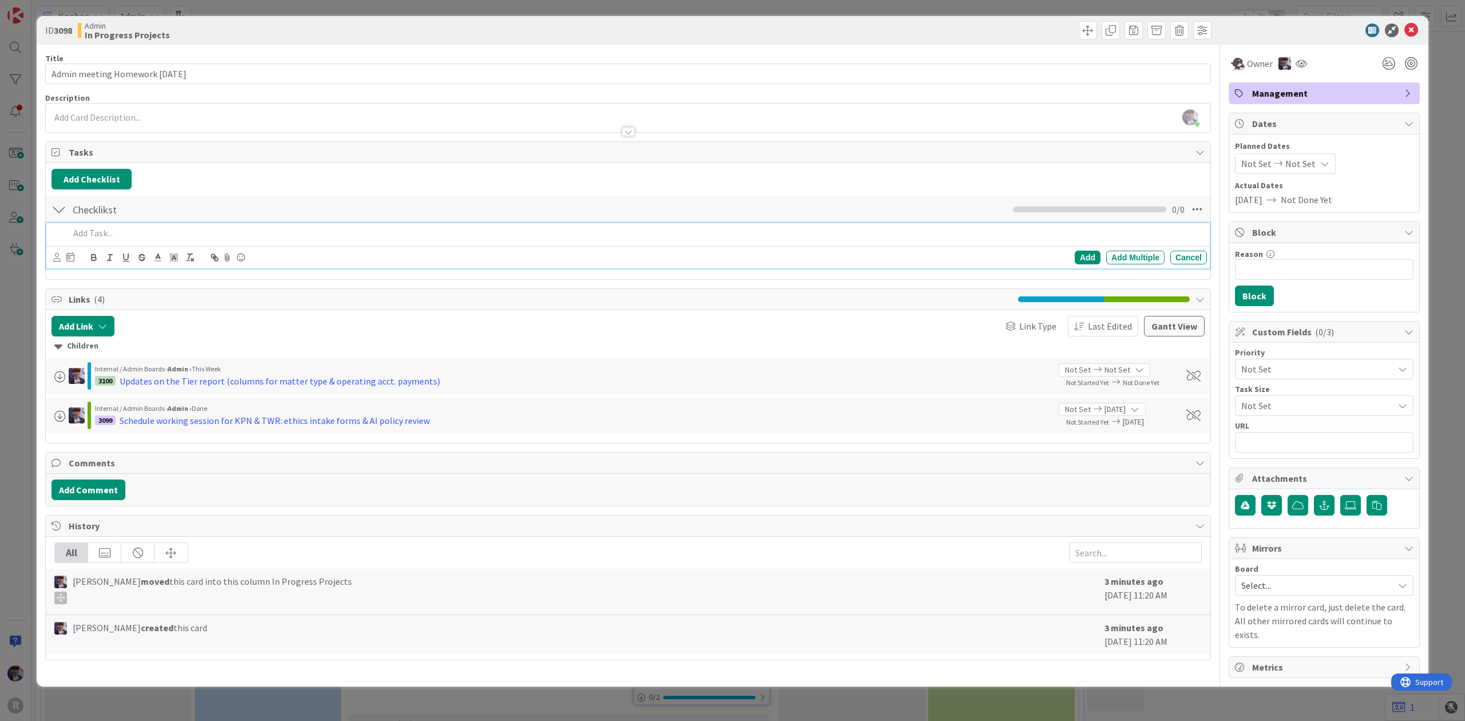
click at [109, 243] on div at bounding box center [636, 233] width 1143 height 20
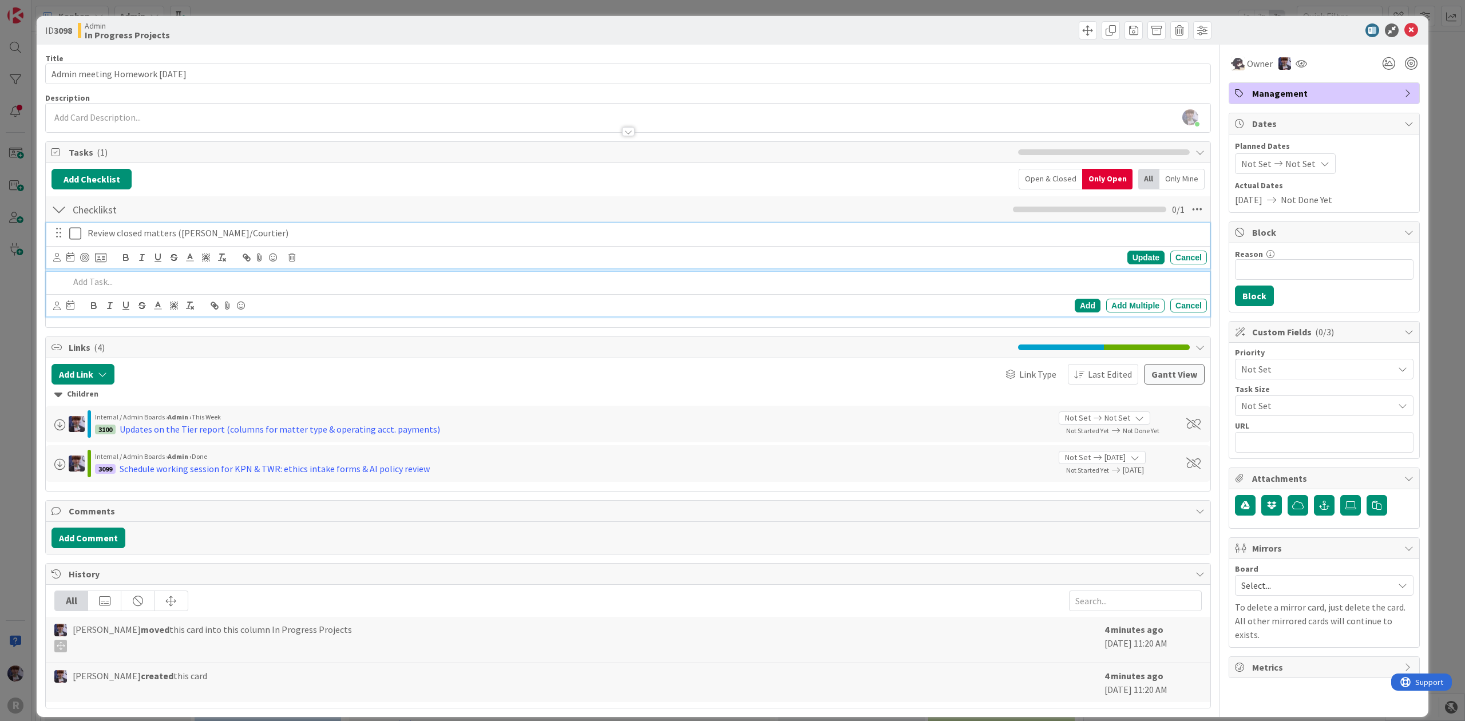
click at [136, 238] on p "Review closed matters ([PERSON_NAME]/Courtier)" at bounding box center [645, 233] width 1115 height 13
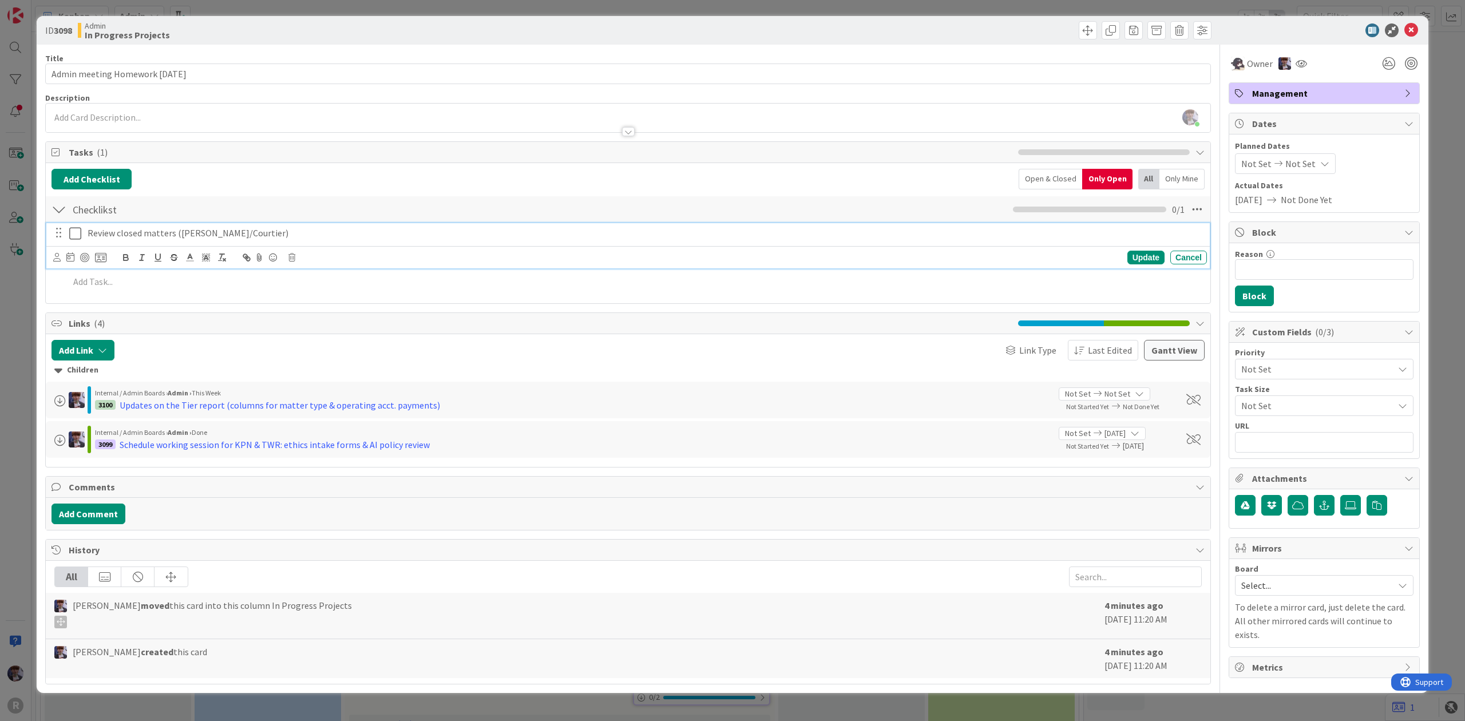
click at [50, 257] on div "Update Cancel" at bounding box center [628, 257] width 1164 height 22
click at [54, 258] on icon at bounding box center [56, 257] width 7 height 9
click at [110, 339] on link "[PERSON_NAME]" at bounding box center [145, 328] width 182 height 21
click at [63, 262] on div "[PERSON_NAME] [PERSON_NAME] [PERSON_NAME] [PERSON_NAME] [PERSON_NAME]" at bounding box center [81, 258] width 56 height 14
click at [62, 262] on img at bounding box center [58, 257] width 10 height 10
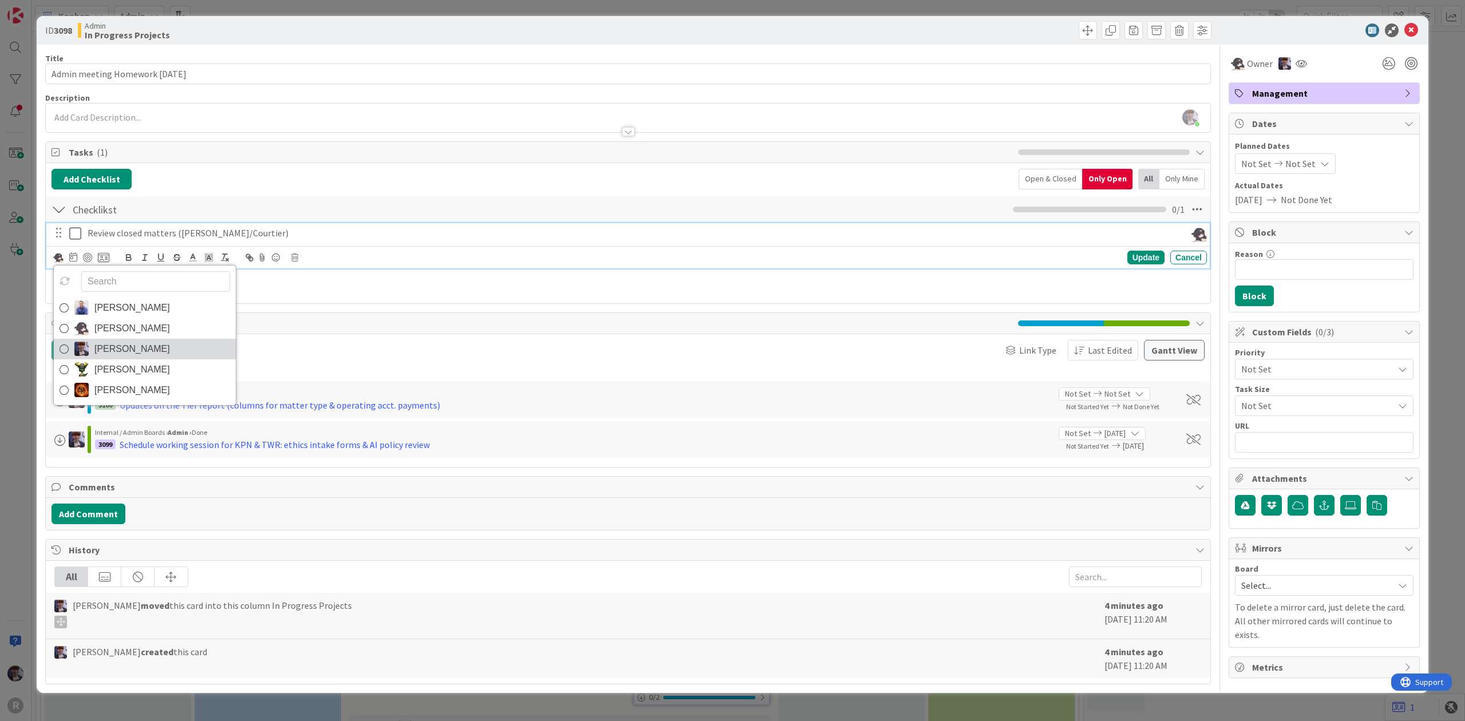
click at [103, 349] on span "[PERSON_NAME]" at bounding box center [132, 349] width 76 height 17
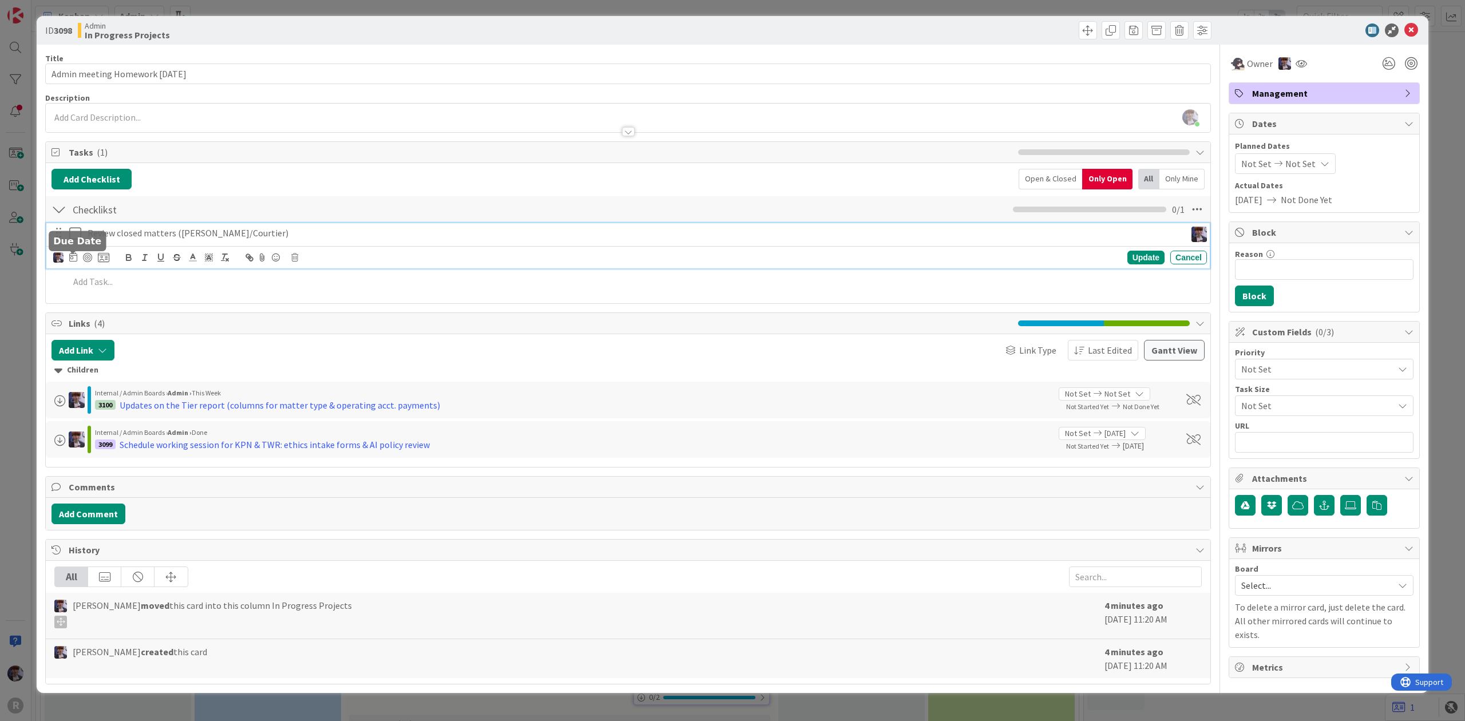
click at [74, 256] on icon at bounding box center [73, 256] width 8 height 9
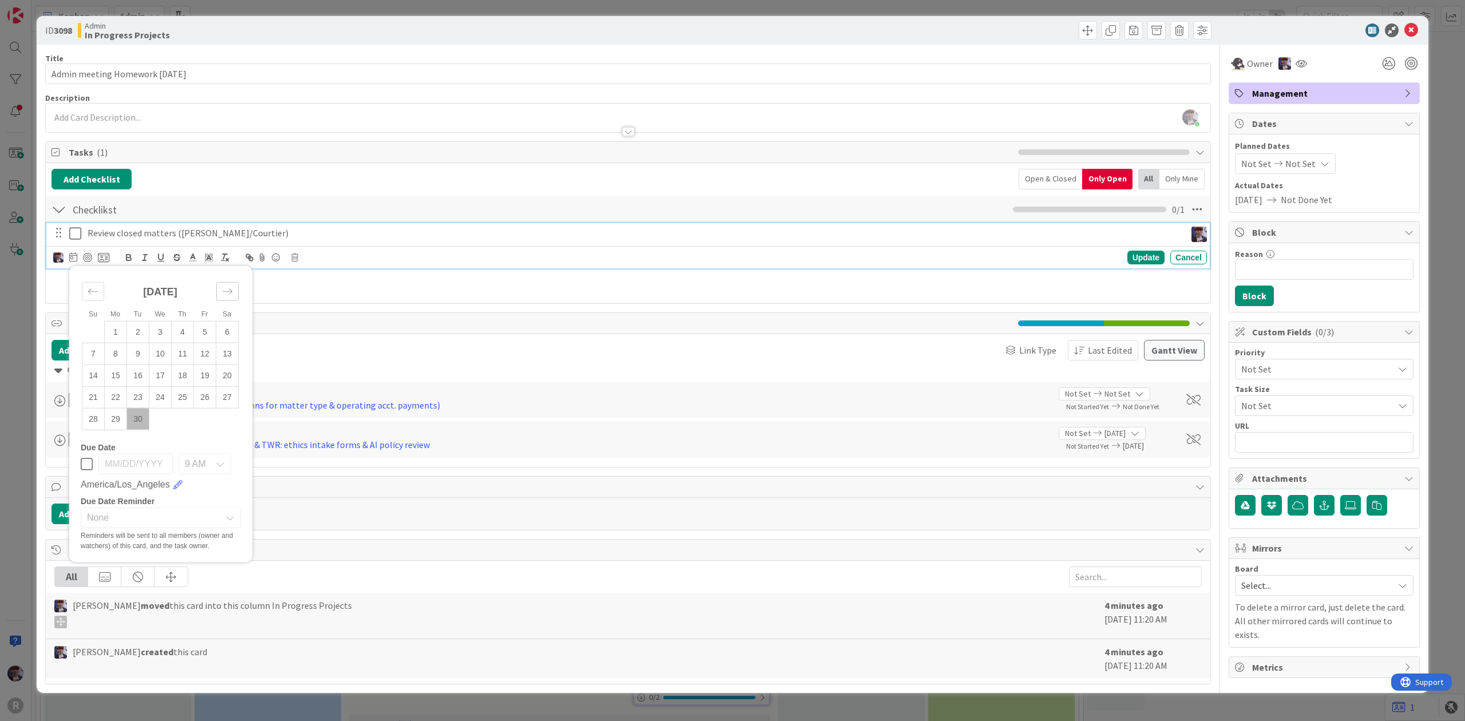
drag, startPoint x: 225, startPoint y: 289, endPoint x: 218, endPoint y: 295, distance: 9.7
click at [225, 289] on icon "Move forward to switch to the next month." at bounding box center [227, 291] width 11 height 11
click at [158, 329] on td "1" at bounding box center [160, 332] width 22 height 22
type input "[DATE]"
click at [104, 259] on icon at bounding box center [103, 257] width 11 height 10
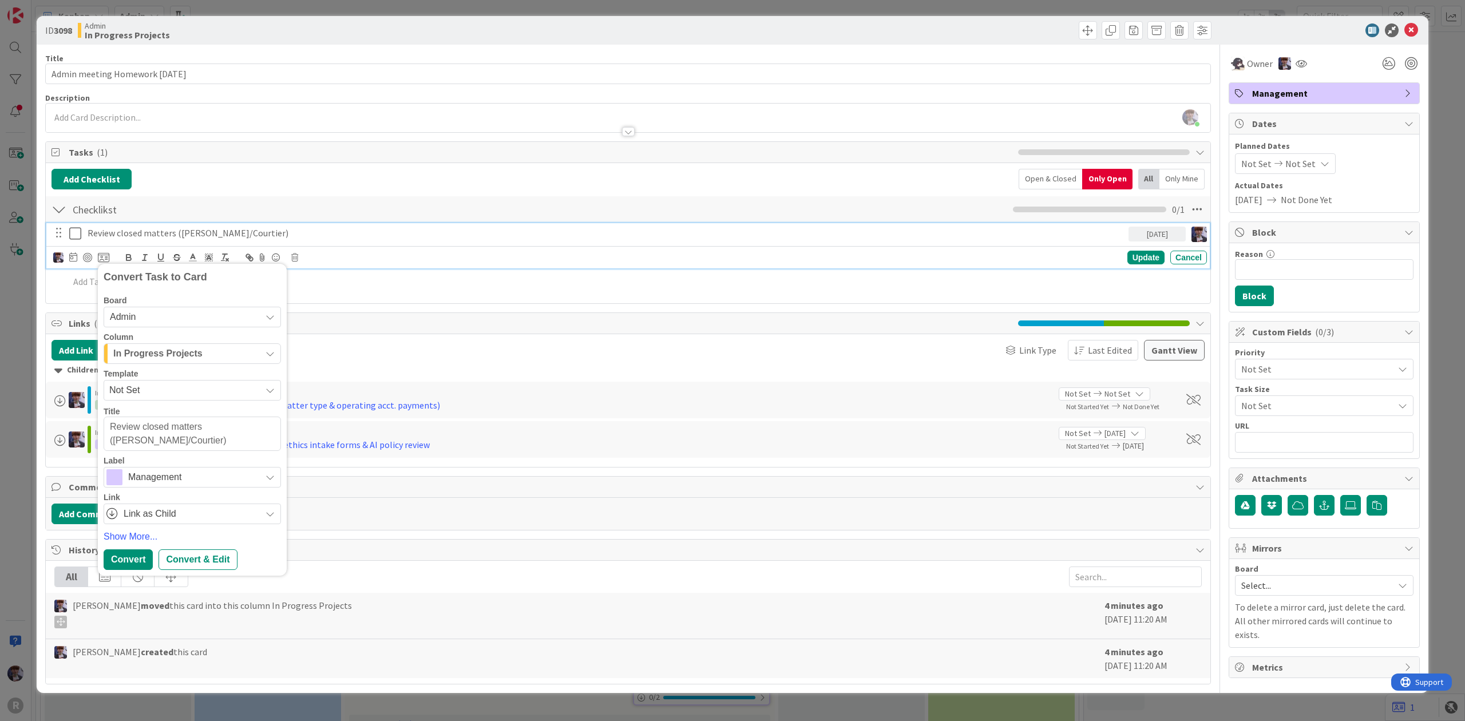
click at [163, 475] on span "Management" at bounding box center [191, 477] width 127 height 16
click at [0, 0] on div "40 / 128" at bounding box center [0, 0] width 0 height 0
click at [151, 513] on span "Link as Child" at bounding box center [190, 514] width 132 height 16
click at [161, 350] on span "In Progress Projects" at bounding box center [157, 353] width 89 height 15
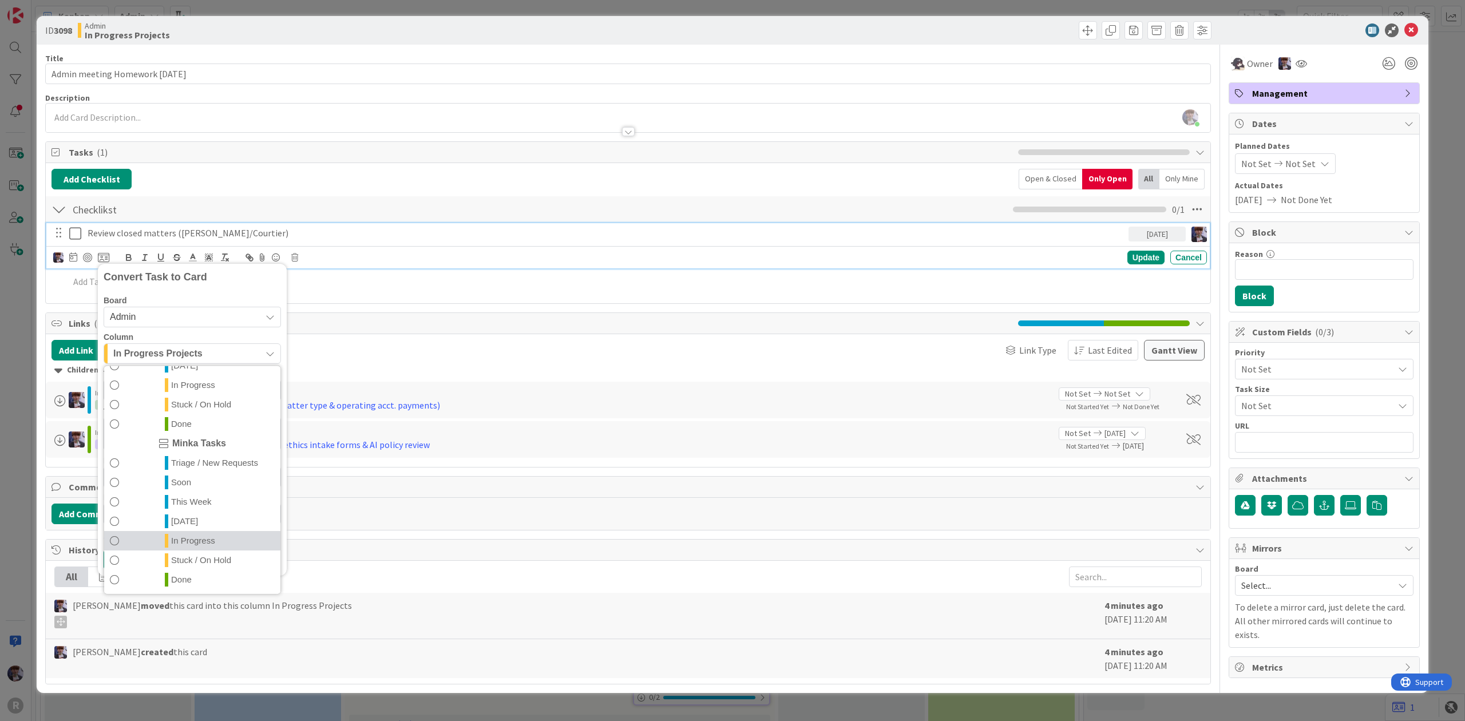
click at [200, 539] on span "In Progress" at bounding box center [193, 541] width 44 height 14
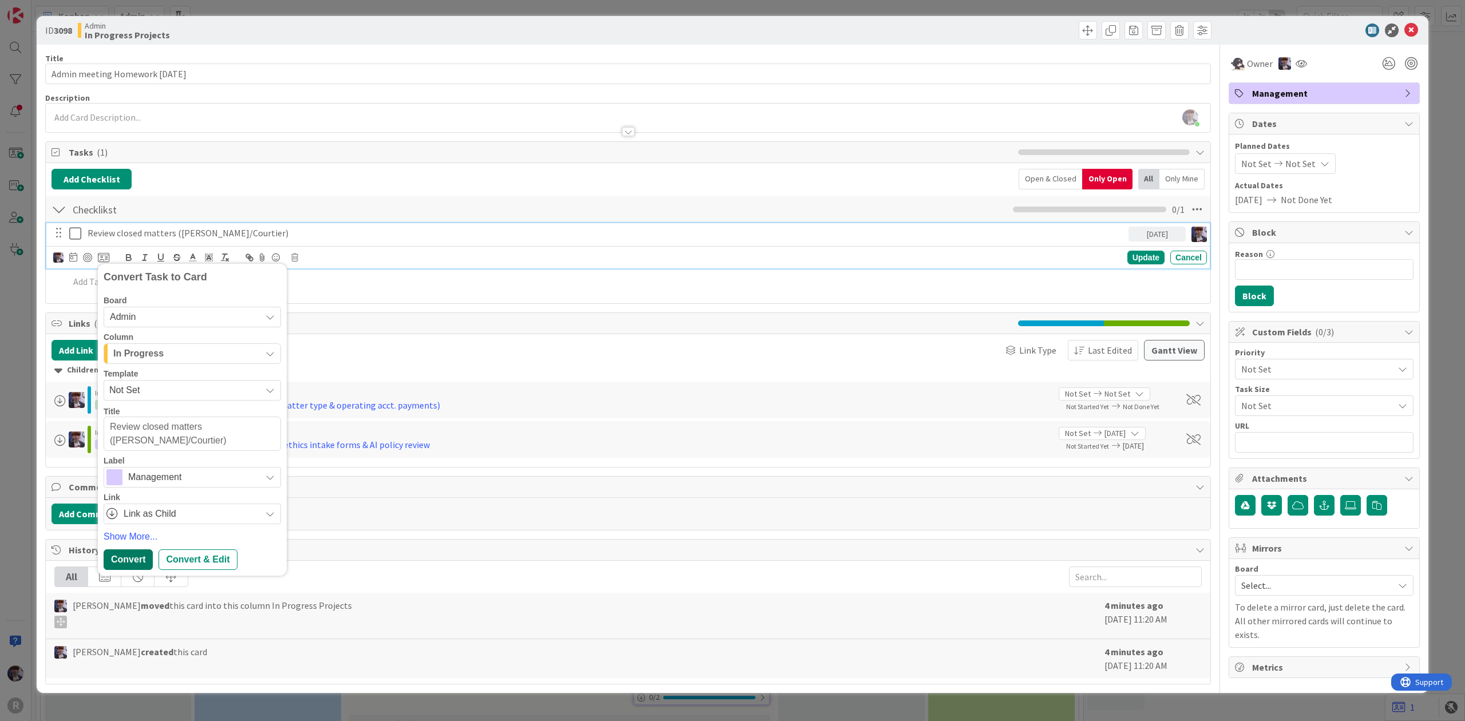
click at [115, 554] on div "Convert" at bounding box center [128, 560] width 49 height 21
type textarea "x"
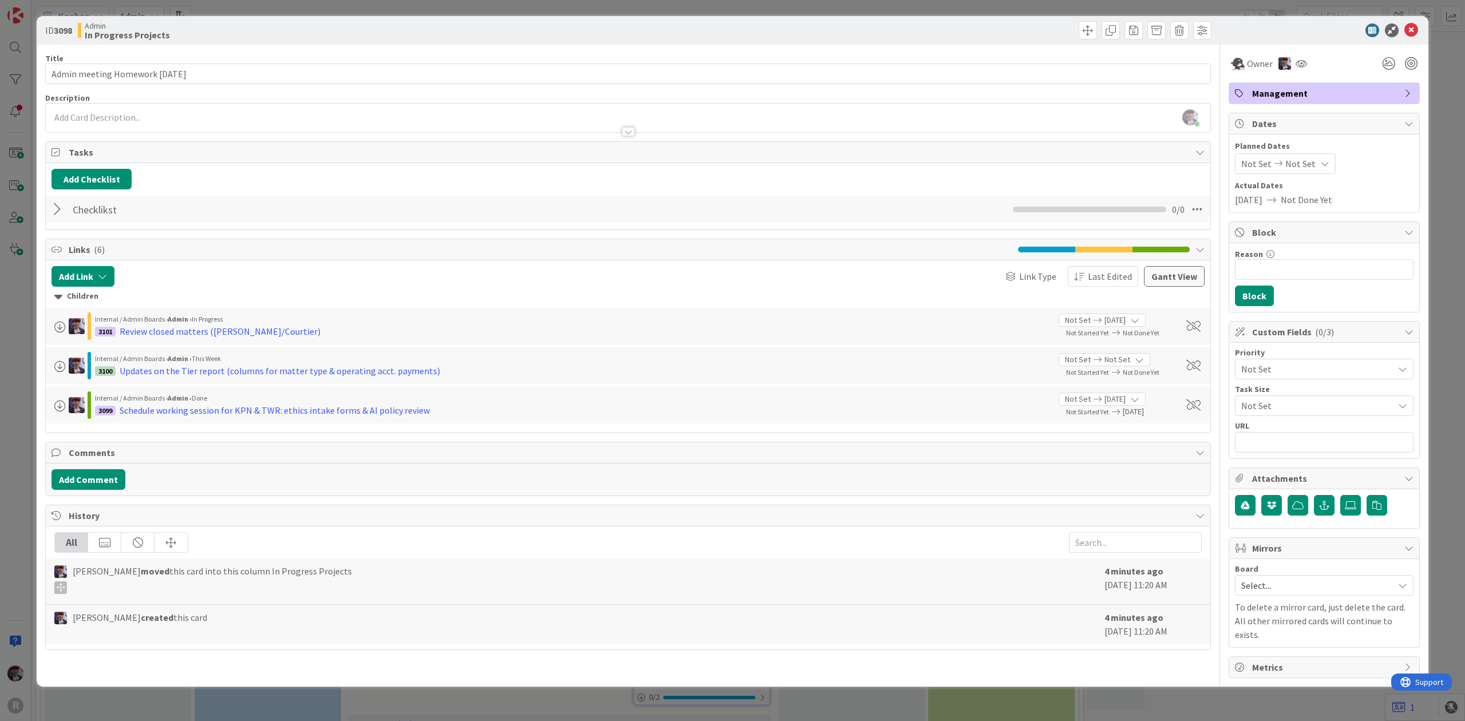
click at [61, 215] on div at bounding box center [59, 209] width 15 height 21
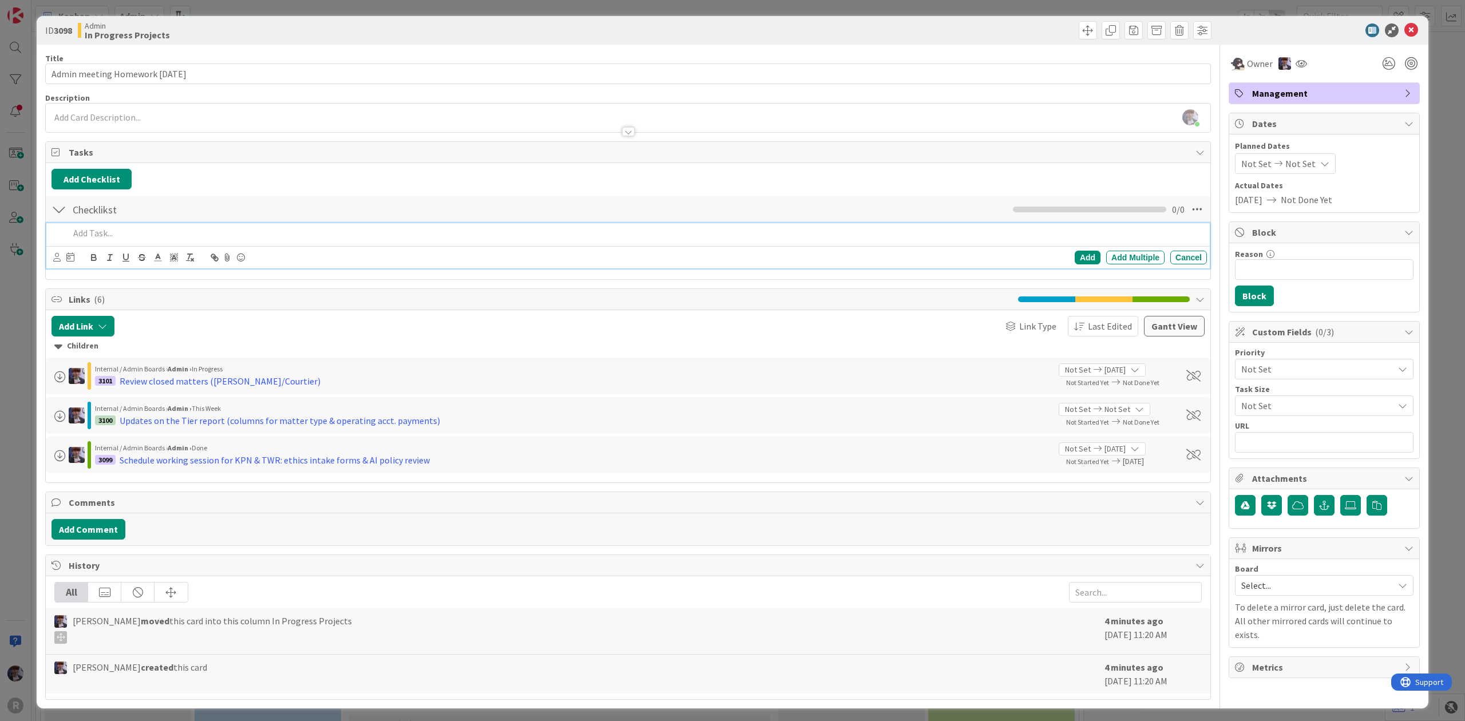
click at [77, 238] on p at bounding box center [635, 233] width 1133 height 13
click at [52, 259] on div "Add Add Multiple Cancel" at bounding box center [628, 257] width 1164 height 22
click at [53, 258] on div "Add Add Multiple Cancel" at bounding box center [628, 257] width 1164 height 22
click at [53, 258] on icon at bounding box center [56, 257] width 7 height 9
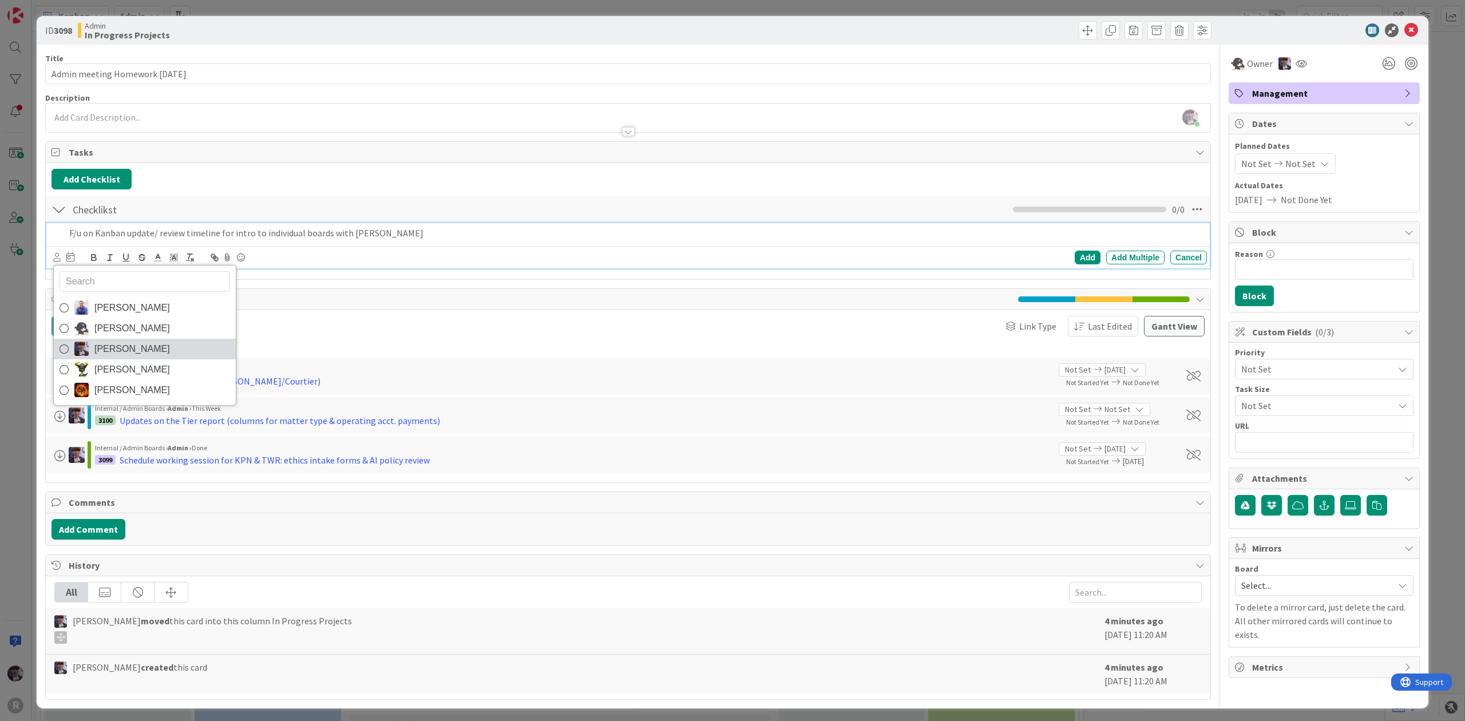
click at [159, 355] on span "[PERSON_NAME]" at bounding box center [132, 349] width 76 height 17
click at [74, 268] on div "[PERSON_NAME] [PERSON_NAME] [PERSON_NAME] [PERSON_NAME] [PERSON_NAME] Add Add M…" at bounding box center [628, 257] width 1164 height 22
click at [78, 259] on div "[PERSON_NAME] [PERSON_NAME] [PERSON_NAME] [PERSON_NAME] [PERSON_NAME] Add Add M…" at bounding box center [630, 258] width 1154 height 16
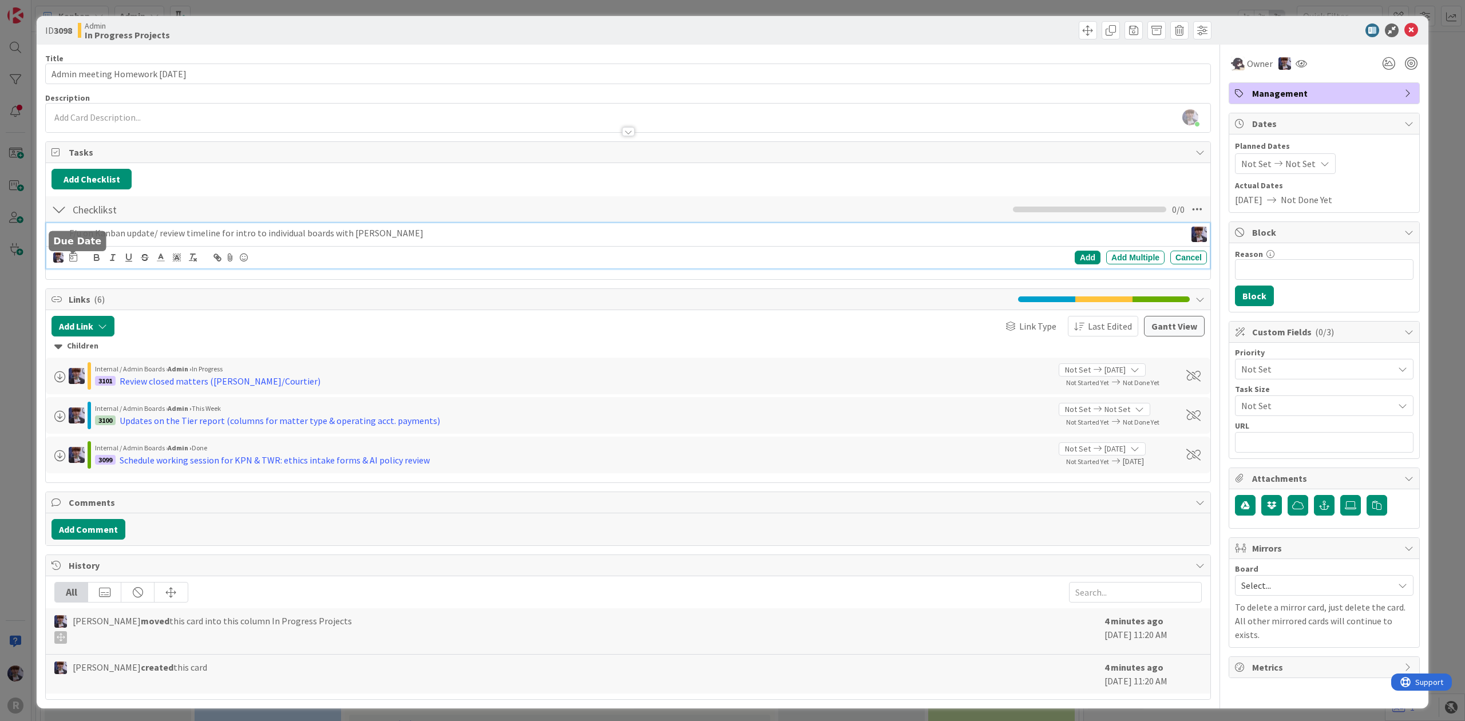
click at [72, 259] on icon at bounding box center [73, 256] width 8 height 9
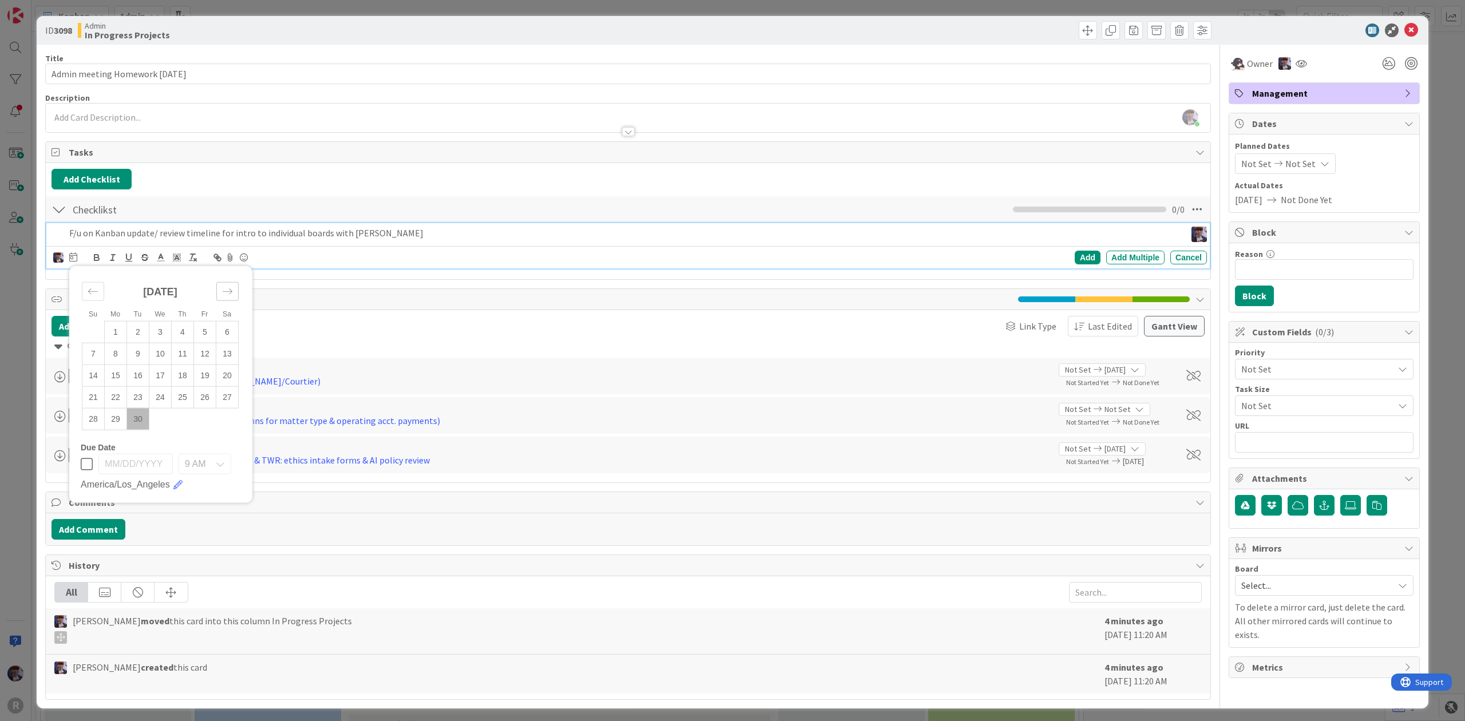
click at [231, 294] on icon "Move forward to switch to the next month." at bounding box center [228, 292] width 10 height 6
click at [188, 333] on td "2" at bounding box center [183, 332] width 22 height 22
click at [165, 335] on td "1" at bounding box center [160, 332] width 22 height 22
type input "[DATE]"
click at [73, 255] on icon at bounding box center [73, 256] width 8 height 9
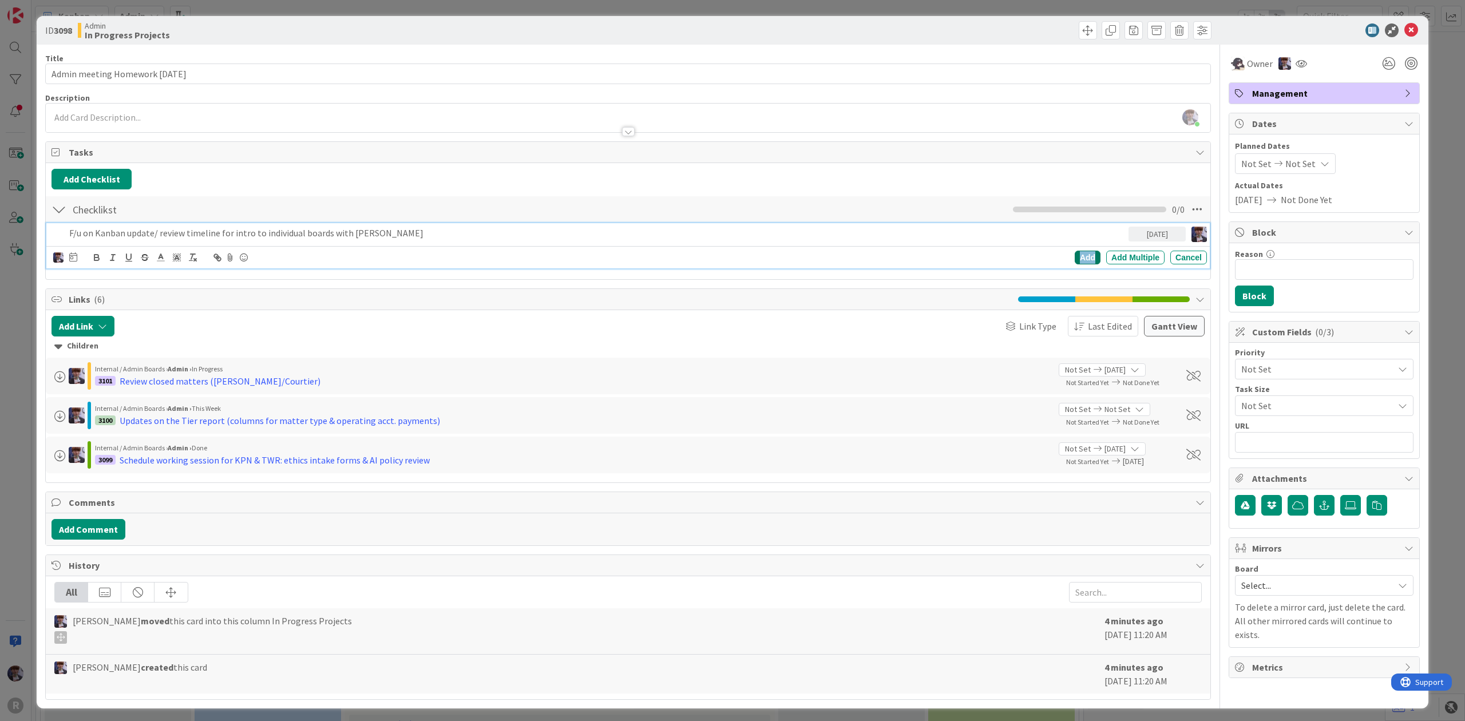
click at [1075, 259] on div "Add" at bounding box center [1088, 258] width 26 height 14
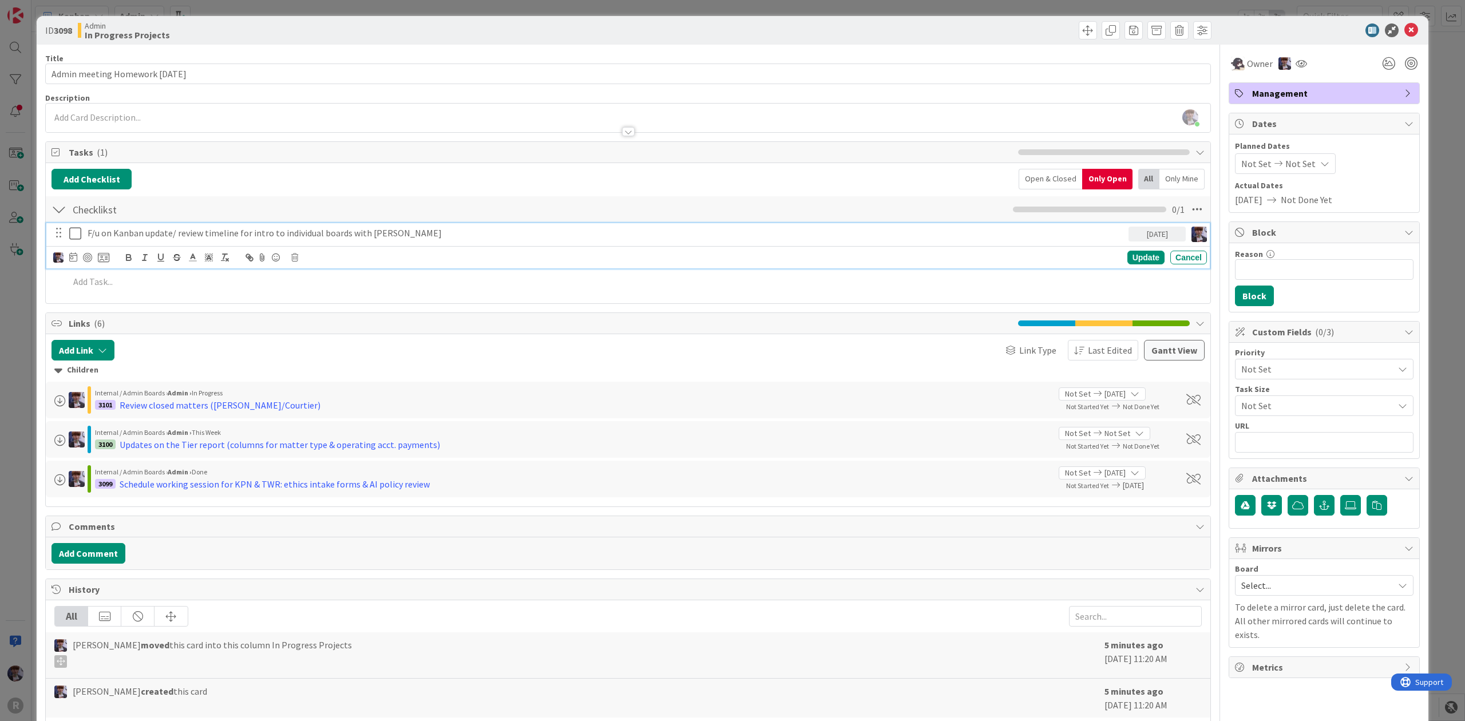
click at [250, 243] on div "F/u on Kanban update/ review timeline for intro to individual boards with [PERS…" at bounding box center [606, 233] width 1046 height 20
click at [102, 259] on icon at bounding box center [103, 257] width 11 height 10
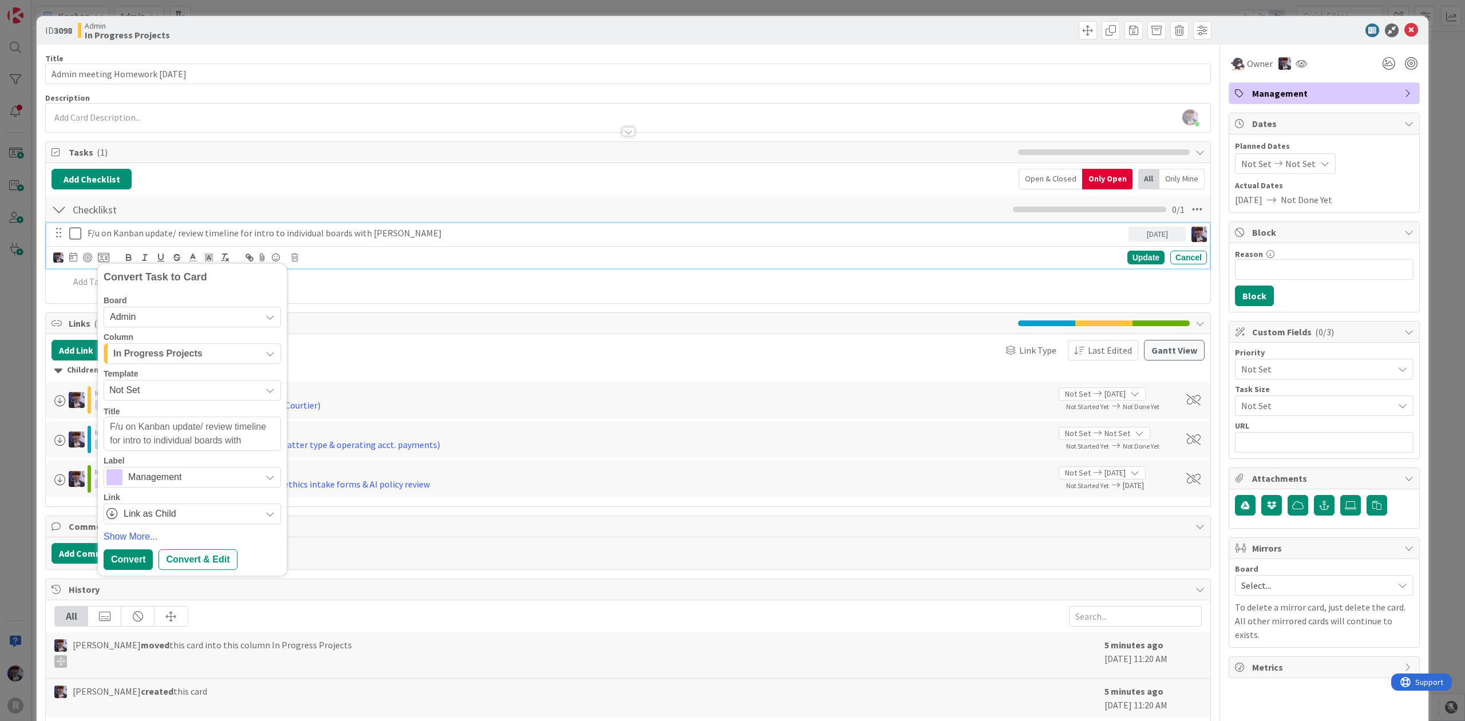
click at [192, 358] on span "In Progress Projects" at bounding box center [157, 353] width 89 height 15
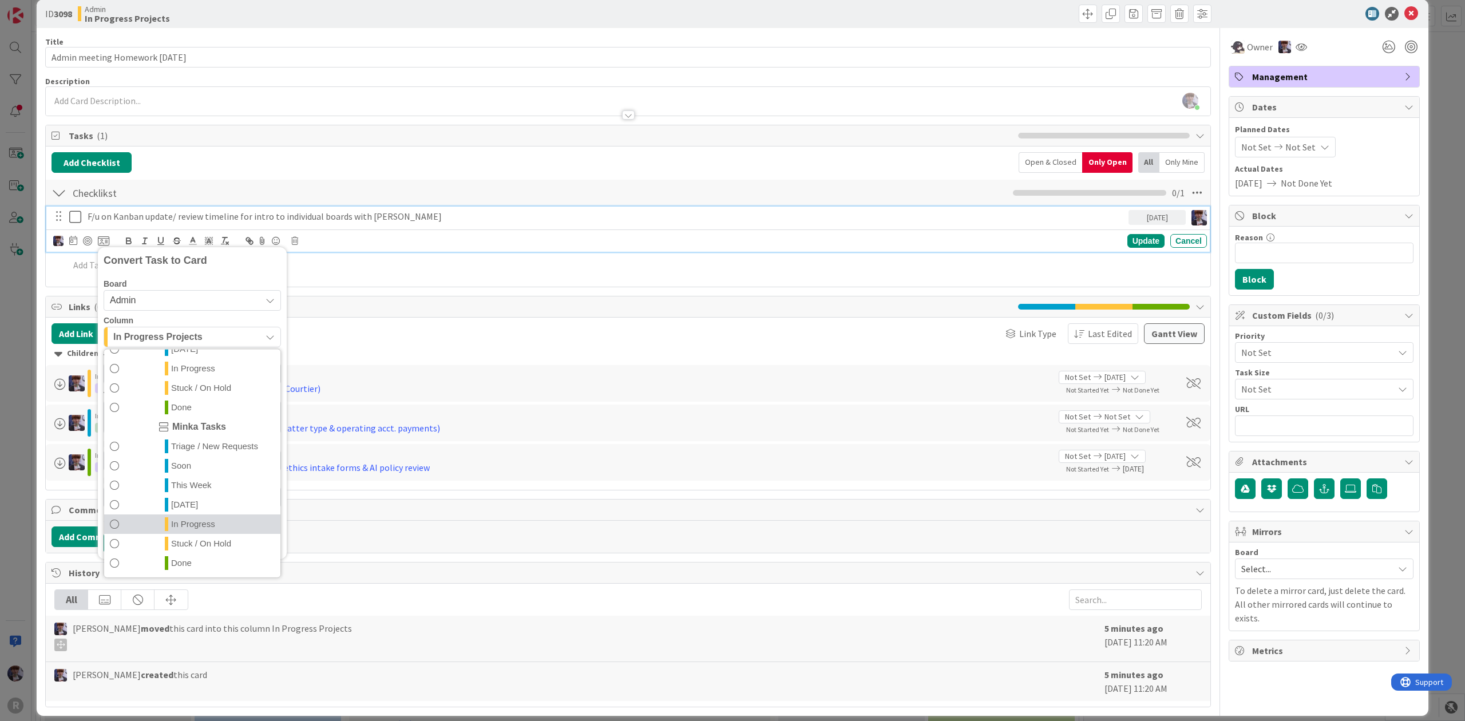
scroll to position [33, 0]
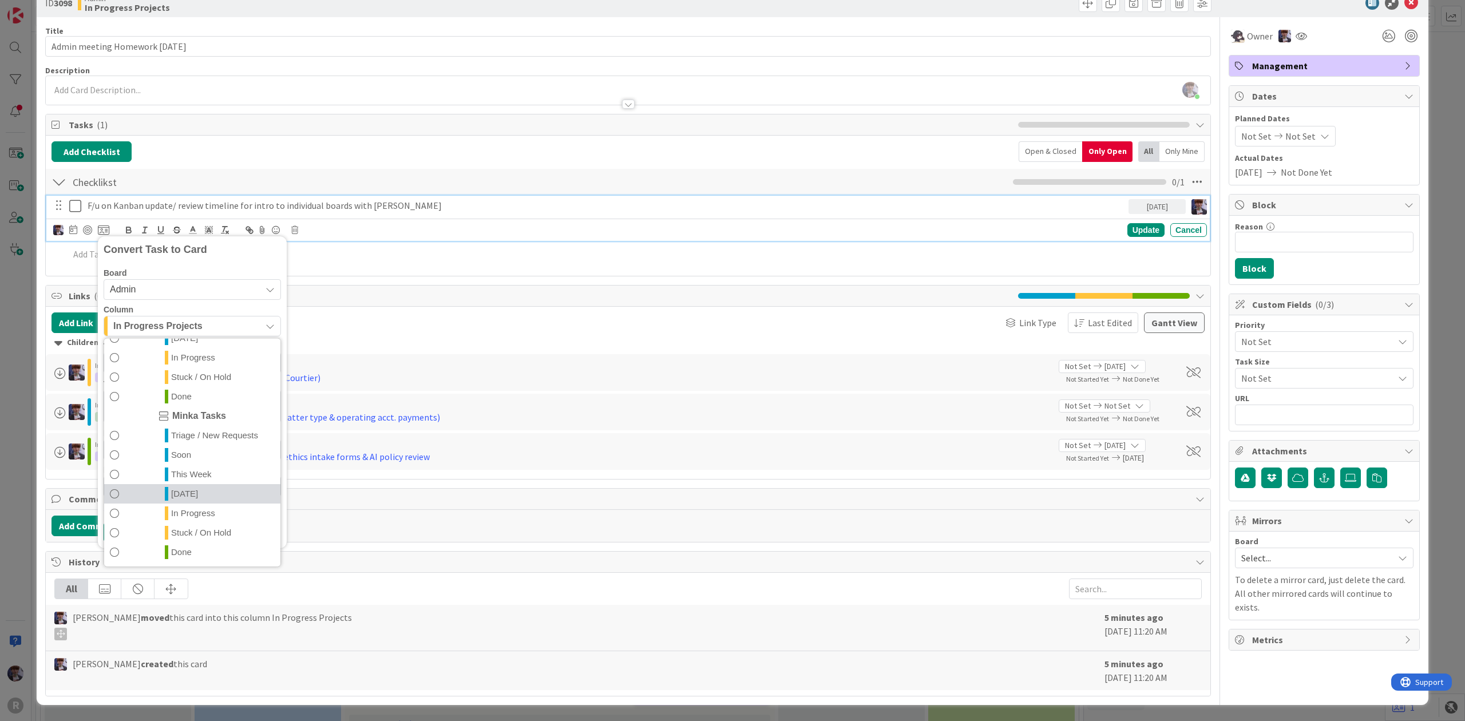
click at [191, 487] on span "[DATE]" at bounding box center [184, 494] width 27 height 14
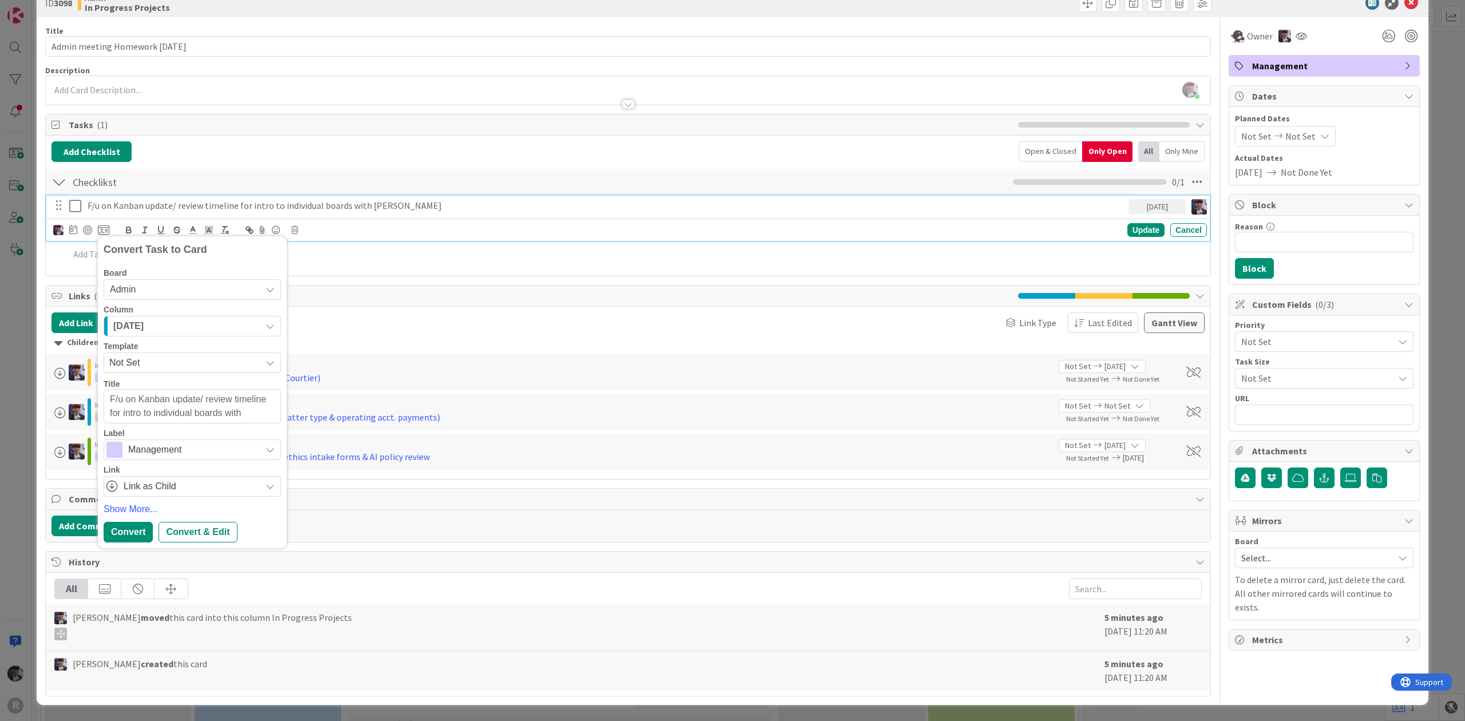
click at [136, 448] on span "Management" at bounding box center [191, 450] width 127 height 16
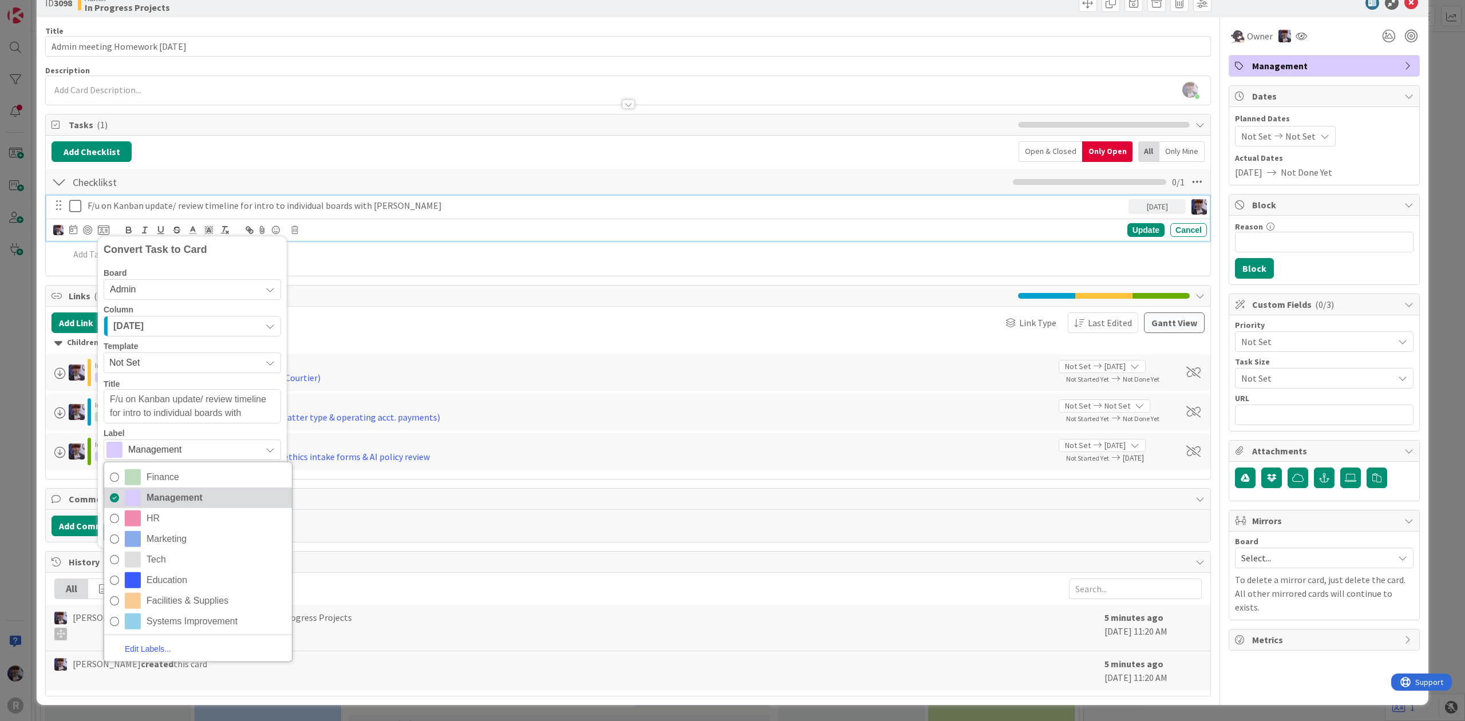
click at [177, 489] on span "Management" at bounding box center [217, 497] width 140 height 17
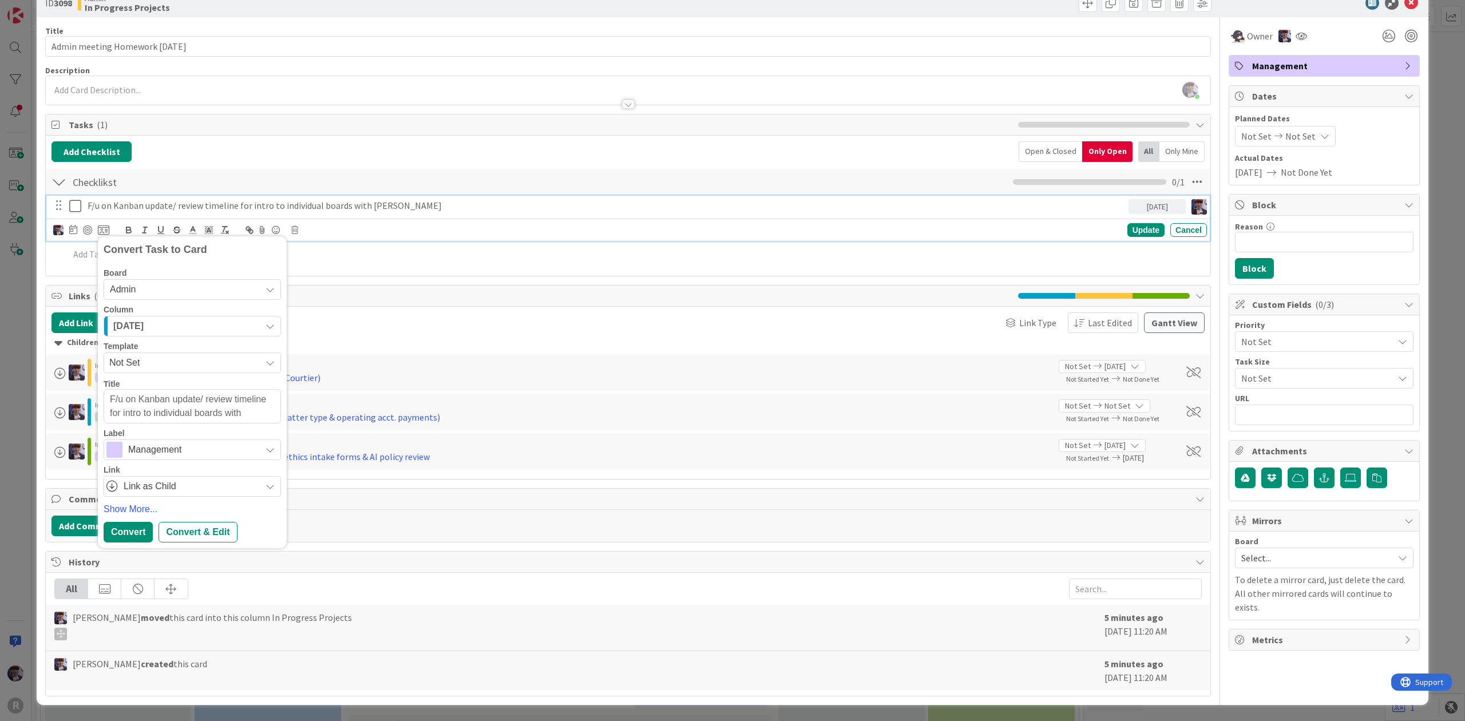
click at [160, 455] on div "Management" at bounding box center [192, 450] width 177 height 21
click at [170, 621] on span "Systems Improvement" at bounding box center [217, 621] width 140 height 17
click at [127, 528] on div "Convert" at bounding box center [128, 532] width 49 height 21
type textarea "x"
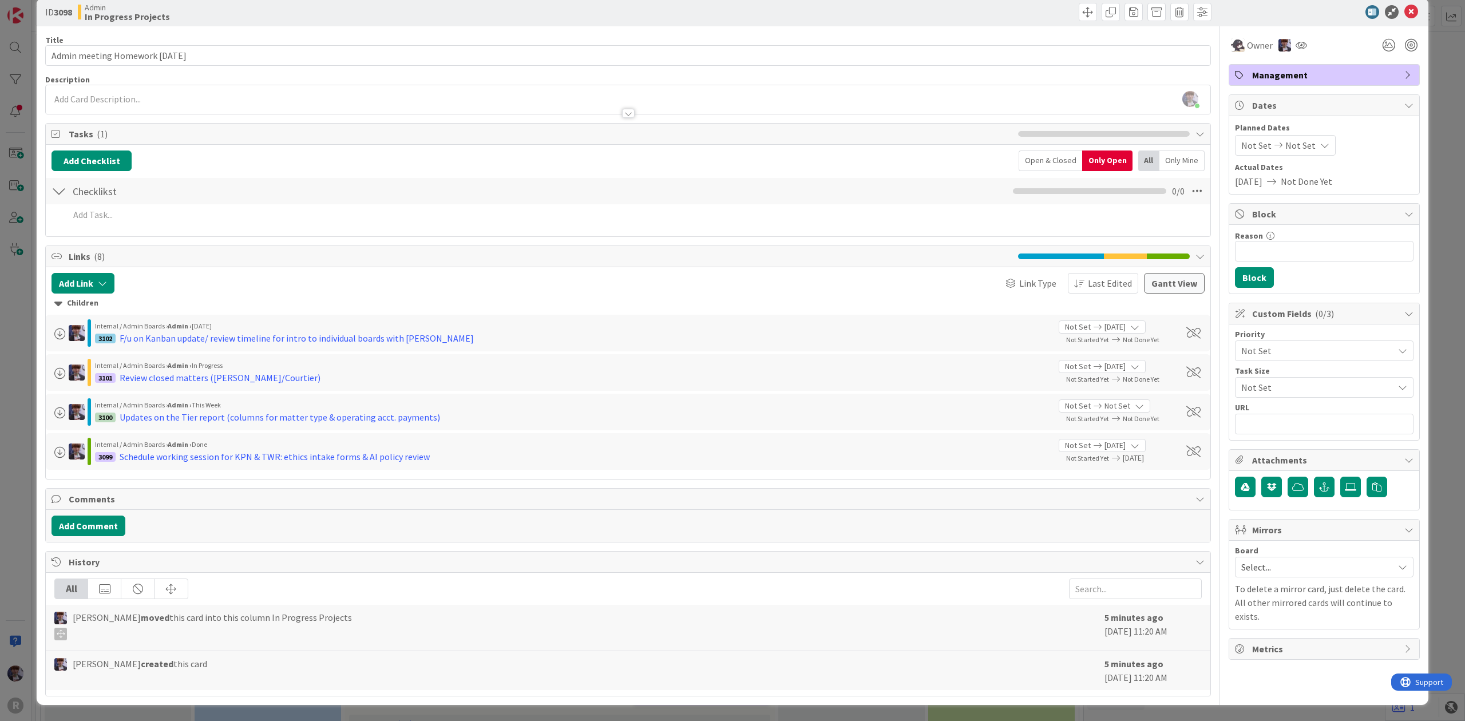
scroll to position [0, 0]
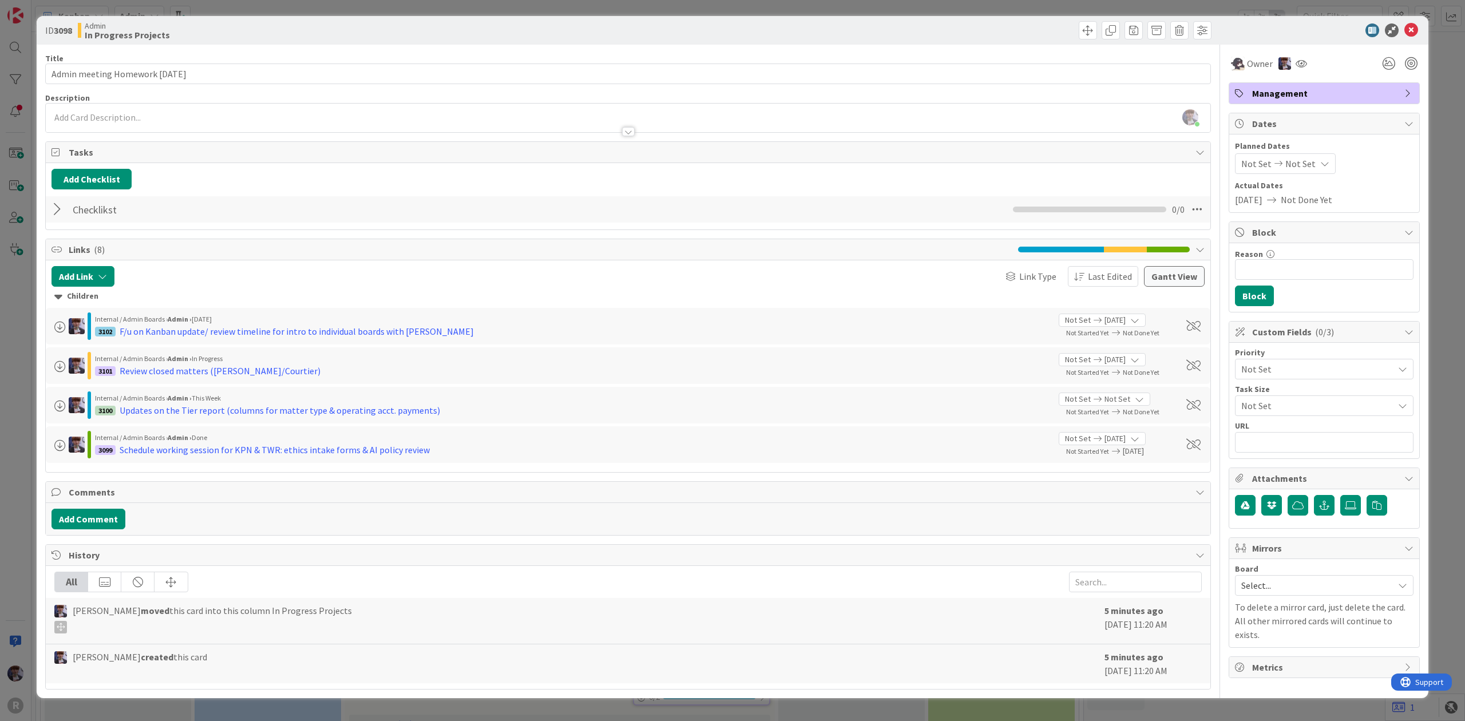
click at [56, 216] on div at bounding box center [59, 209] width 15 height 21
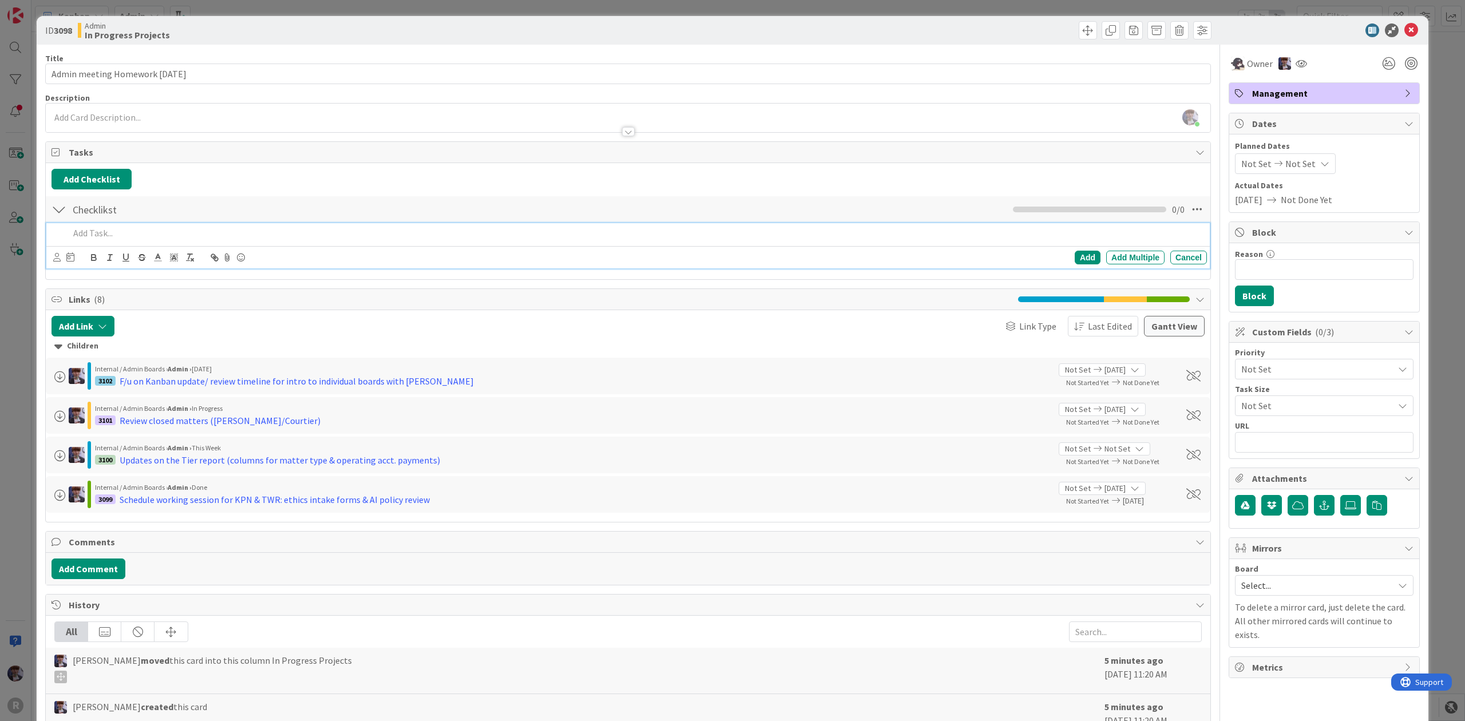
click at [104, 243] on div at bounding box center [636, 233] width 1143 height 20
click at [97, 236] on p "Review Clio categories with [PERSON_NAME]" at bounding box center [635, 233] width 1133 height 13
click at [154, 239] on p "Review Clio categories with [PERSON_NAME]" at bounding box center [635, 233] width 1133 height 13
click at [56, 259] on icon at bounding box center [56, 257] width 7 height 9
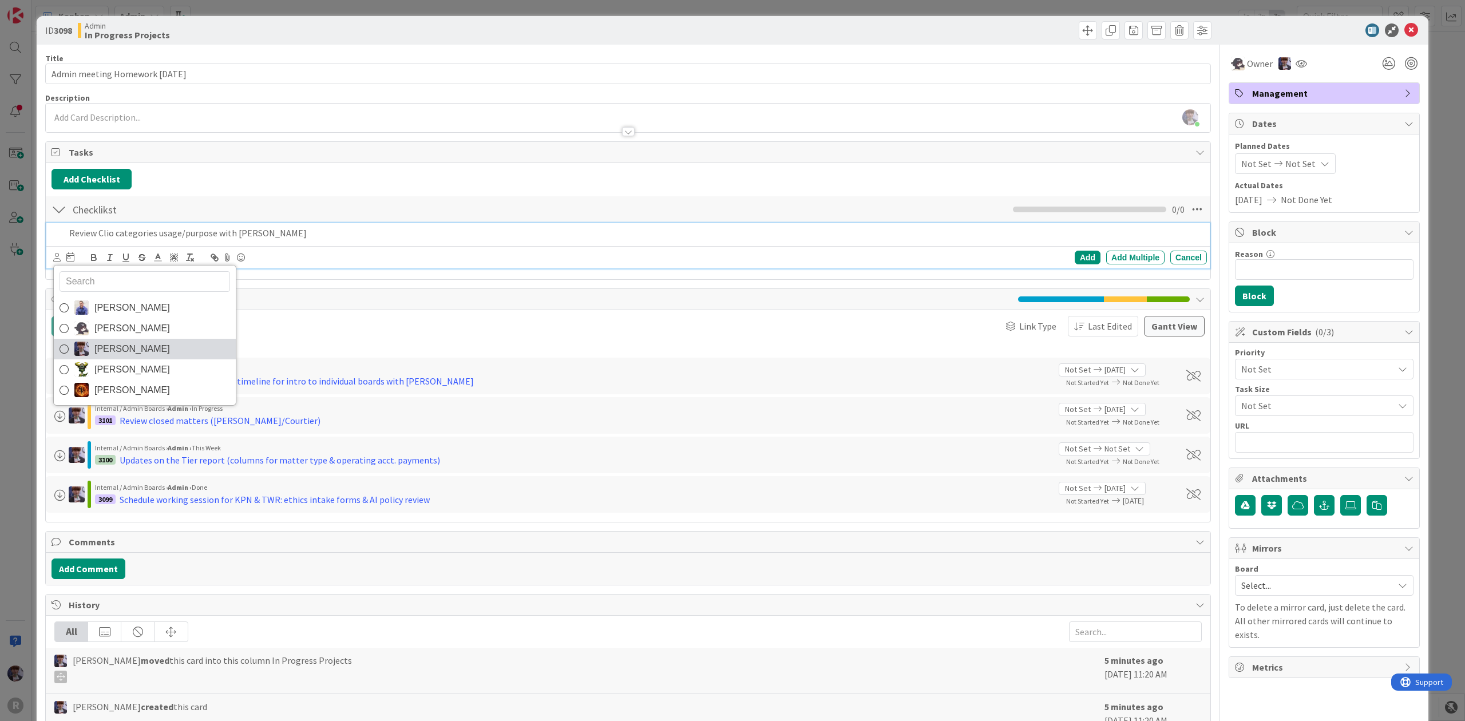
click at [112, 349] on span "[PERSON_NAME]" at bounding box center [132, 349] width 76 height 17
click at [76, 255] on icon at bounding box center [73, 256] width 8 height 9
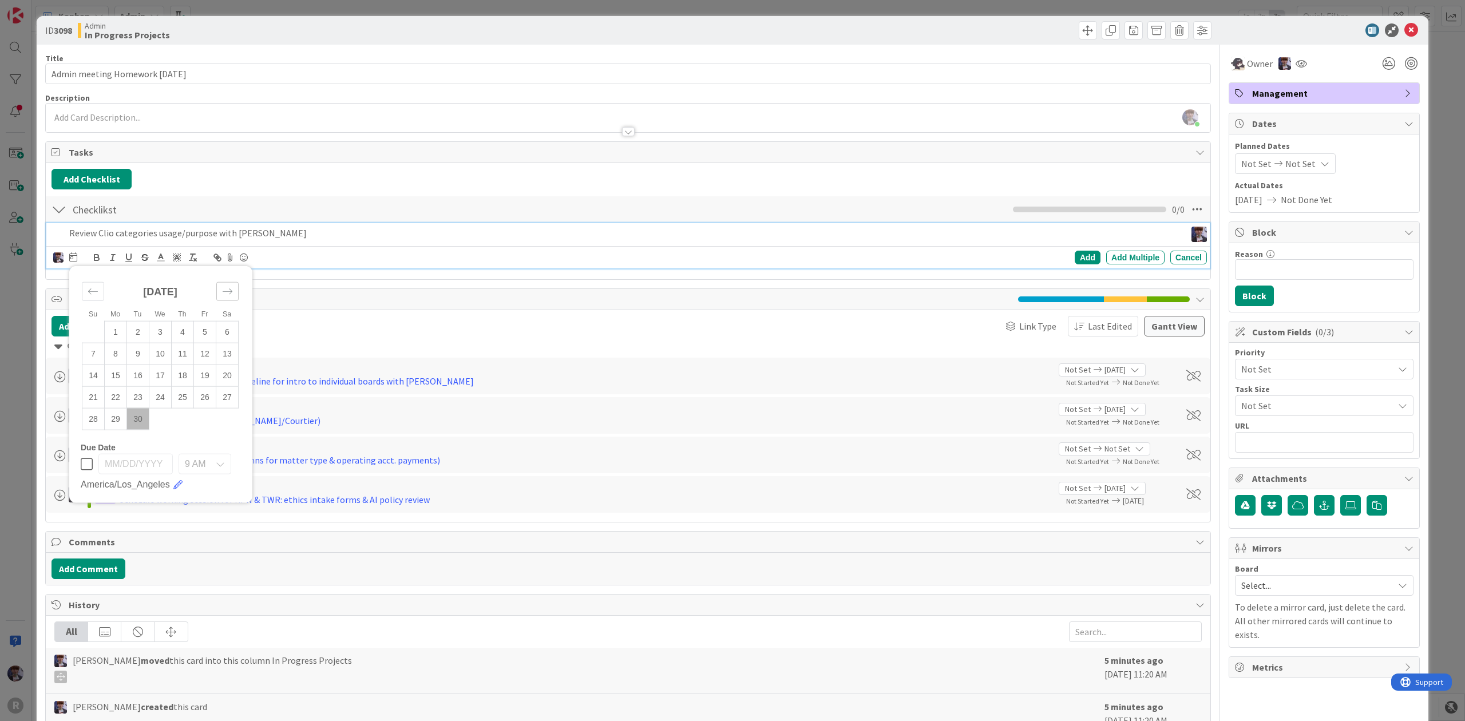
click at [218, 289] on div "Move forward to switch to the next month." at bounding box center [227, 291] width 22 height 19
click at [161, 332] on td "1" at bounding box center [160, 332] width 22 height 22
type input "[DATE]"
click at [1075, 256] on div "Add" at bounding box center [1088, 258] width 26 height 14
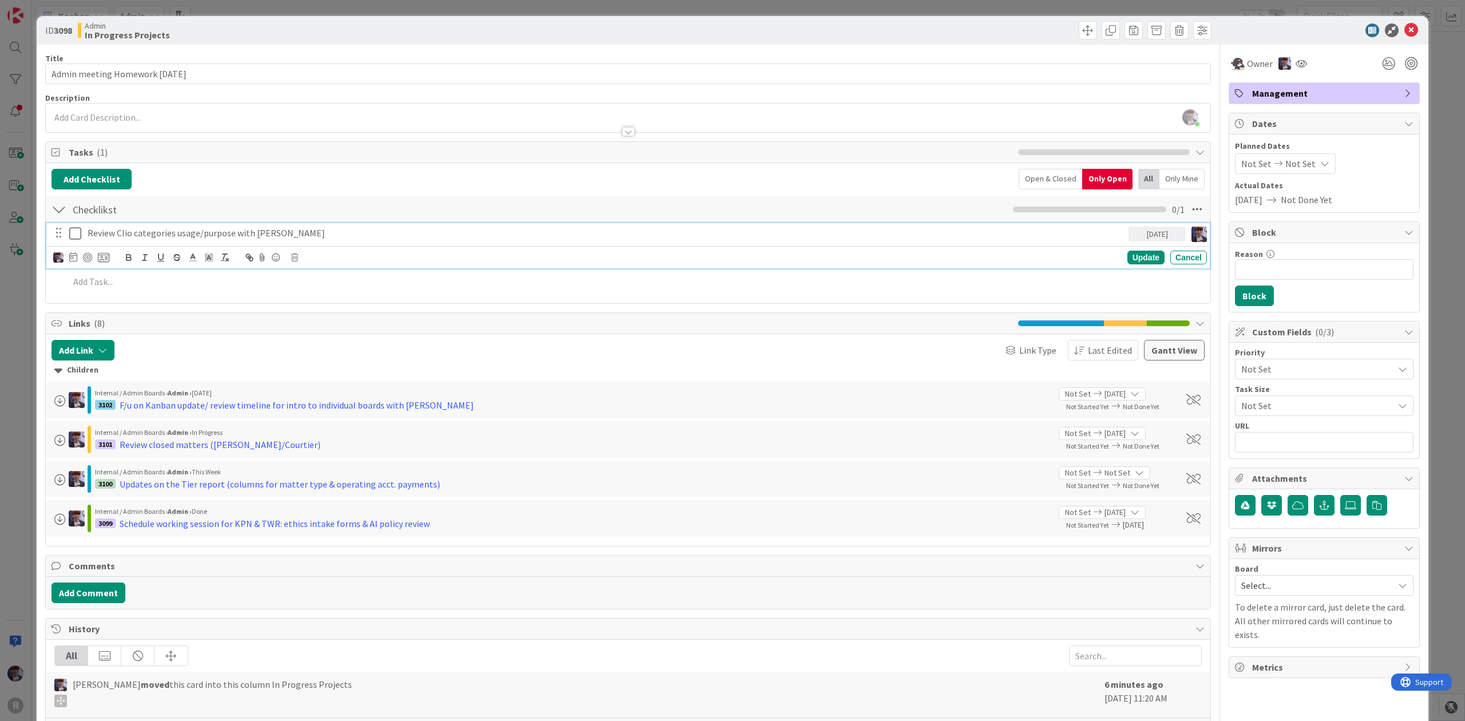
click at [245, 238] on p "Review Clio categories usage/purpose with [PERSON_NAME]" at bounding box center [606, 233] width 1037 height 13
click at [106, 255] on icon at bounding box center [103, 257] width 11 height 10
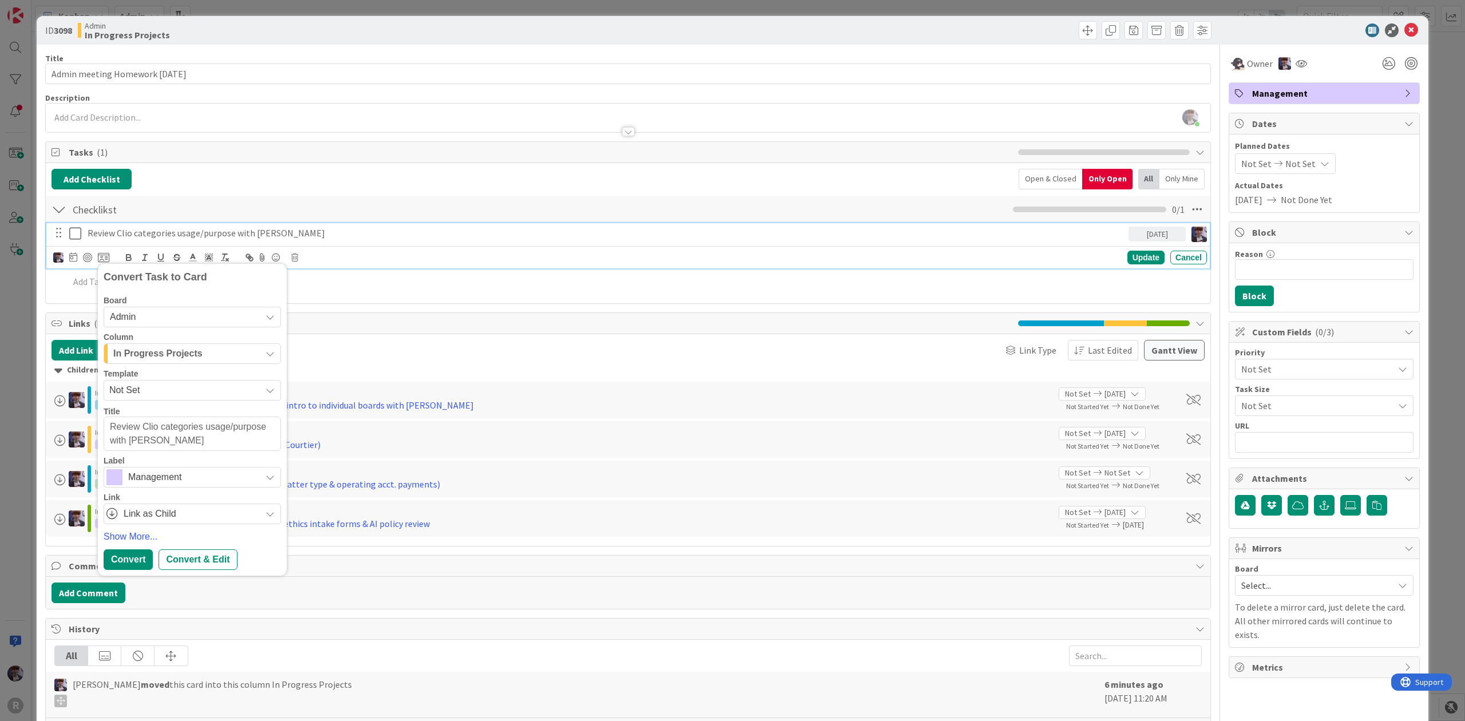
click at [177, 349] on span "In Progress Projects" at bounding box center [157, 353] width 89 height 15
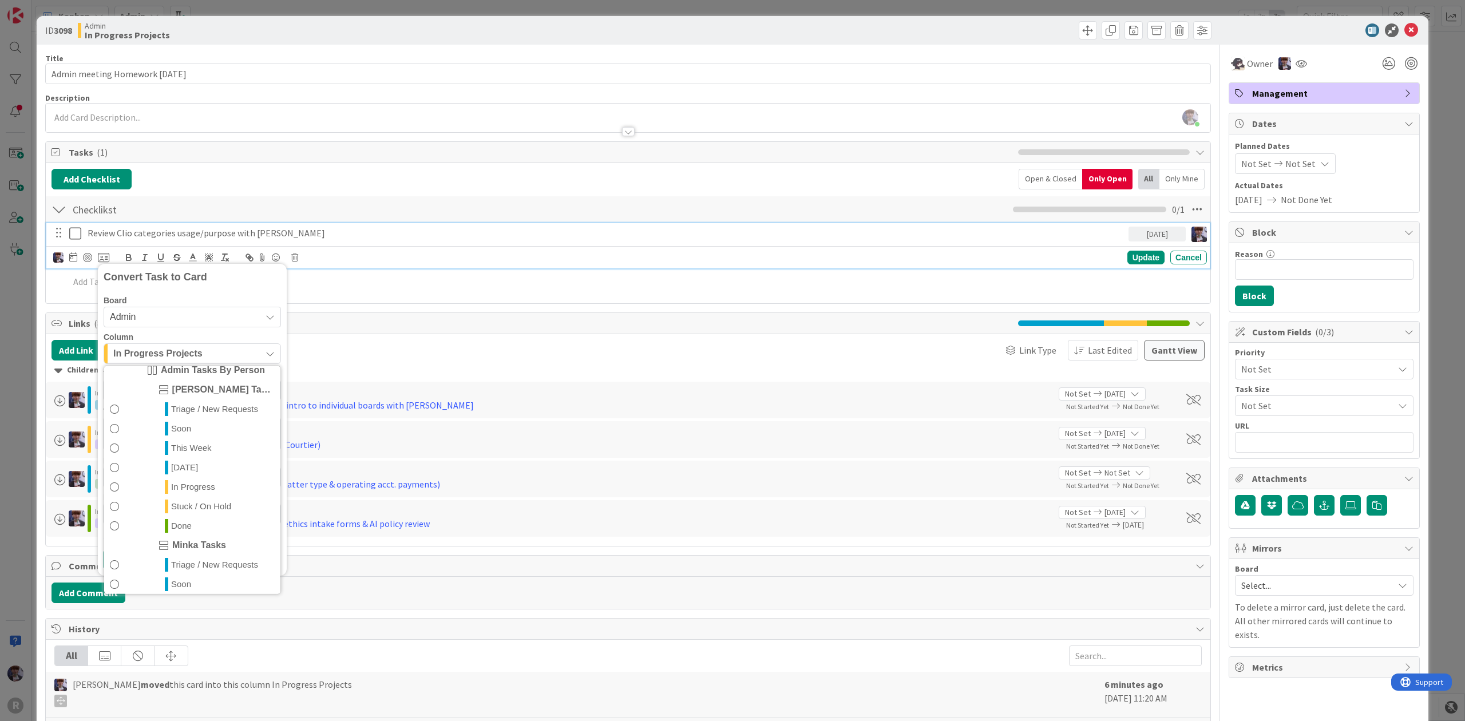
scroll to position [268, 0]
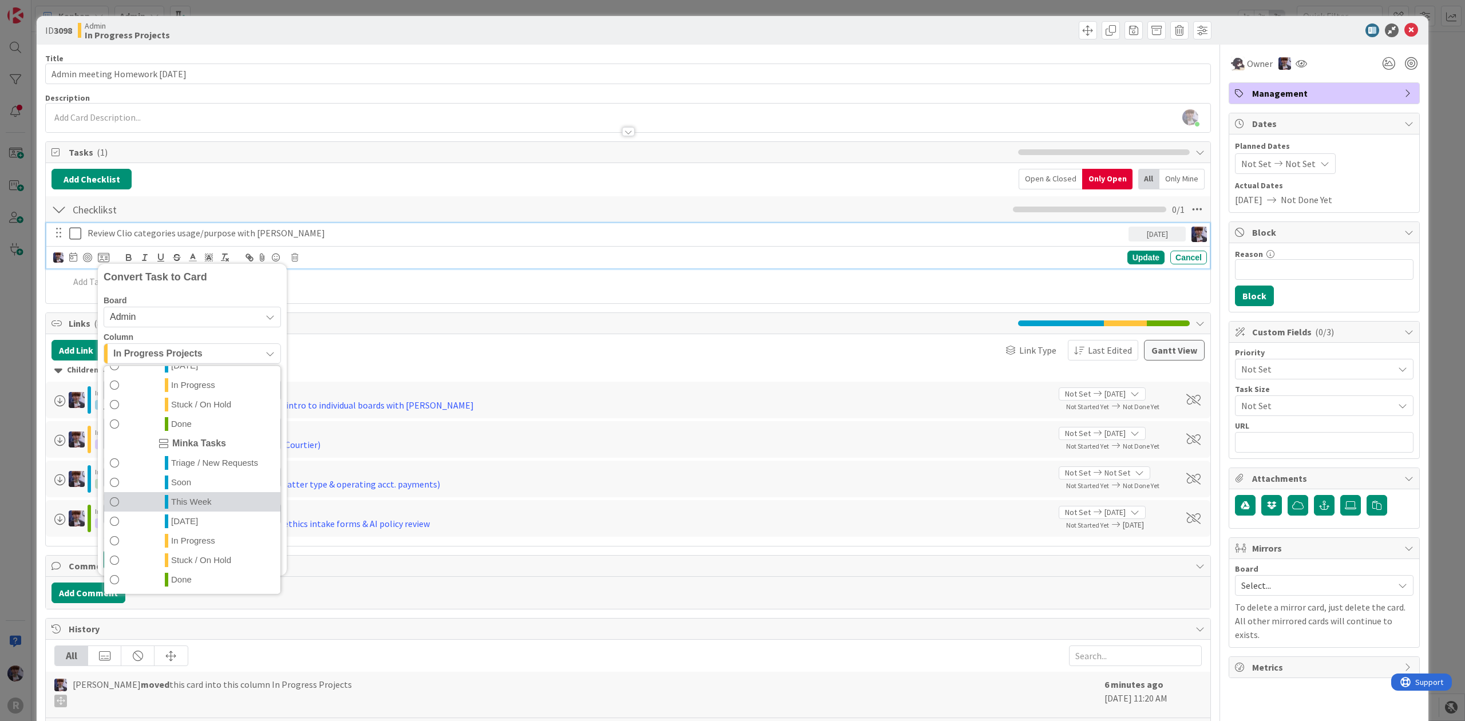
click at [197, 504] on span "This Week" at bounding box center [191, 502] width 41 height 14
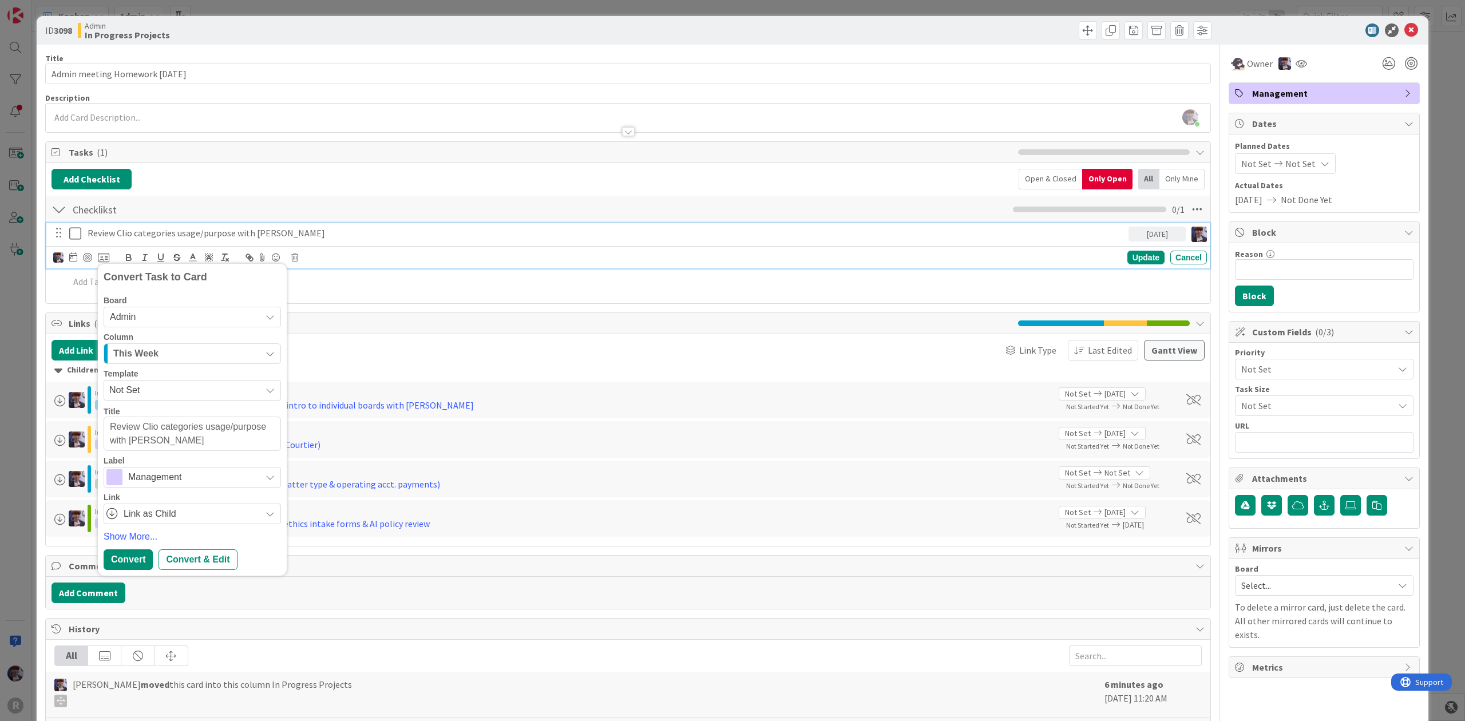
click at [165, 389] on span "Not Set" at bounding box center [180, 390] width 143 height 15
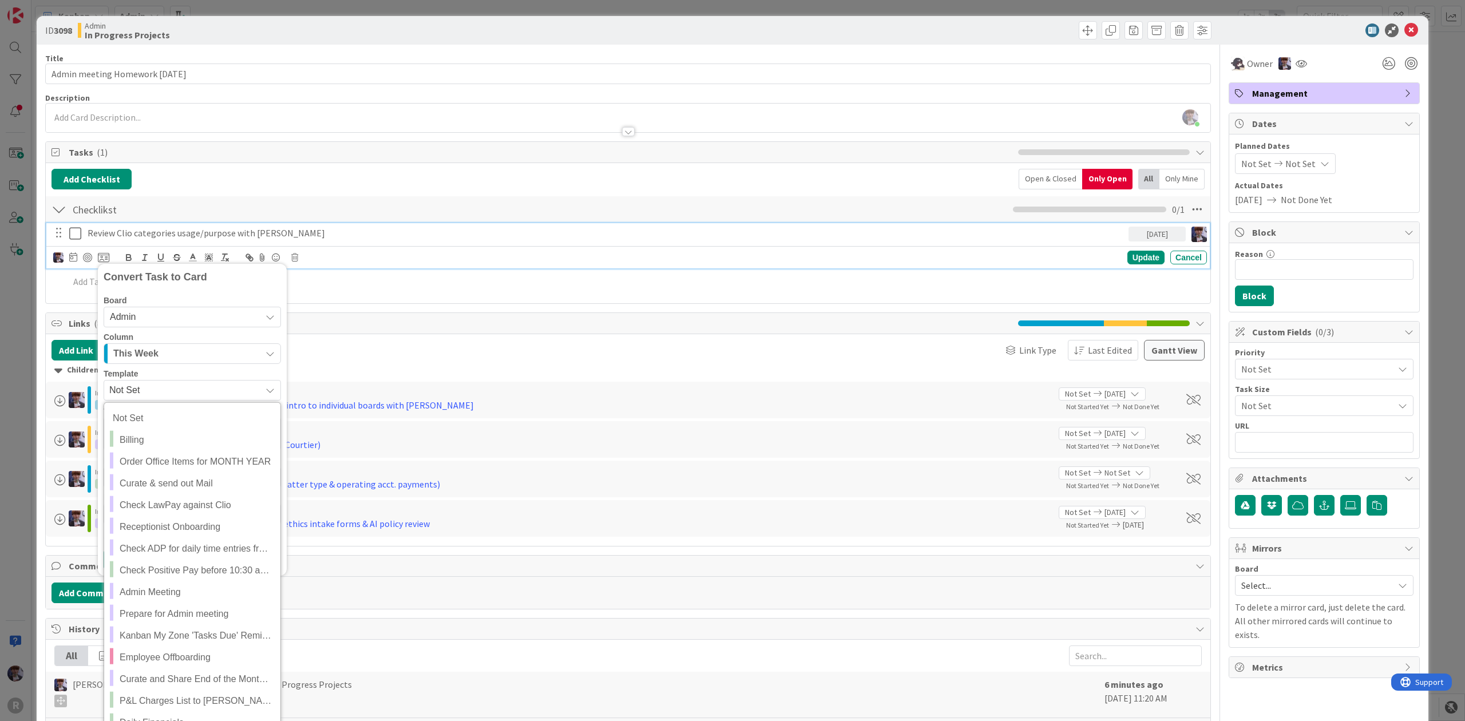
click at [171, 313] on span "Admin" at bounding box center [182, 317] width 145 height 16
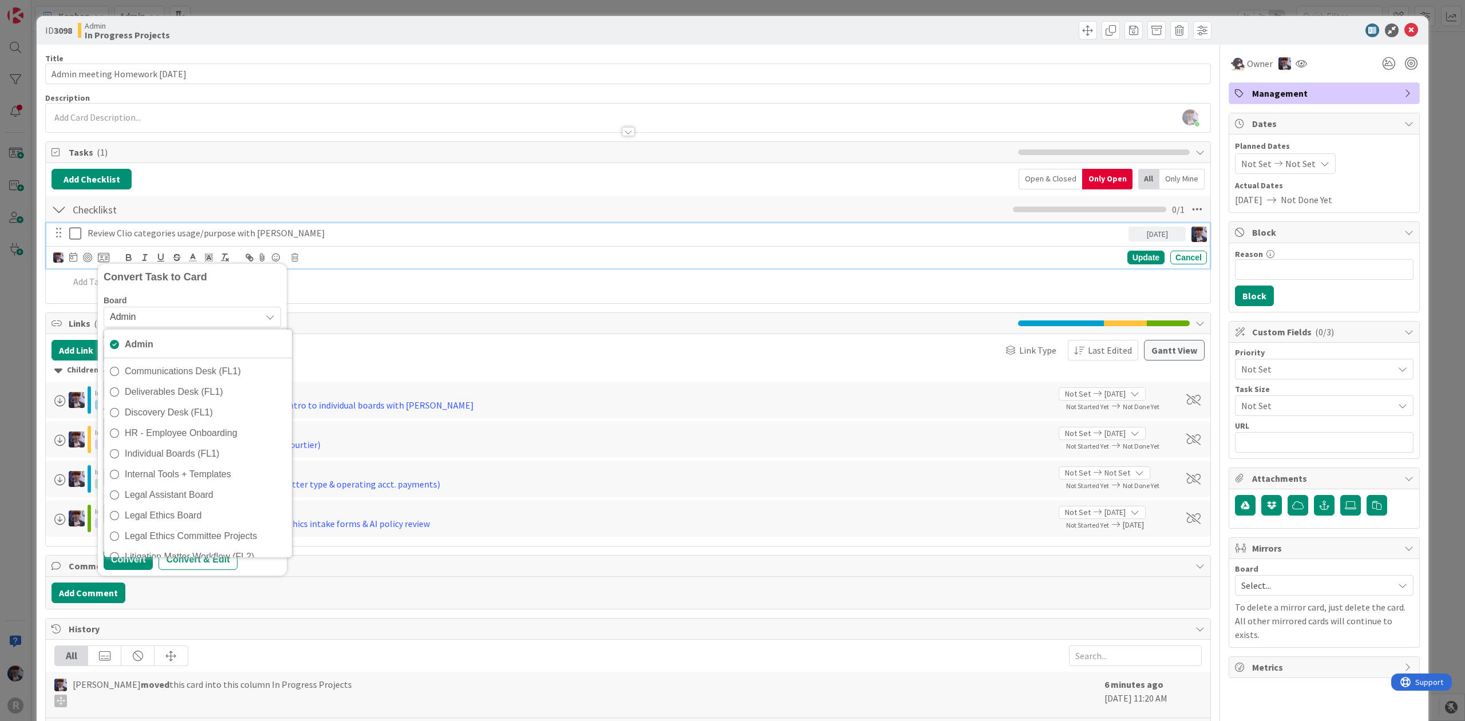
click at [171, 313] on span "Admin" at bounding box center [182, 317] width 145 height 16
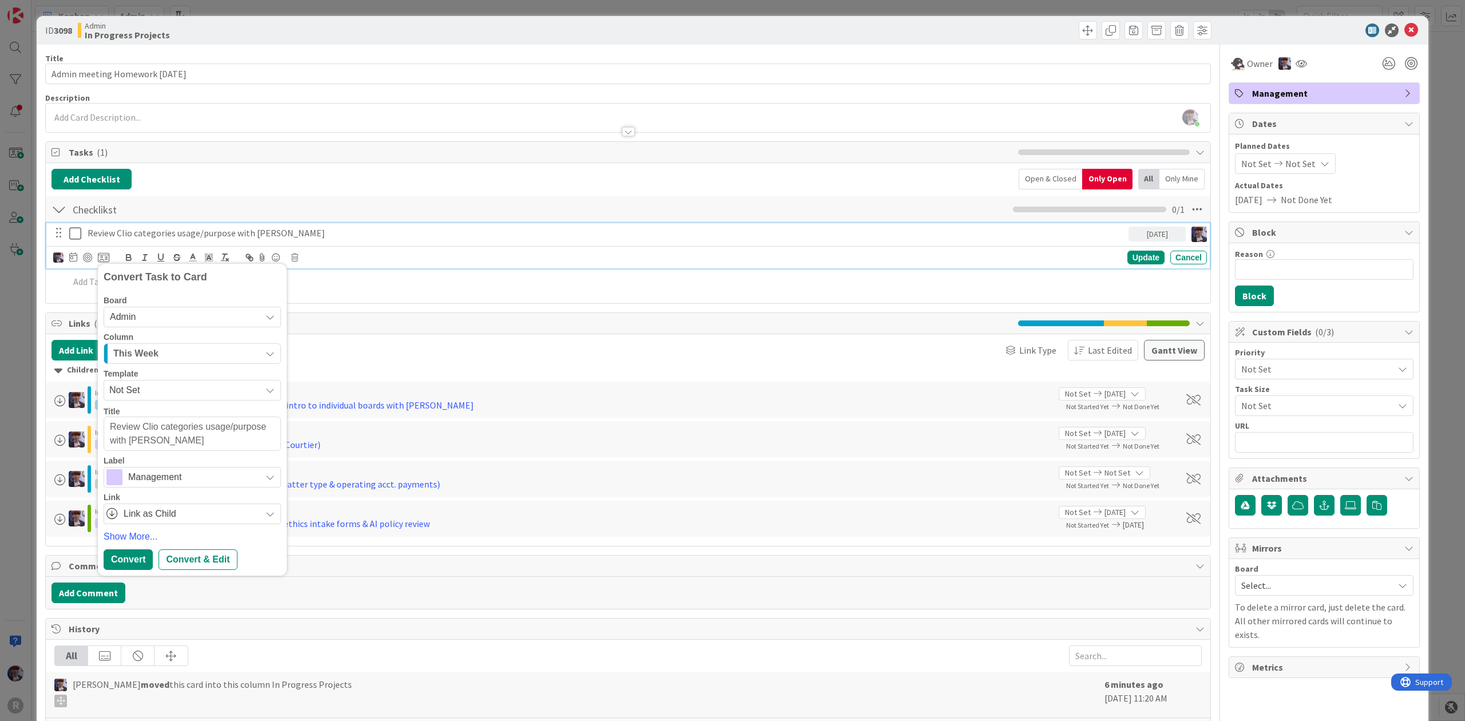
click at [160, 477] on span "Management" at bounding box center [191, 477] width 127 height 16
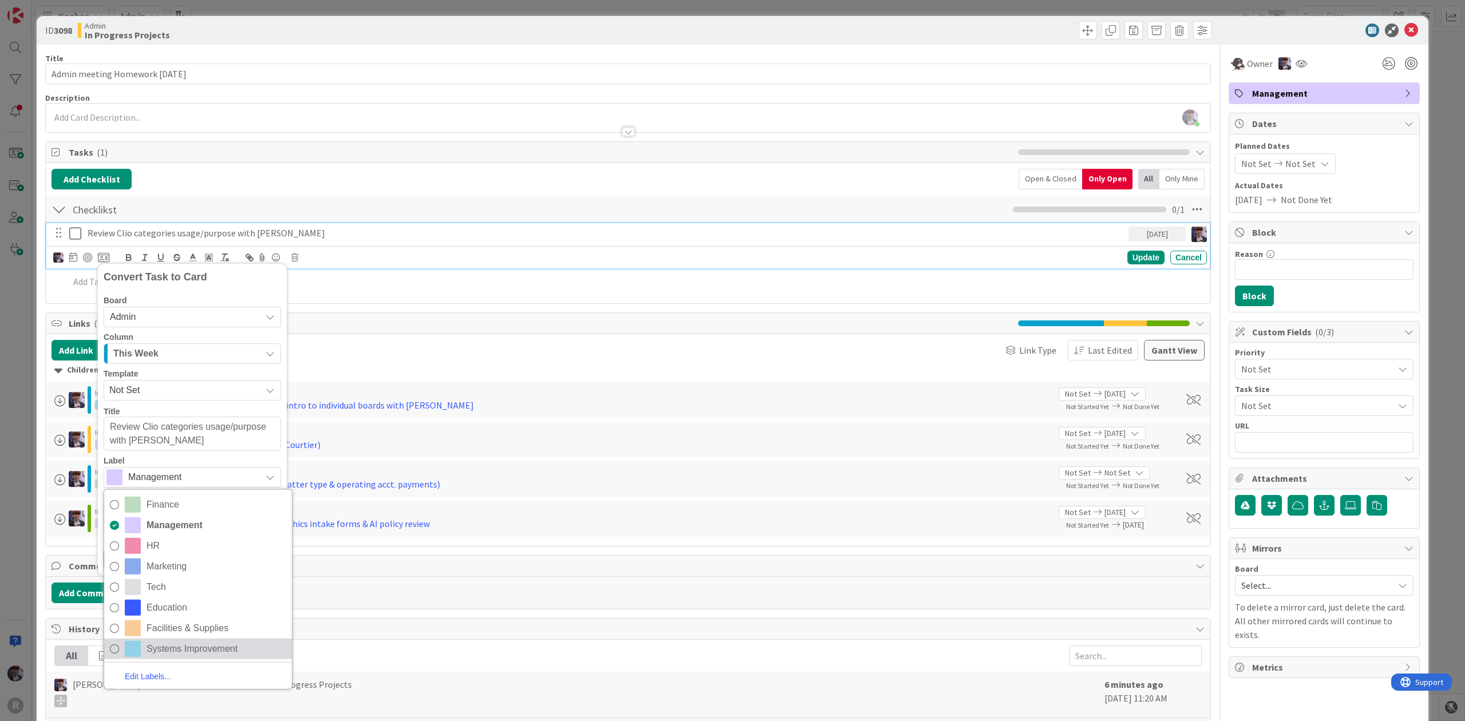
click at [157, 644] on span "Systems Improvement" at bounding box center [217, 649] width 140 height 17
type textarea "x"
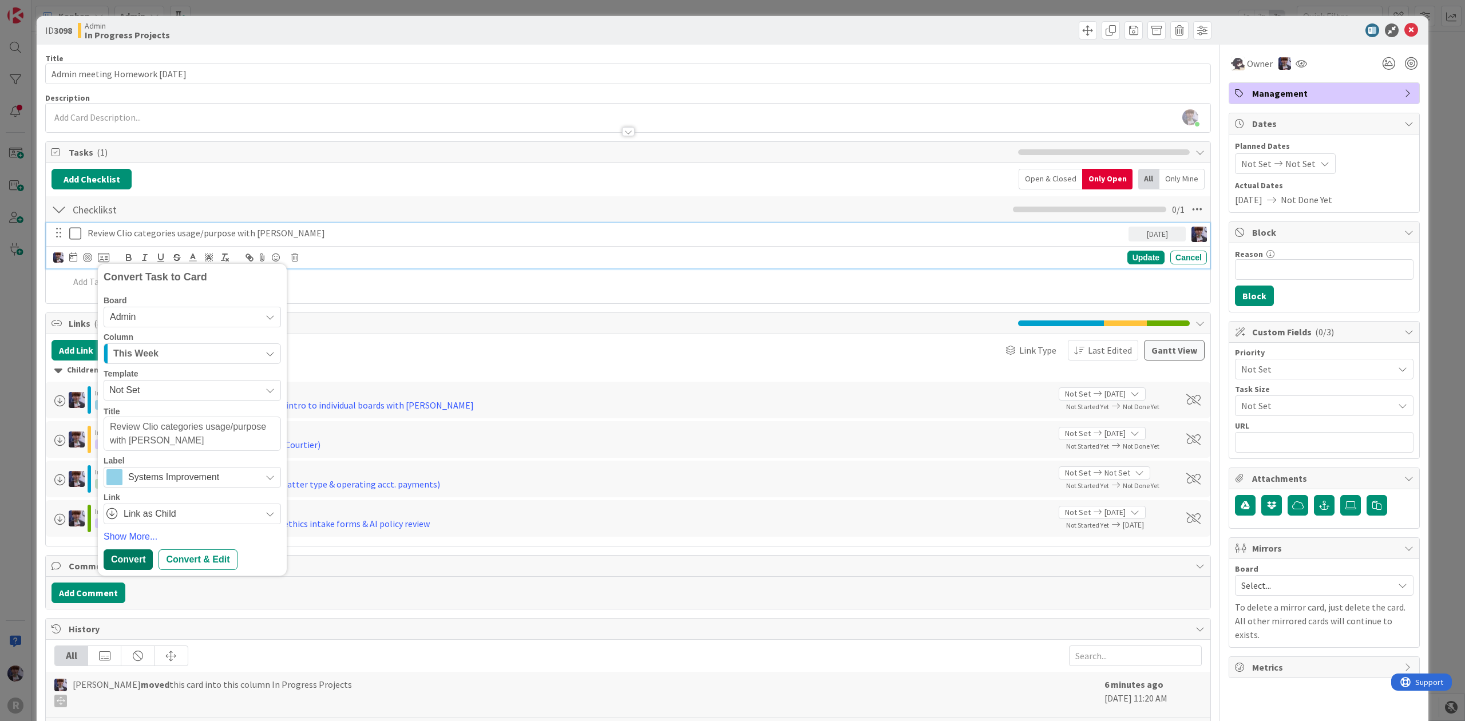
click at [124, 554] on div "Convert" at bounding box center [128, 560] width 49 height 21
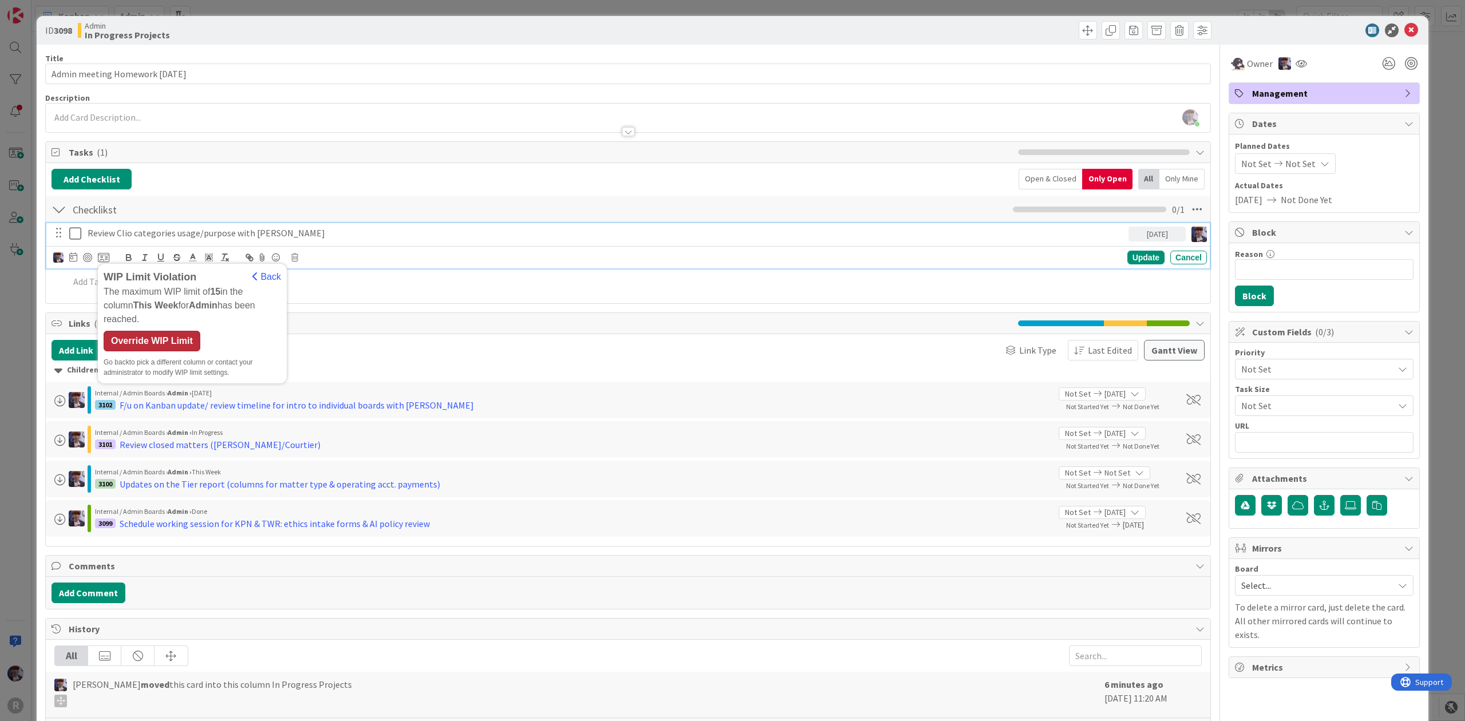
click at [177, 337] on div "Override WIP Limit" at bounding box center [152, 341] width 97 height 21
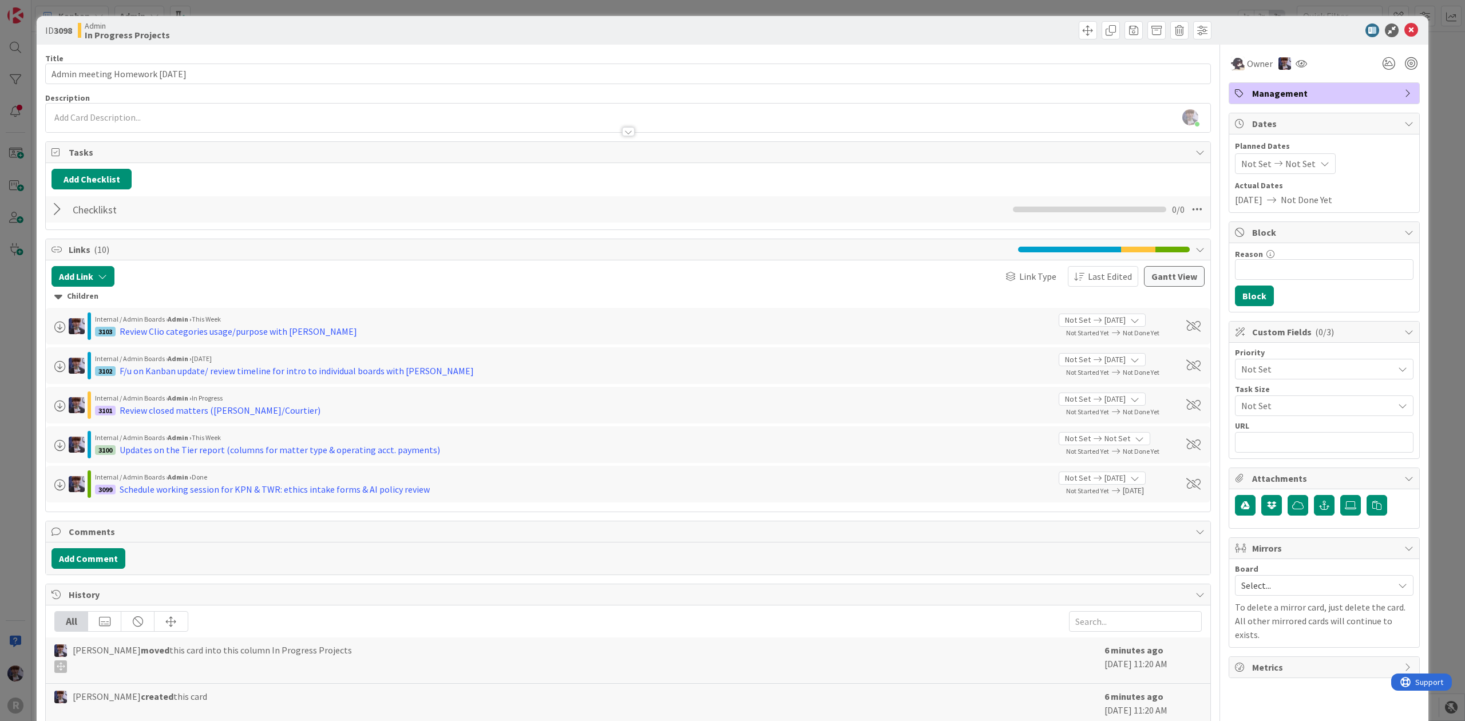
click at [62, 208] on div at bounding box center [59, 209] width 15 height 21
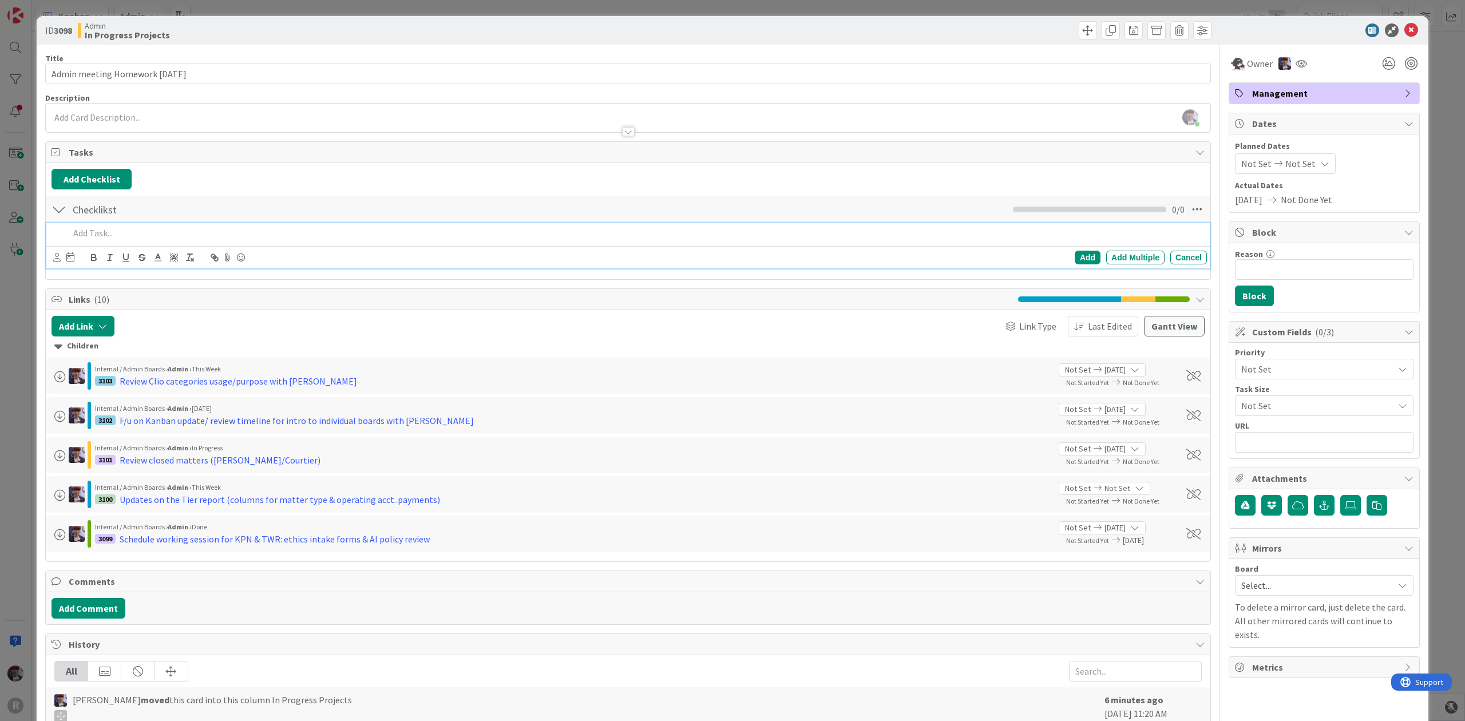
click at [129, 243] on div at bounding box center [636, 233] width 1143 height 20
drag, startPoint x: 129, startPoint y: 243, endPoint x: 85, endPoint y: 252, distance: 45.0
drag, startPoint x: 85, startPoint y: 252, endPoint x: 56, endPoint y: 256, distance: 29.6
click at [56, 256] on icon at bounding box center [56, 257] width 7 height 9
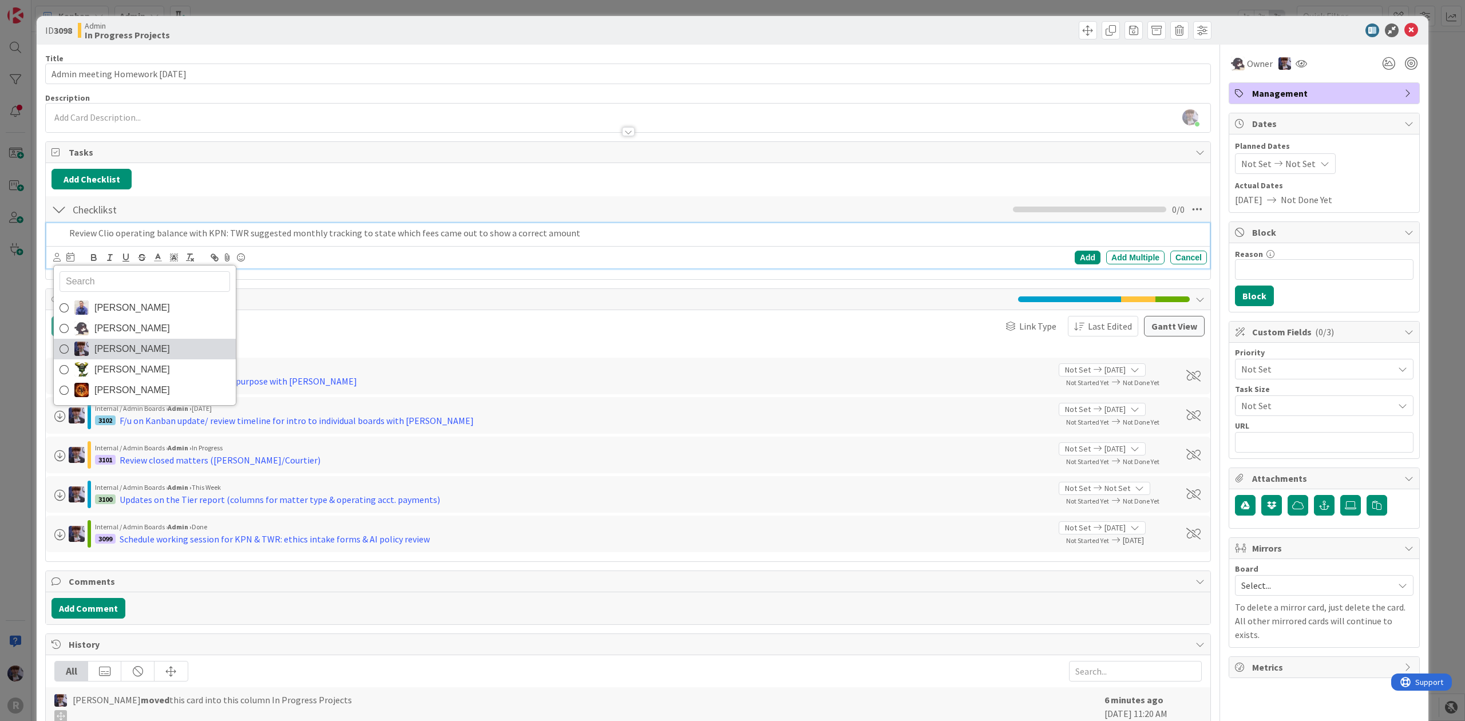
click at [127, 344] on span "[PERSON_NAME]" at bounding box center [132, 349] width 76 height 17
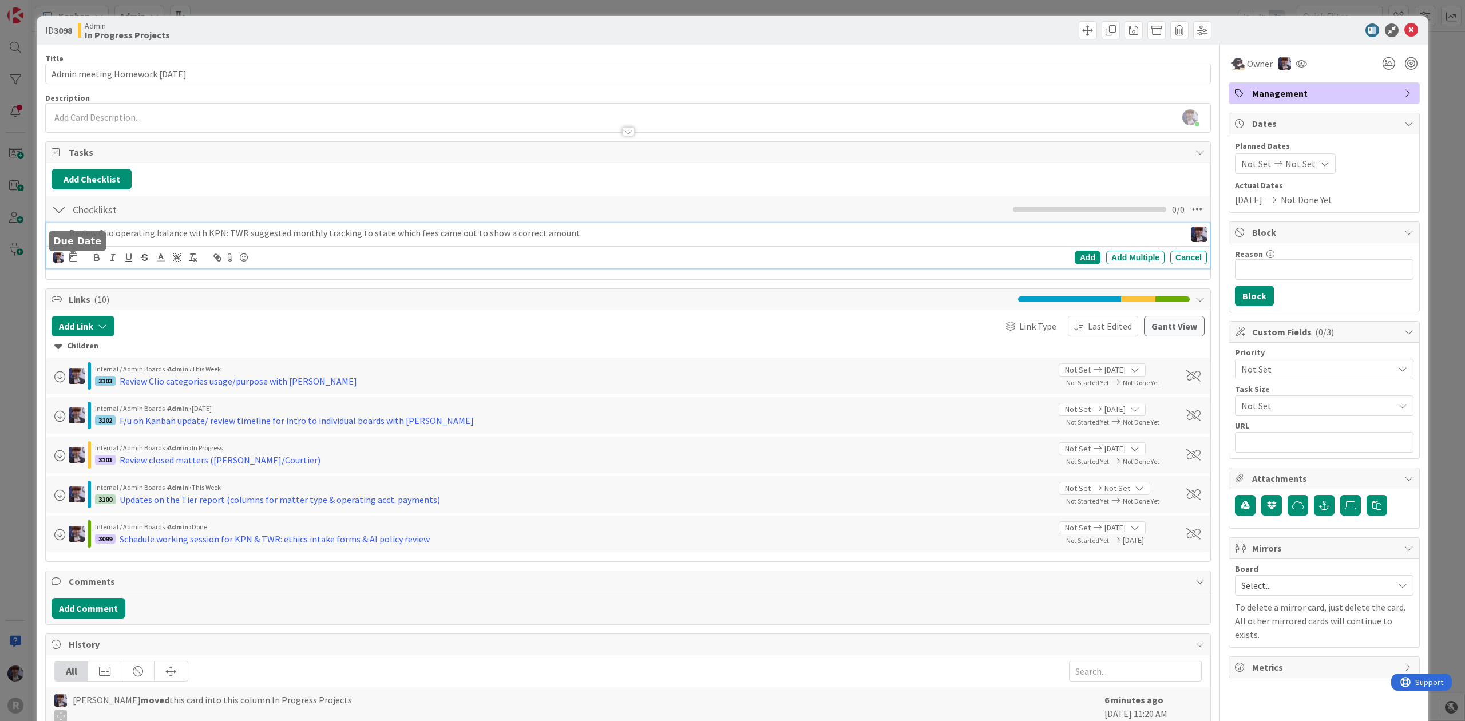
click at [74, 256] on icon at bounding box center [73, 256] width 8 height 9
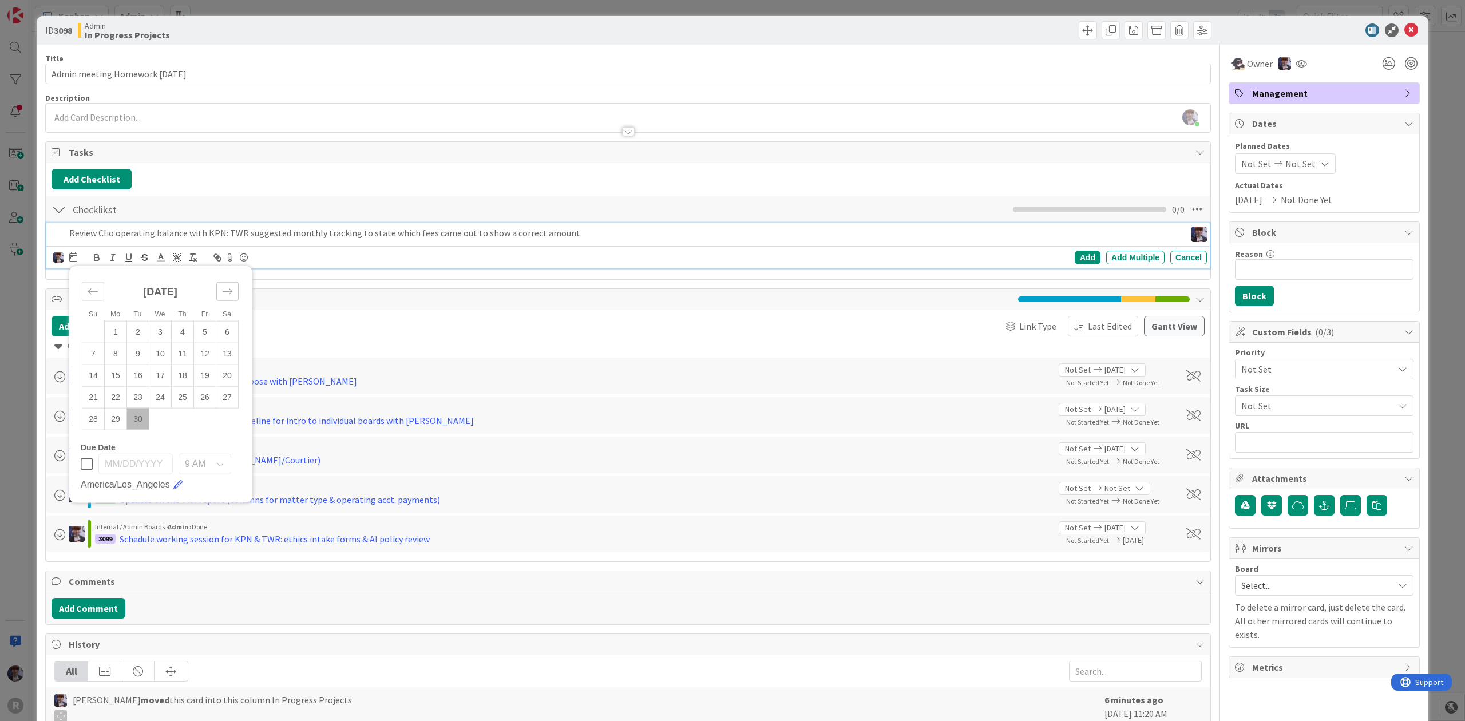
click at [222, 287] on icon "Move forward to switch to the next month." at bounding box center [227, 291] width 11 height 11
click at [163, 337] on td "1" at bounding box center [160, 332] width 22 height 22
type input "[DATE]"
click at [1082, 264] on div "Add" at bounding box center [1088, 258] width 26 height 14
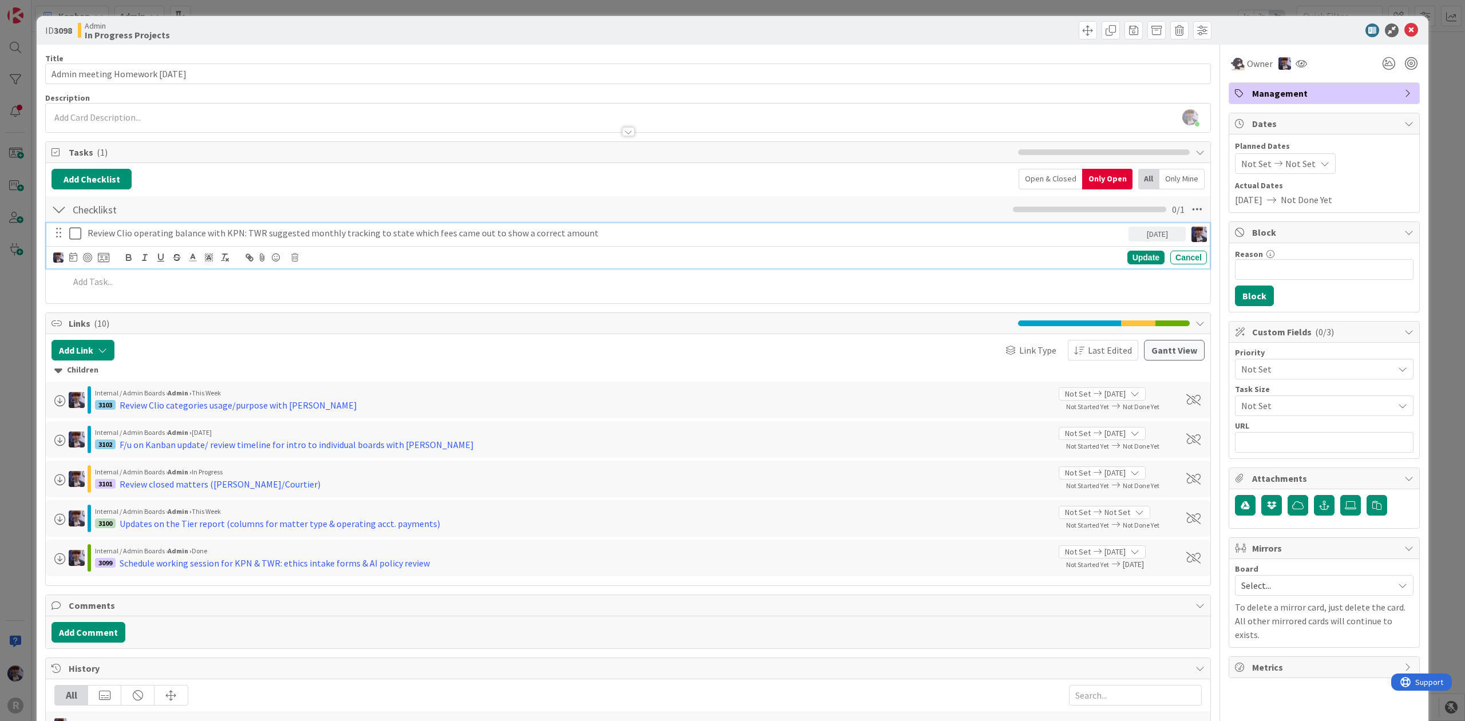
click at [133, 238] on p "Review Clio operating balance with KPN: TWR suggested monthly tracking to state…" at bounding box center [606, 233] width 1037 height 13
click at [108, 259] on icon at bounding box center [103, 257] width 11 height 10
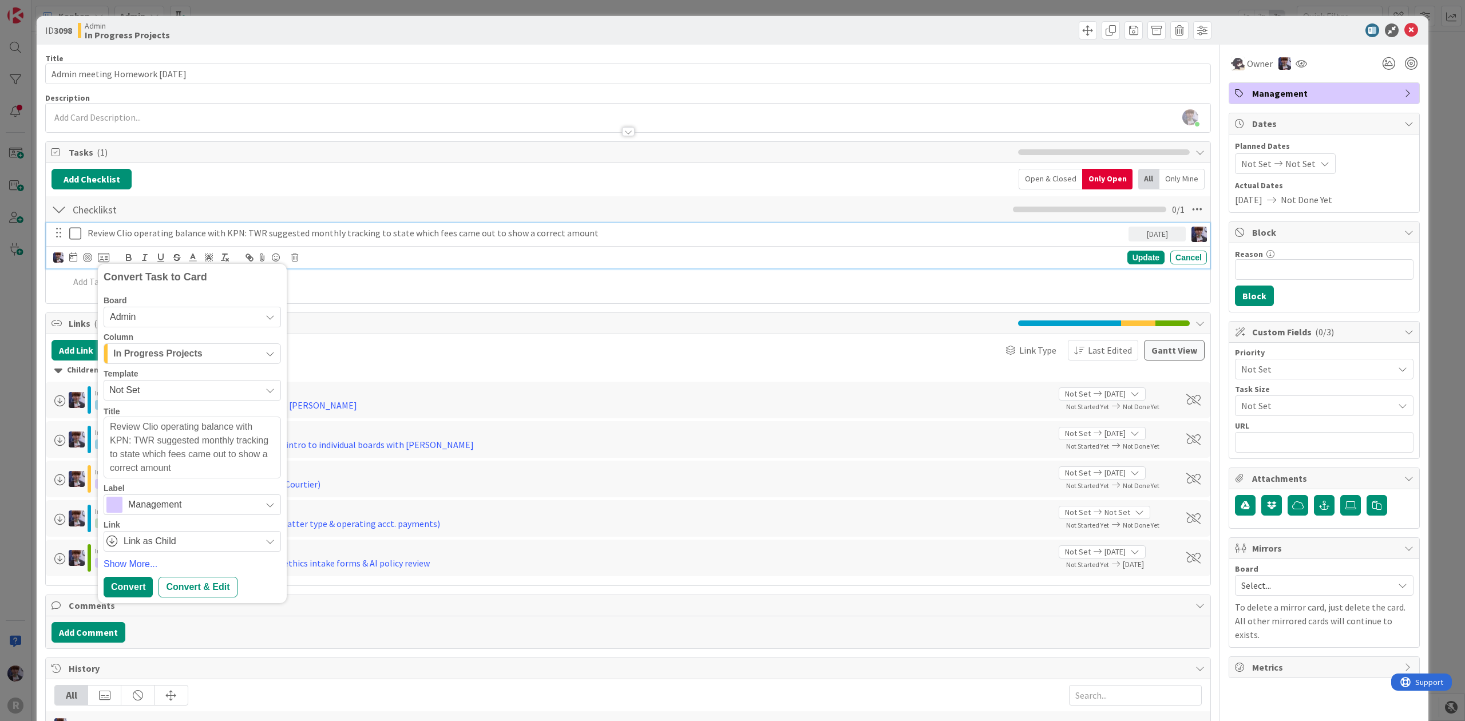
click at [181, 507] on span "Management" at bounding box center [191, 505] width 127 height 16
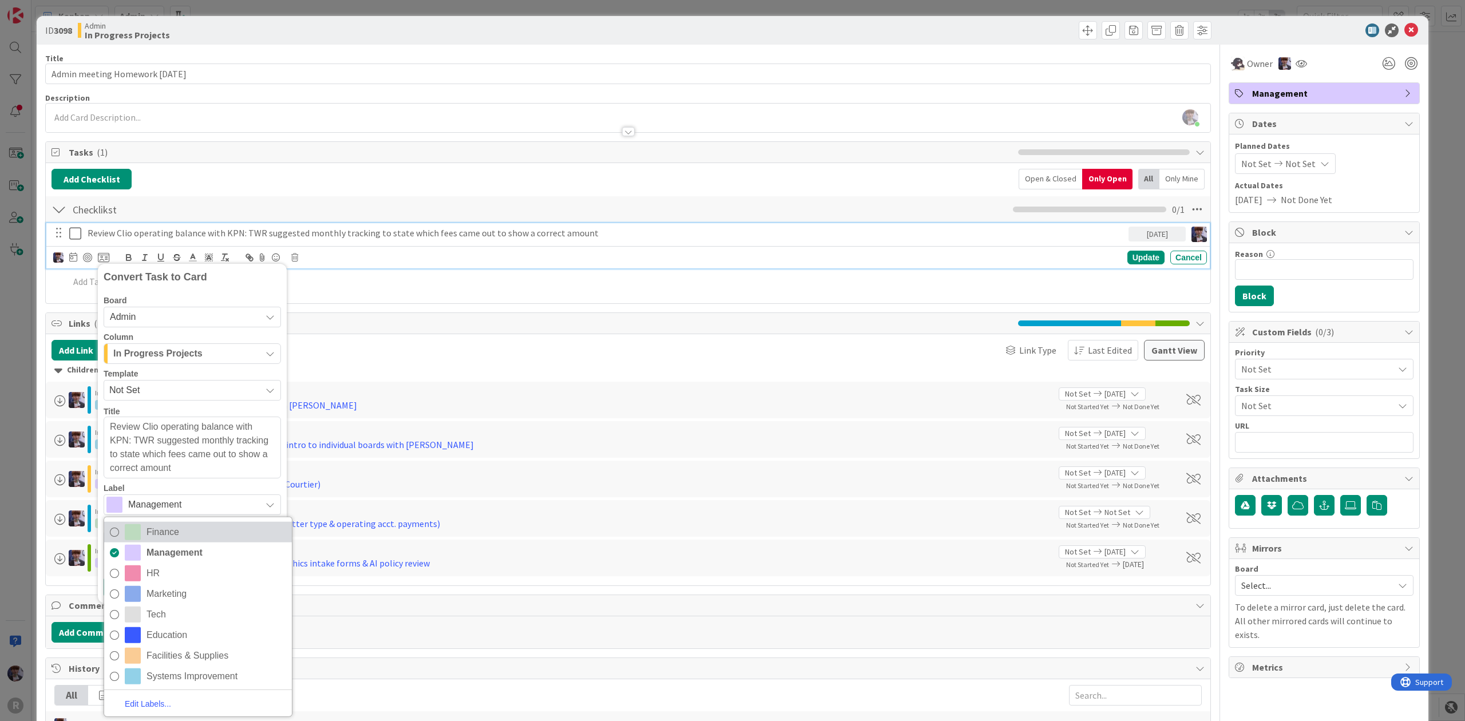
click at [172, 530] on span "Finance" at bounding box center [217, 532] width 140 height 17
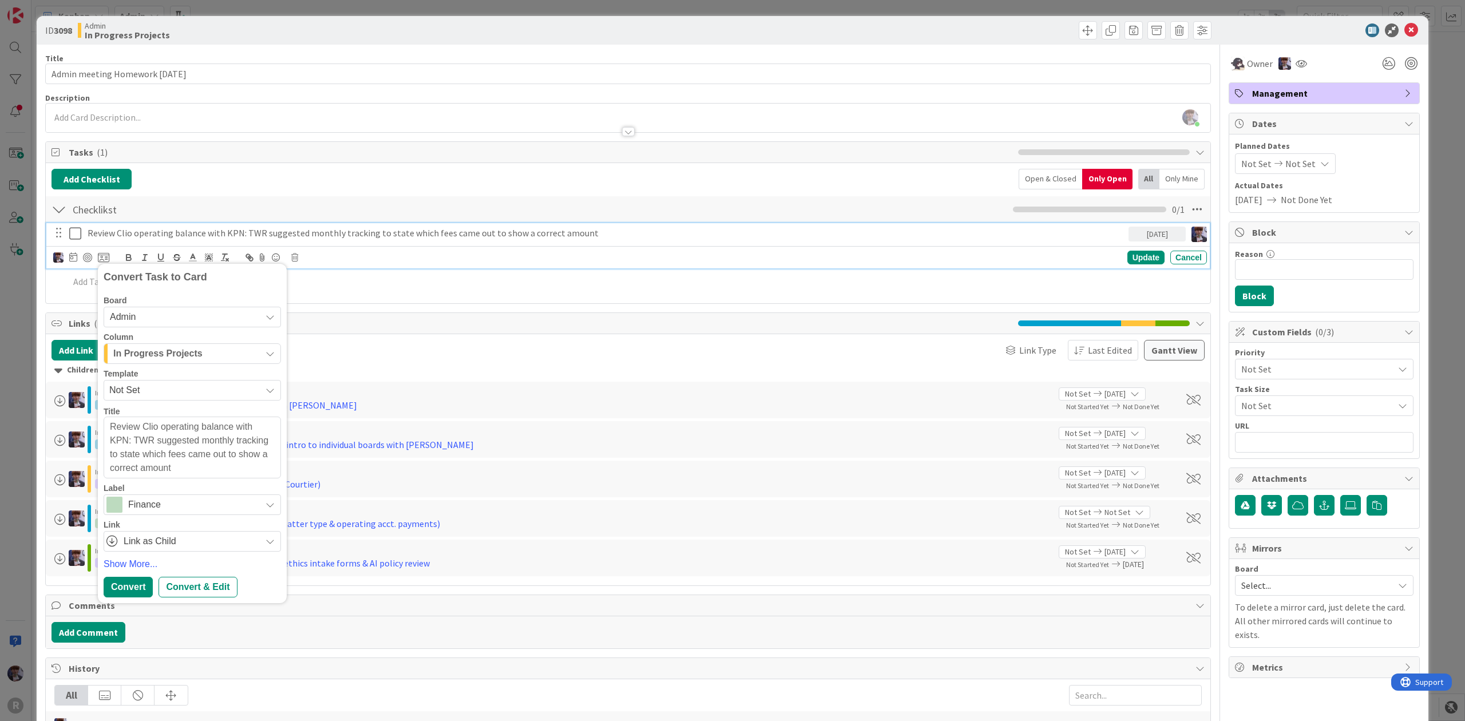
click at [197, 361] on span "In Progress Projects" at bounding box center [157, 353] width 89 height 15
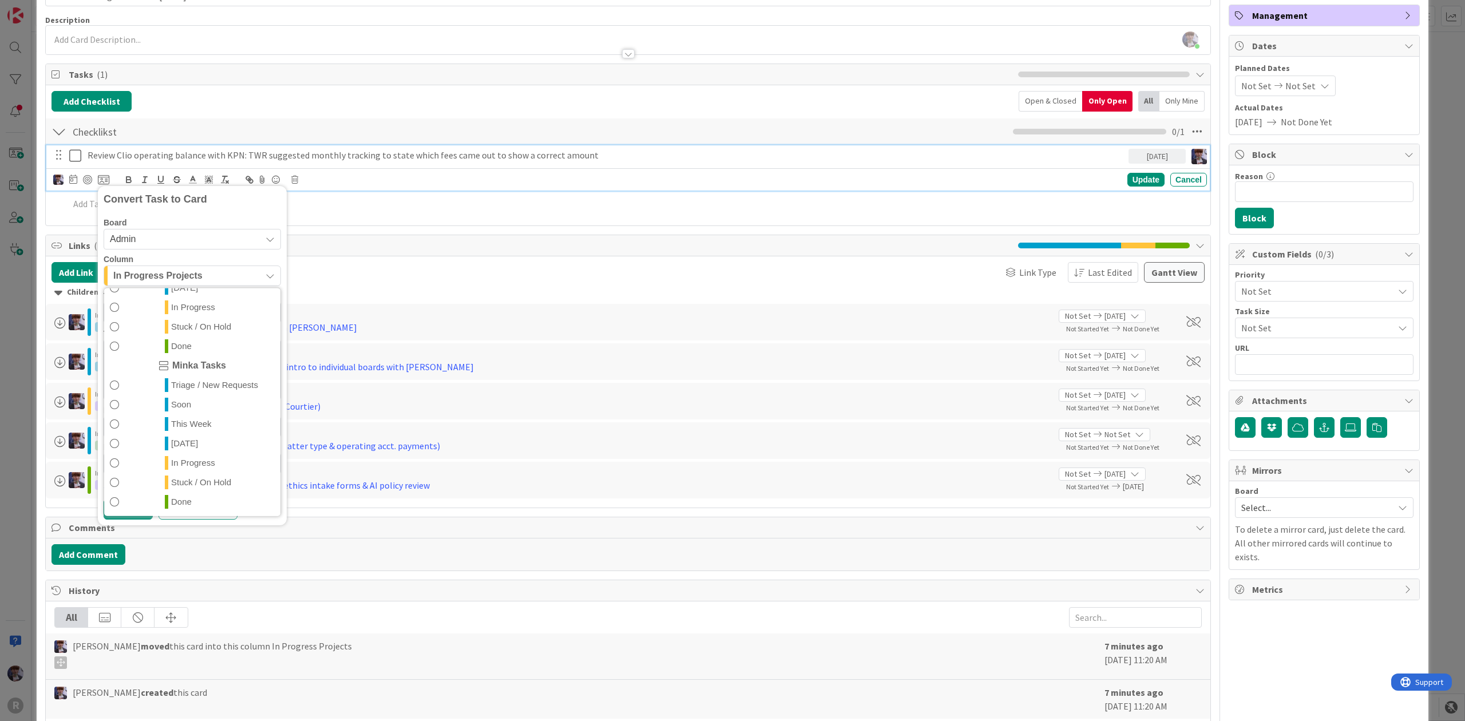
scroll to position [111, 0]
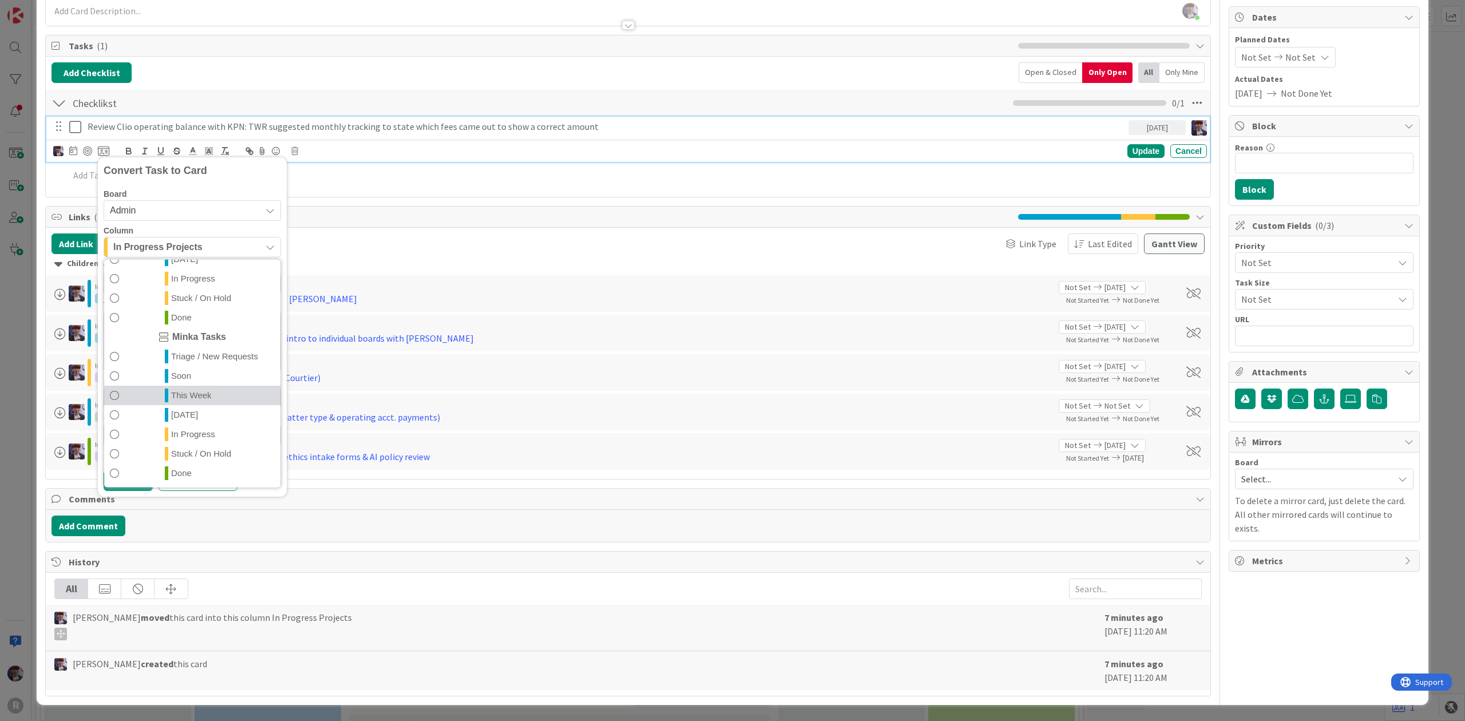
click at [192, 392] on span "This Week" at bounding box center [191, 395] width 41 height 14
type textarea "x"
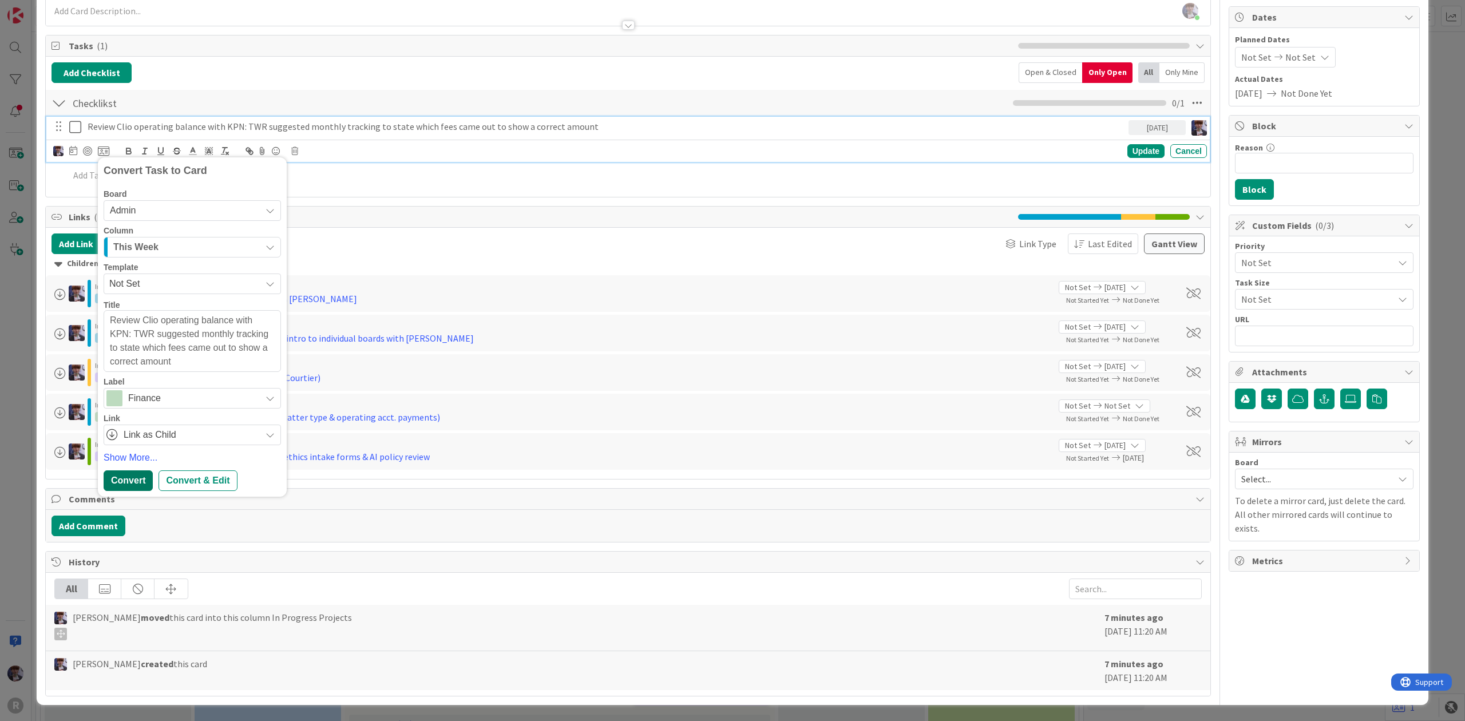
click at [145, 477] on div "Convert" at bounding box center [128, 481] width 49 height 21
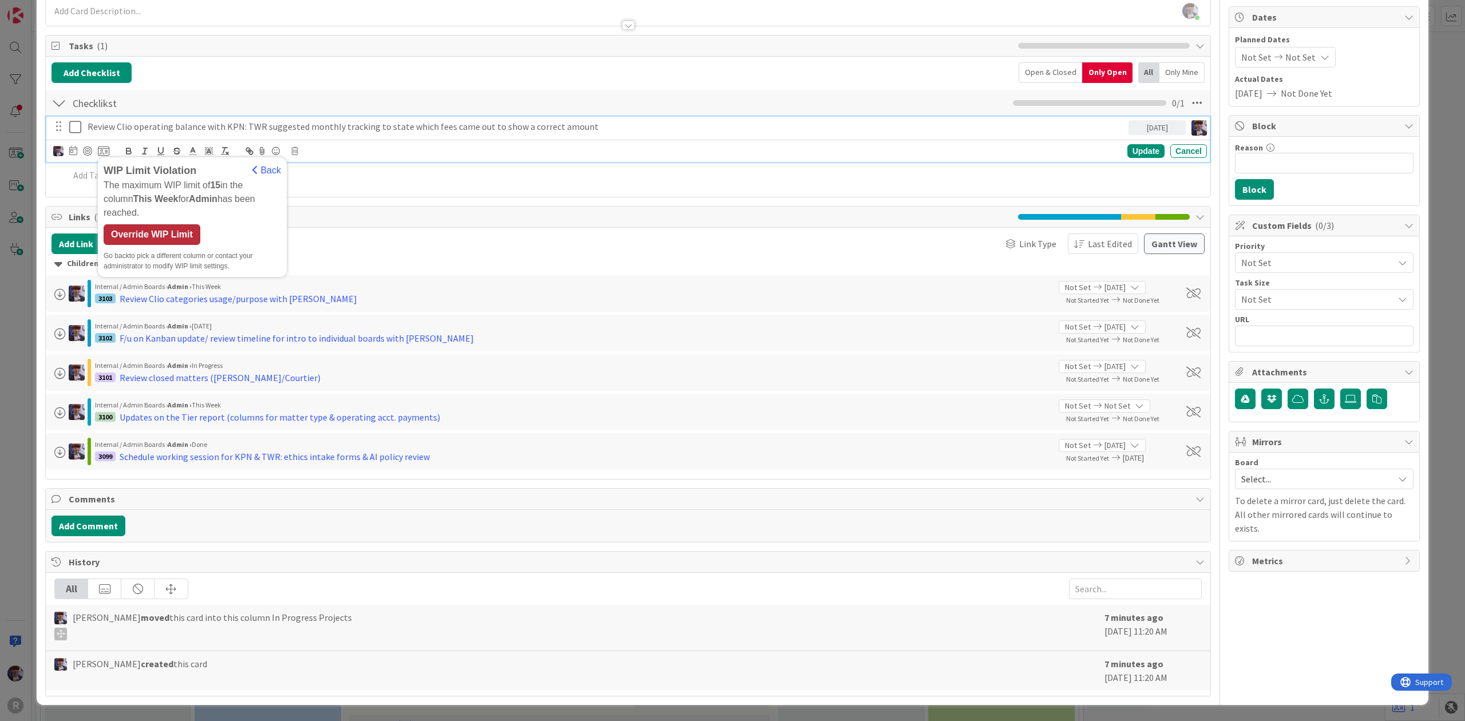
click at [165, 224] on div "Override WIP Limit" at bounding box center [152, 234] width 97 height 21
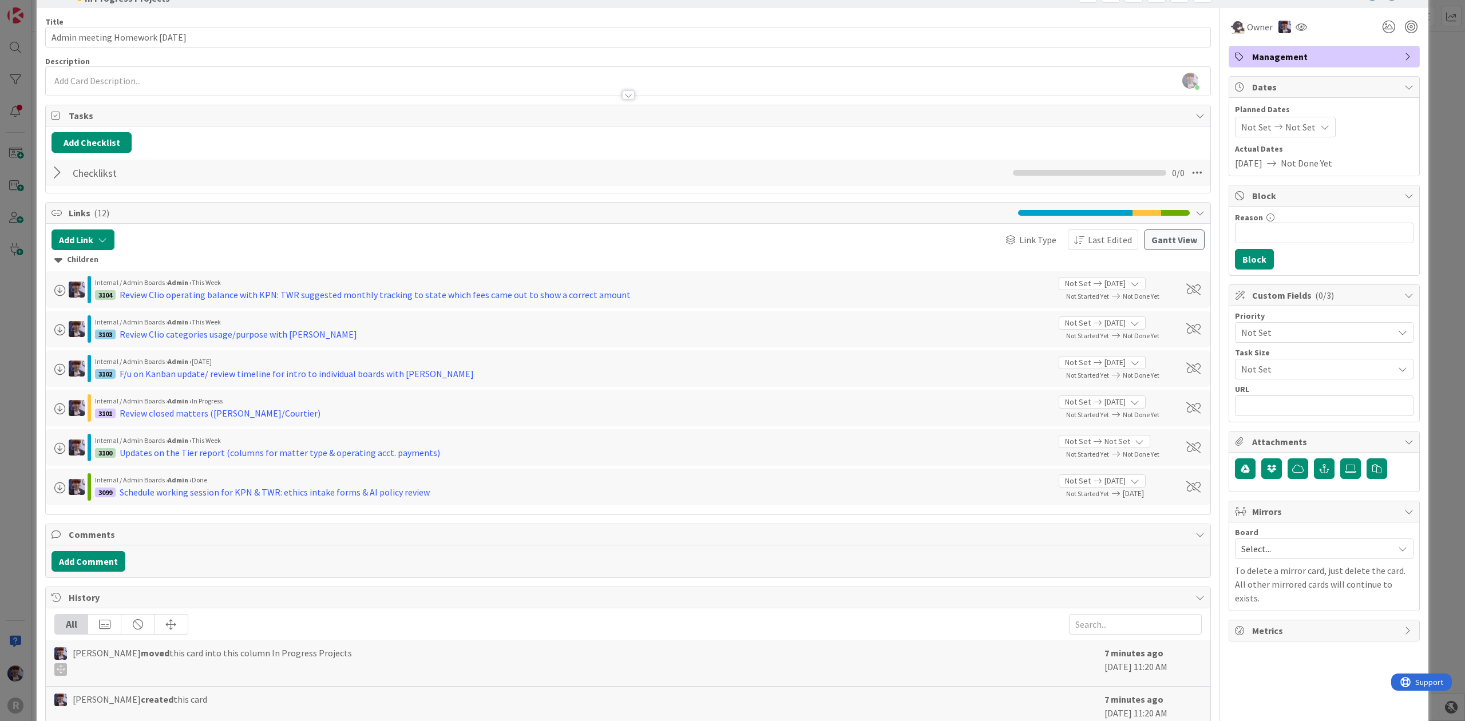
scroll to position [0, 0]
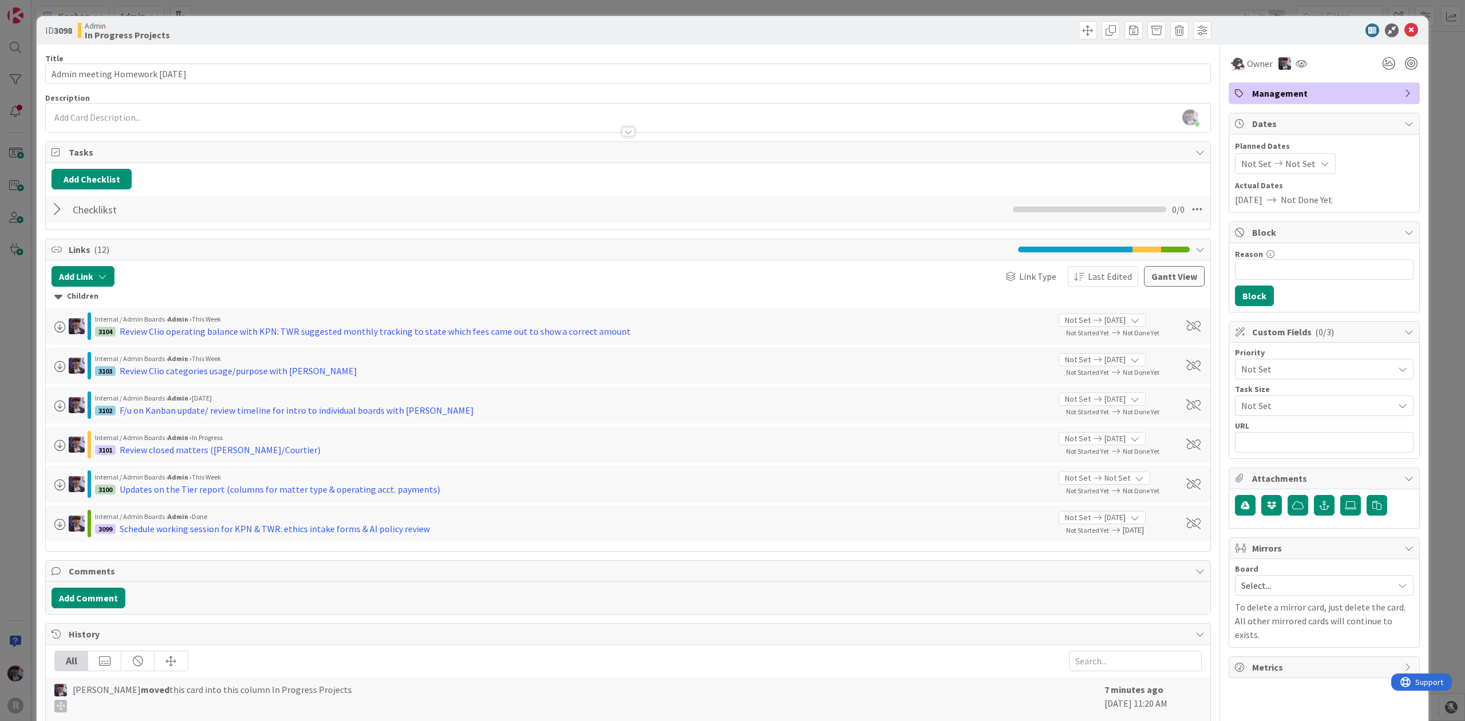
click at [61, 211] on div at bounding box center [59, 209] width 15 height 21
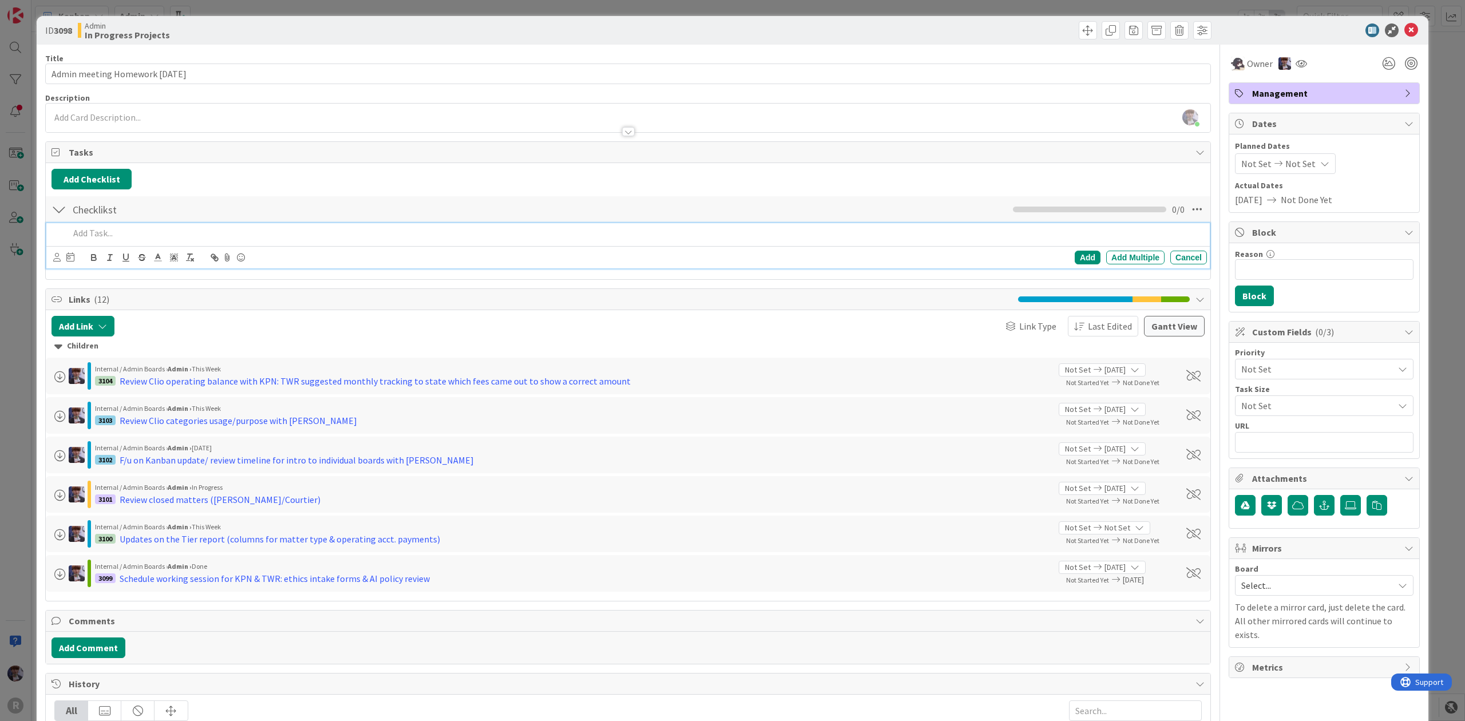
click at [121, 240] on p at bounding box center [635, 233] width 1133 height 13
click at [72, 234] on p "Productivity report system:" at bounding box center [635, 233] width 1133 height 13
click at [197, 240] on p "New Productivity report system:" at bounding box center [635, 233] width 1133 height 13
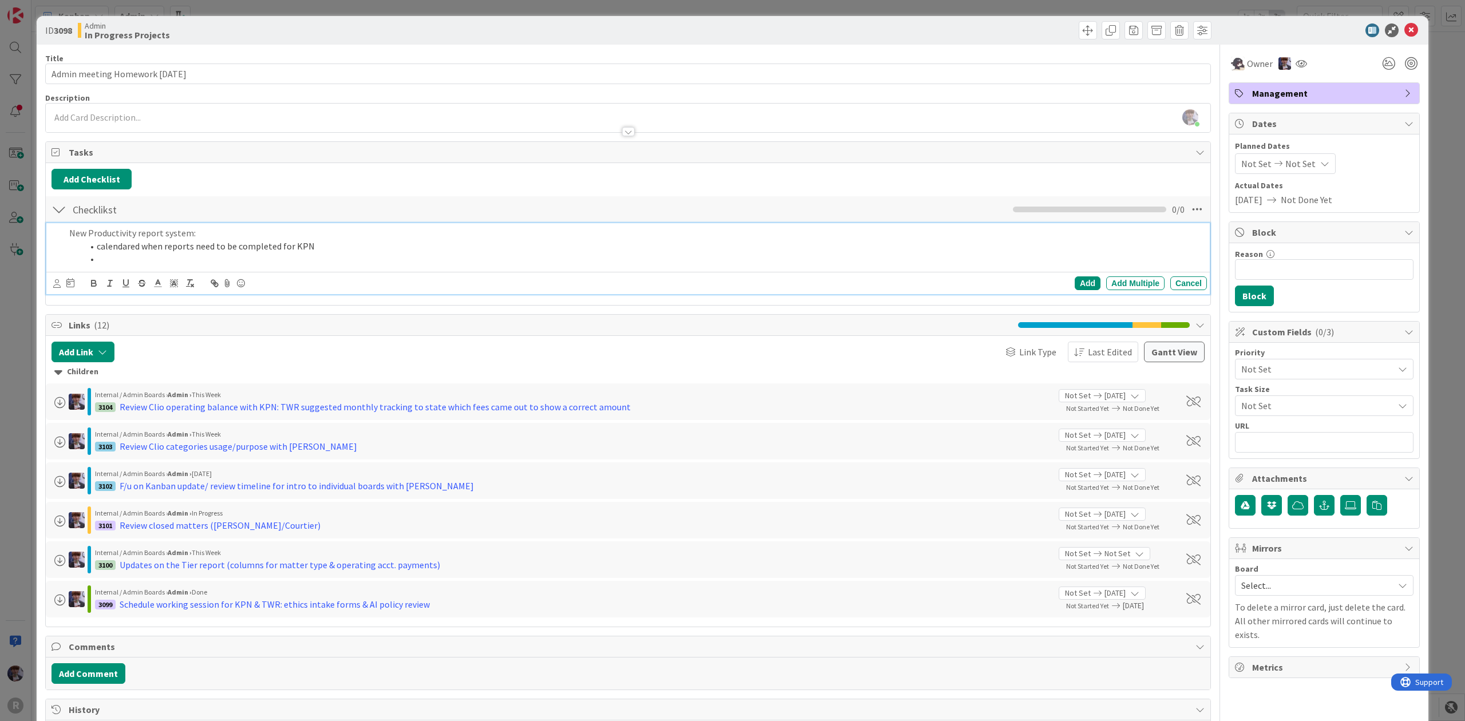
click at [327, 247] on li "calendared when reports need to be completed for KPN" at bounding box center [643, 246] width 1120 height 13
click at [488, 246] on li "calendared when reports need to be completed for KPN (on the 15th each month, m…" at bounding box center [643, 246] width 1120 height 13
click at [504, 245] on li "calendared when reports need to be completed for KPN (on the 15th each month, m…" at bounding box center [643, 246] width 1120 height 13
click at [406, 246] on li "calendared when reports need to be completed for KPN (on the 15th each month, m…" at bounding box center [643, 246] width 1120 height 13
click at [545, 248] on li "calendared when reports need to be completed for KPN (on the 15th each month, q…" at bounding box center [643, 246] width 1120 height 13
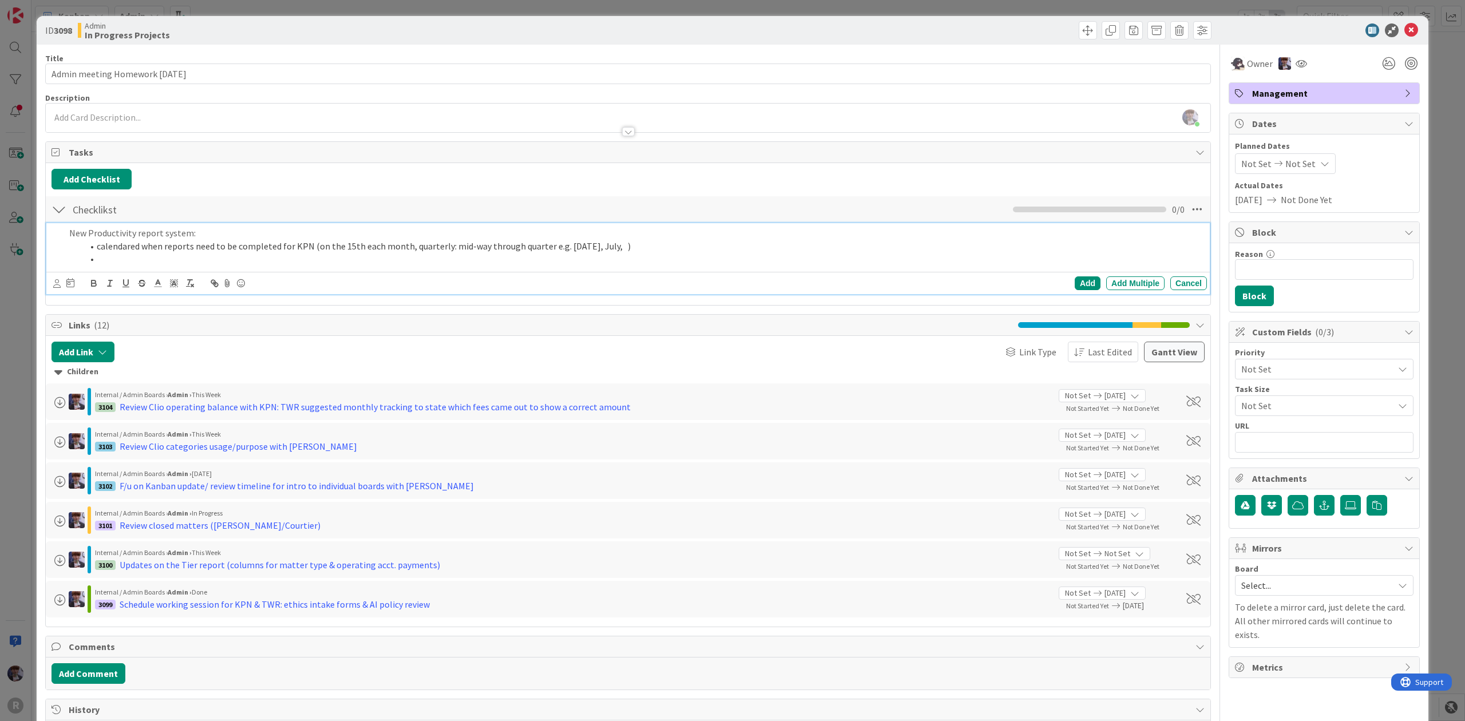
click at [676, 255] on li at bounding box center [643, 258] width 1120 height 13
drag, startPoint x: 550, startPoint y: 248, endPoint x: 447, endPoint y: 246, distance: 103.1
click at [447, 246] on li "calendared when reports need to be completed for KPN (on the 15th each month, q…" at bounding box center [643, 246] width 1120 height 13
click at [438, 252] on li "calendared when reports need to be completed for KPN (on the 15th each month, q…" at bounding box center [643, 246] width 1120 height 13
click at [901, 250] on li "calendared when reports need to be completed for KPN (on the 15th each month, q…" at bounding box center [643, 246] width 1120 height 13
